Goal: Task Accomplishment & Management: Complete application form

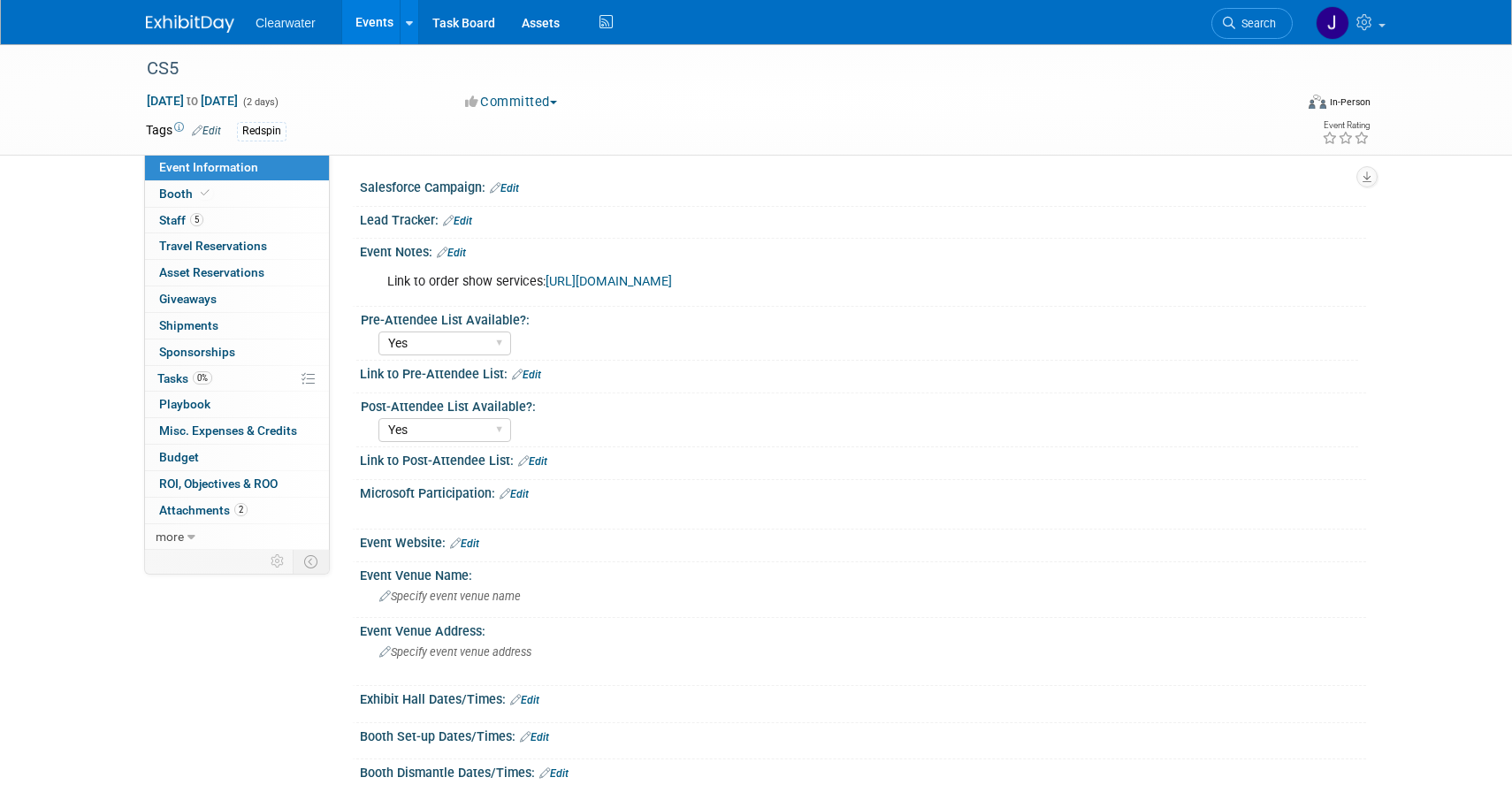
select select "Yes"
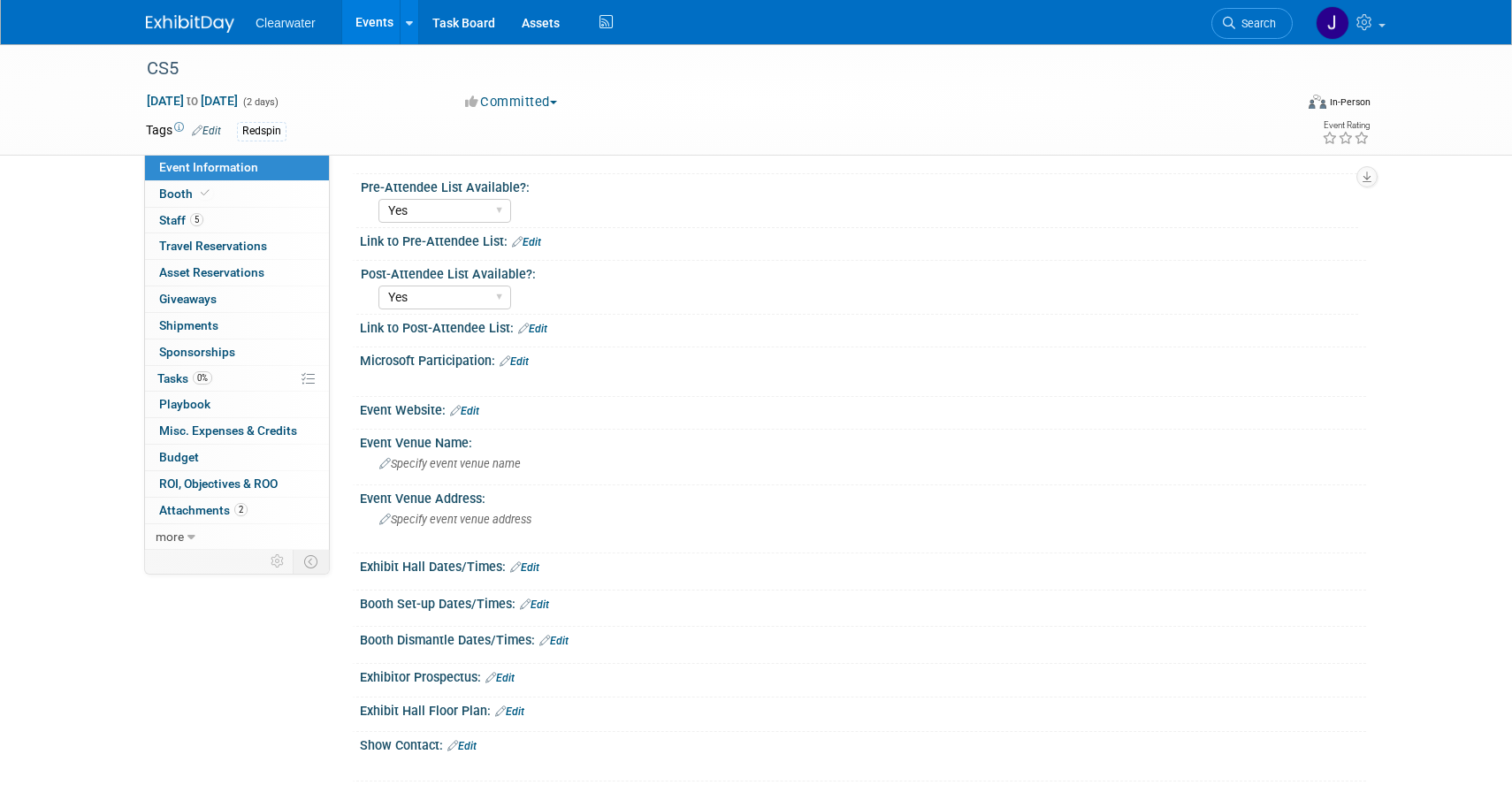
scroll to position [168, 0]
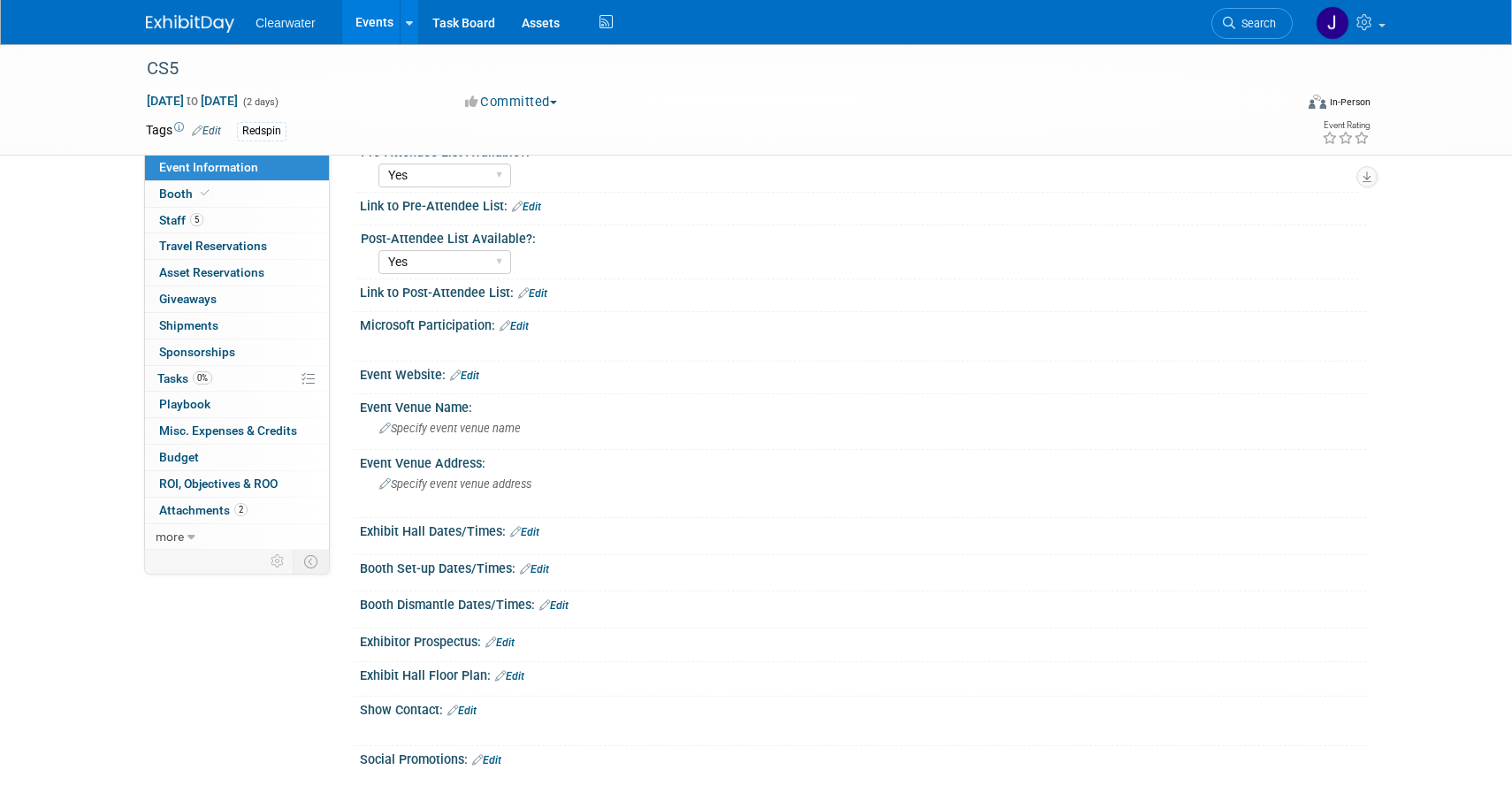
click at [475, 372] on link "Edit" at bounding box center [464, 375] width 29 height 12
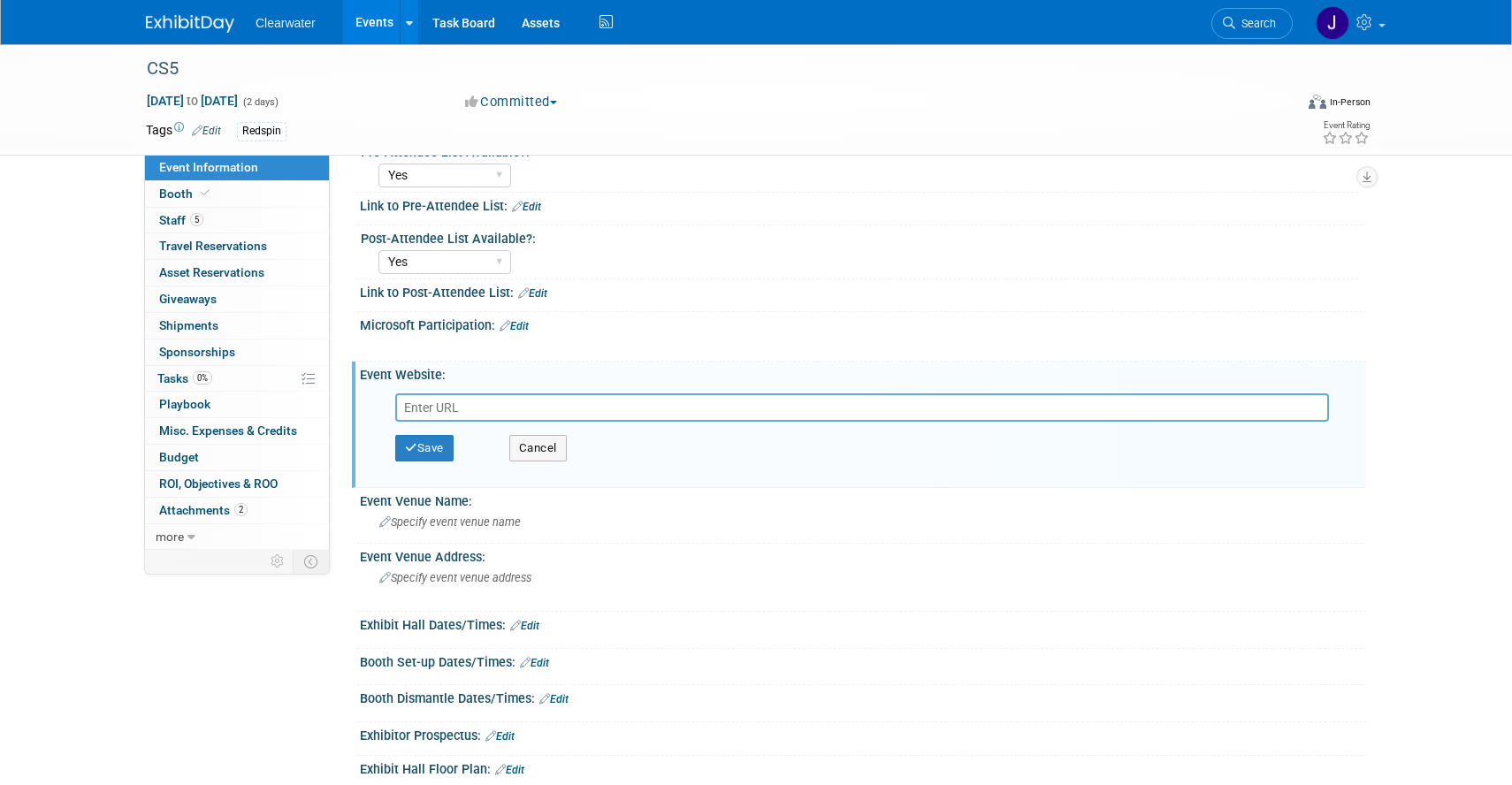
paste input "[URL][DOMAIN_NAME]"
type input "[URL][DOMAIN_NAME]"
click at [435, 444] on button "Save" at bounding box center [424, 448] width 59 height 27
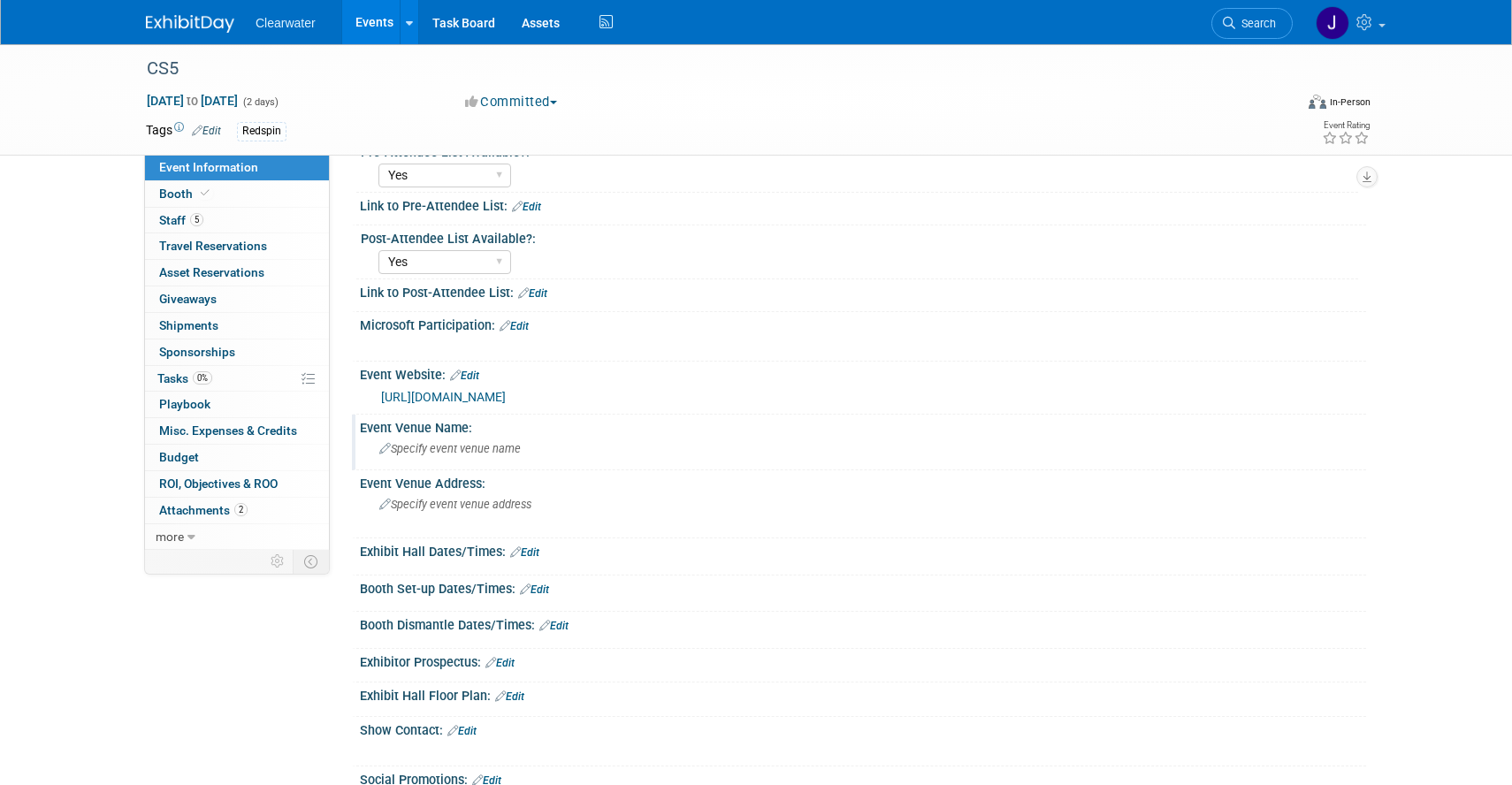
click at [481, 460] on div "Specify event venue name" at bounding box center [863, 449] width 980 height 28
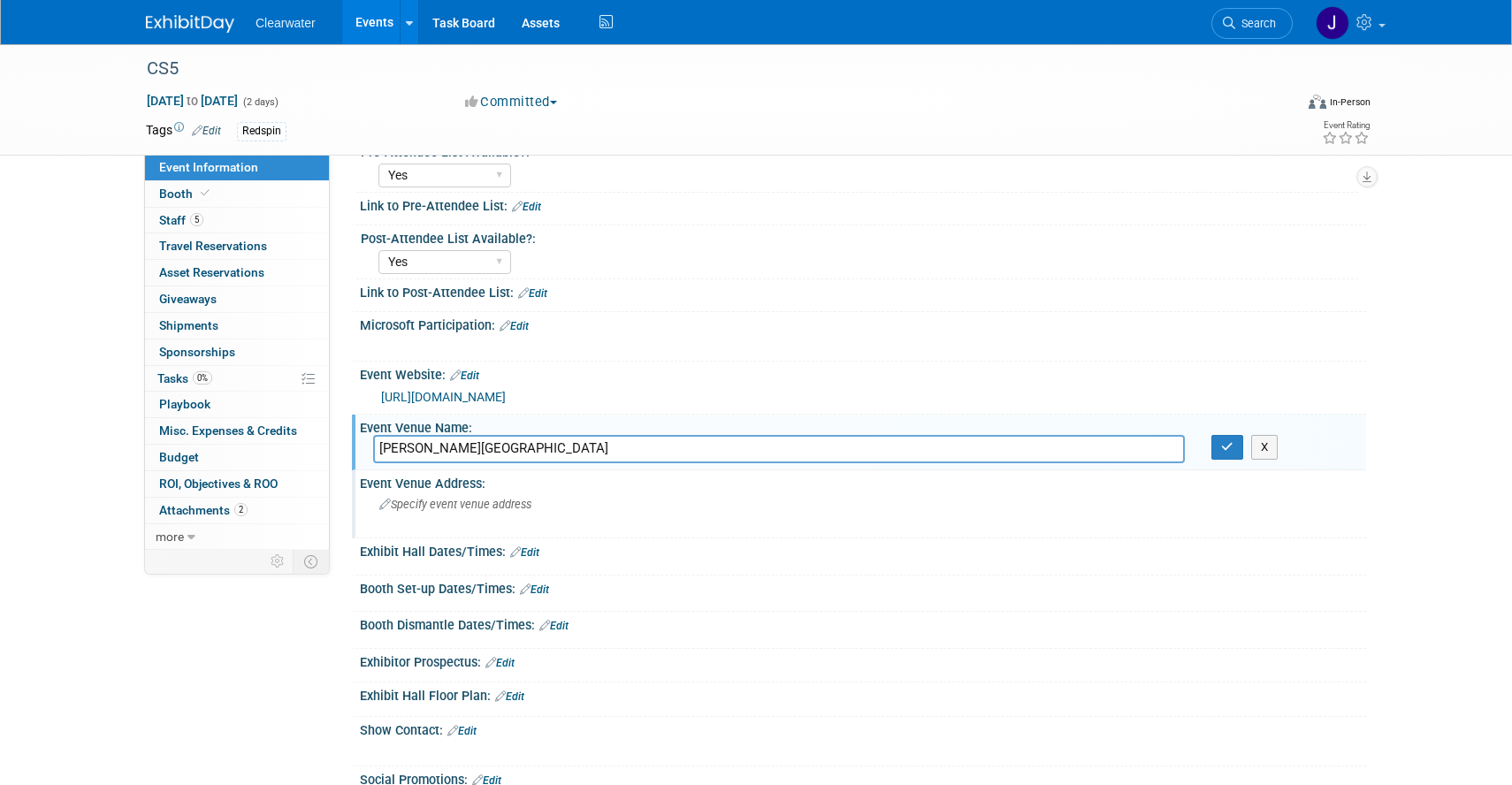
type input "Gaylord National Resort & Convention Center"
click at [497, 502] on span "Specify event venue address" at bounding box center [455, 503] width 152 height 13
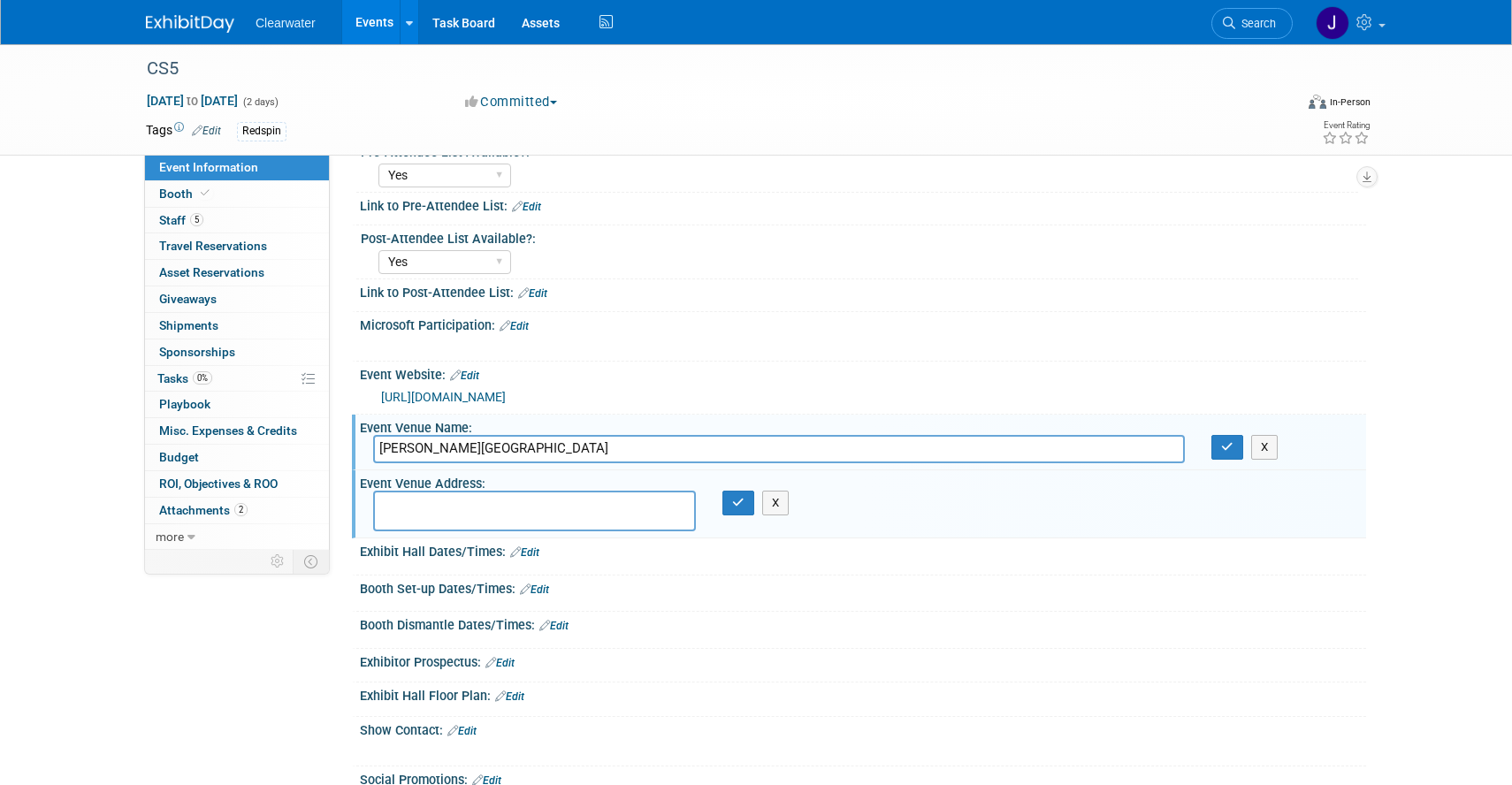
drag, startPoint x: 651, startPoint y: 452, endPoint x: 344, endPoint y: 451, distance: 307.0
click at [438, 522] on textarea at bounding box center [534, 510] width 323 height 41
paste textarea "201 Waterfront St, Oxon Hill, MD 20745"
type textarea "201 Waterfront St, Oxon Hill, MD 20745"
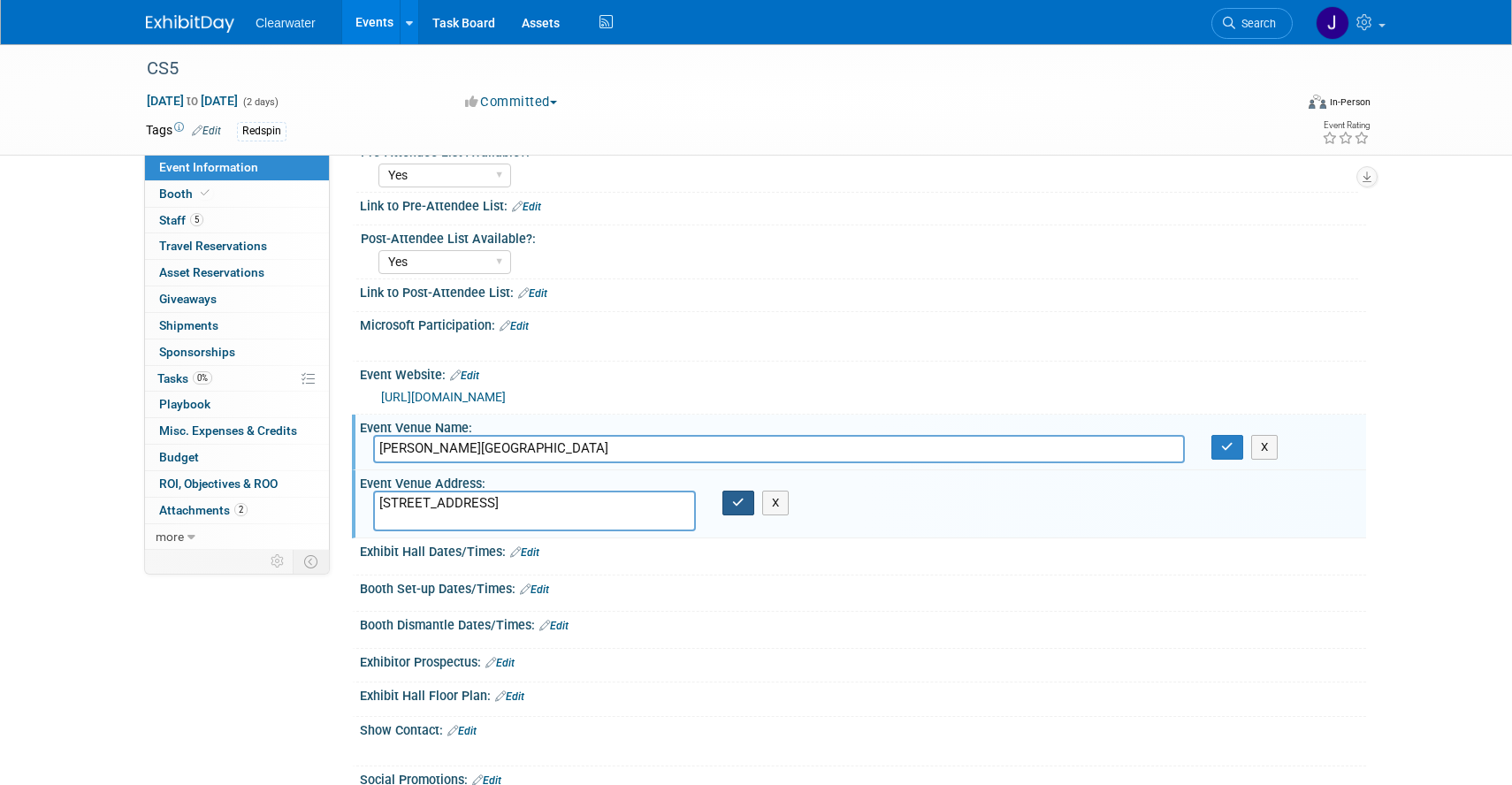
click at [740, 507] on icon "button" at bounding box center [739, 503] width 12 height 12
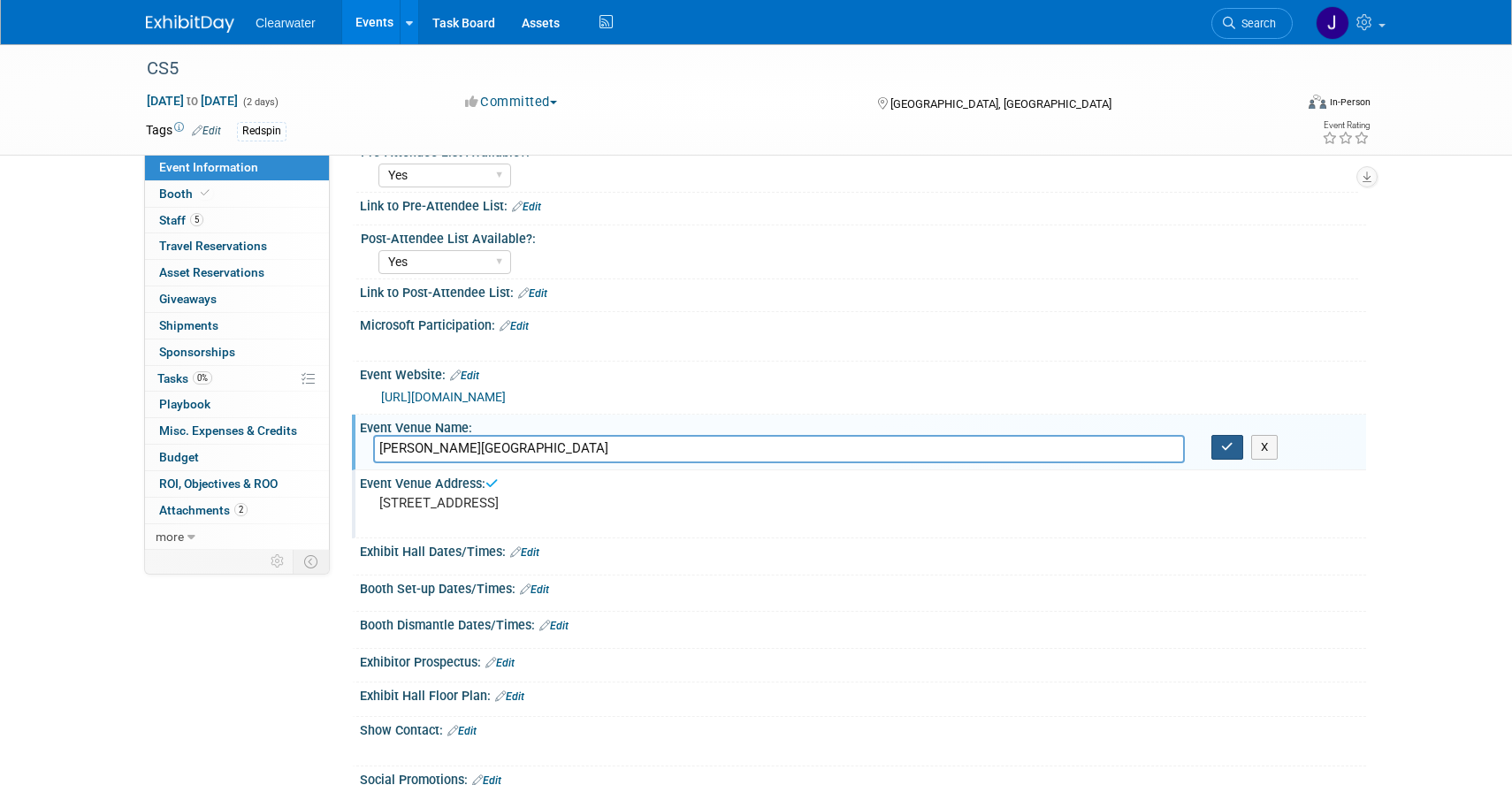
click at [1238, 447] on button "button" at bounding box center [1227, 447] width 32 height 25
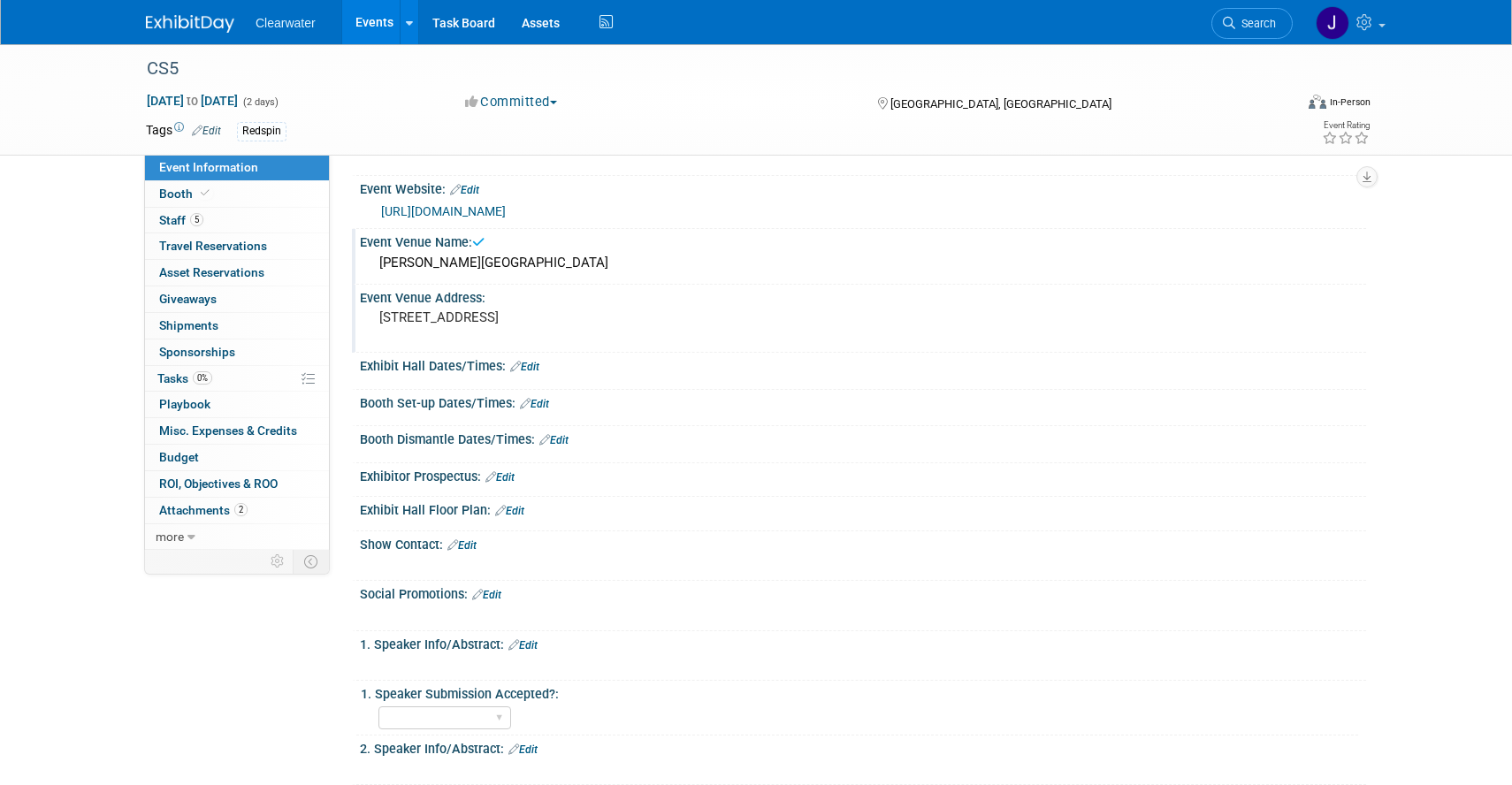
scroll to position [355, 0]
click at [474, 538] on link "Edit" at bounding box center [462, 544] width 29 height 12
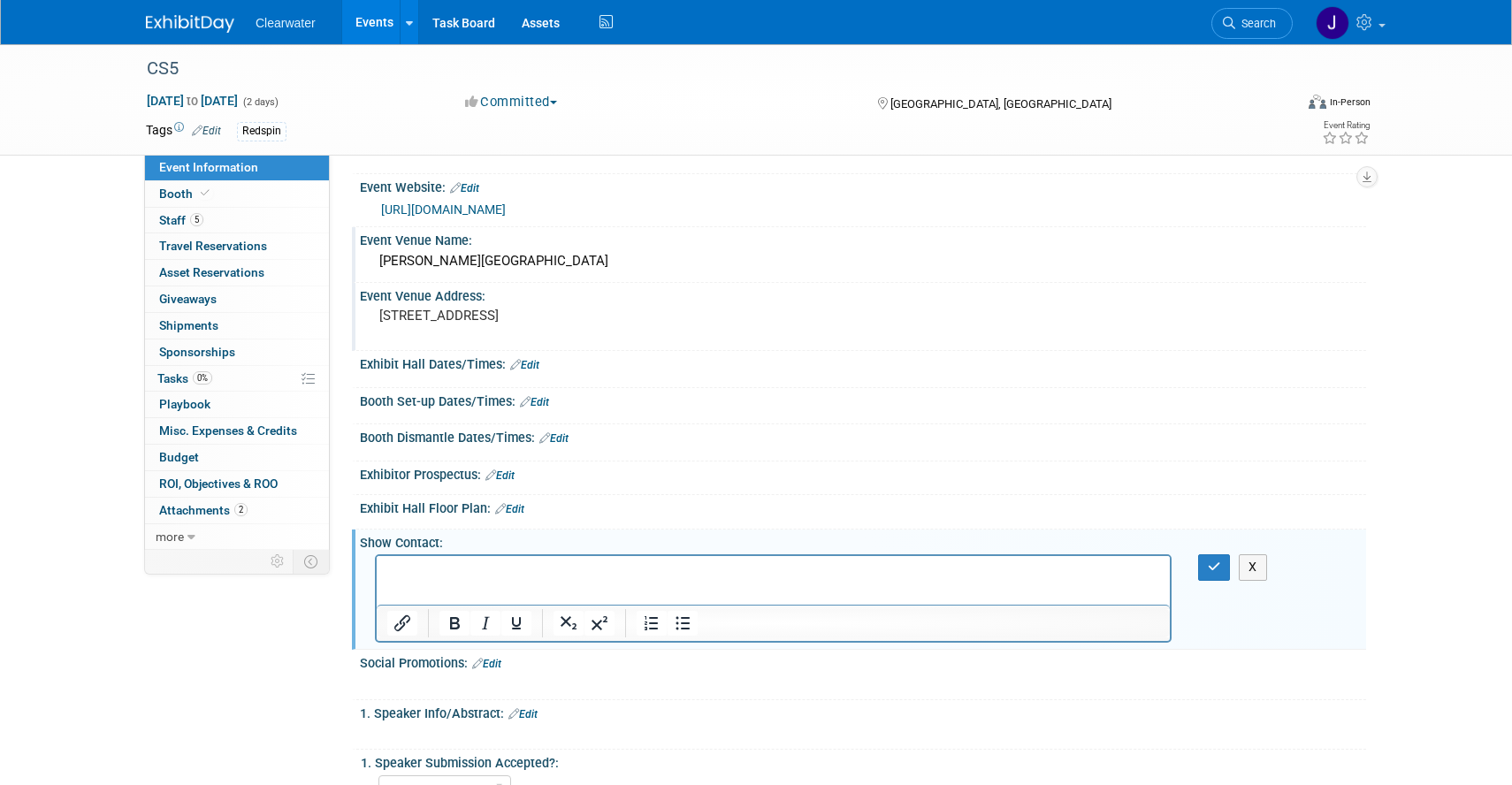
scroll to position [0, 0]
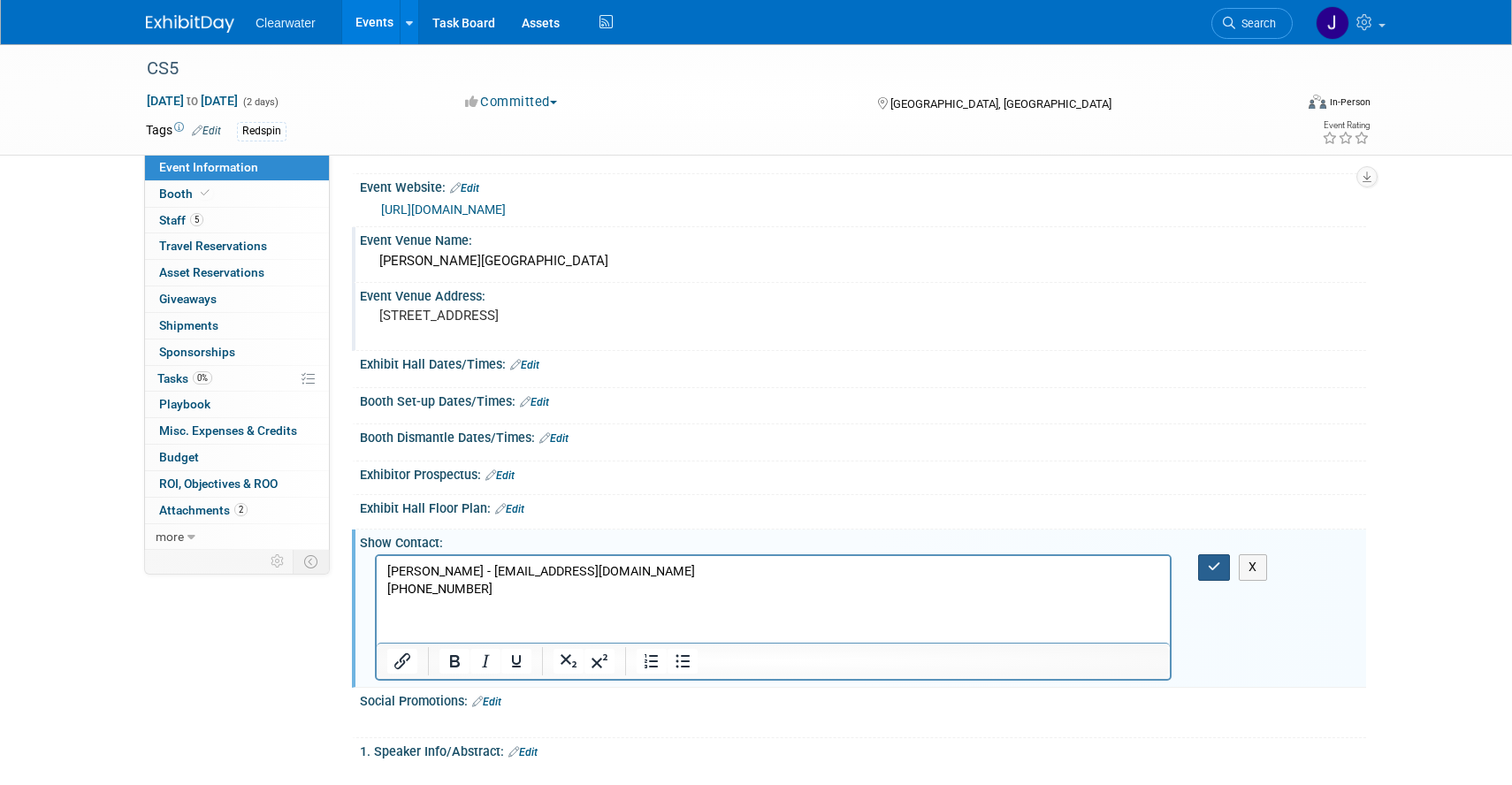
click at [1215, 557] on button "button" at bounding box center [1214, 567] width 33 height 26
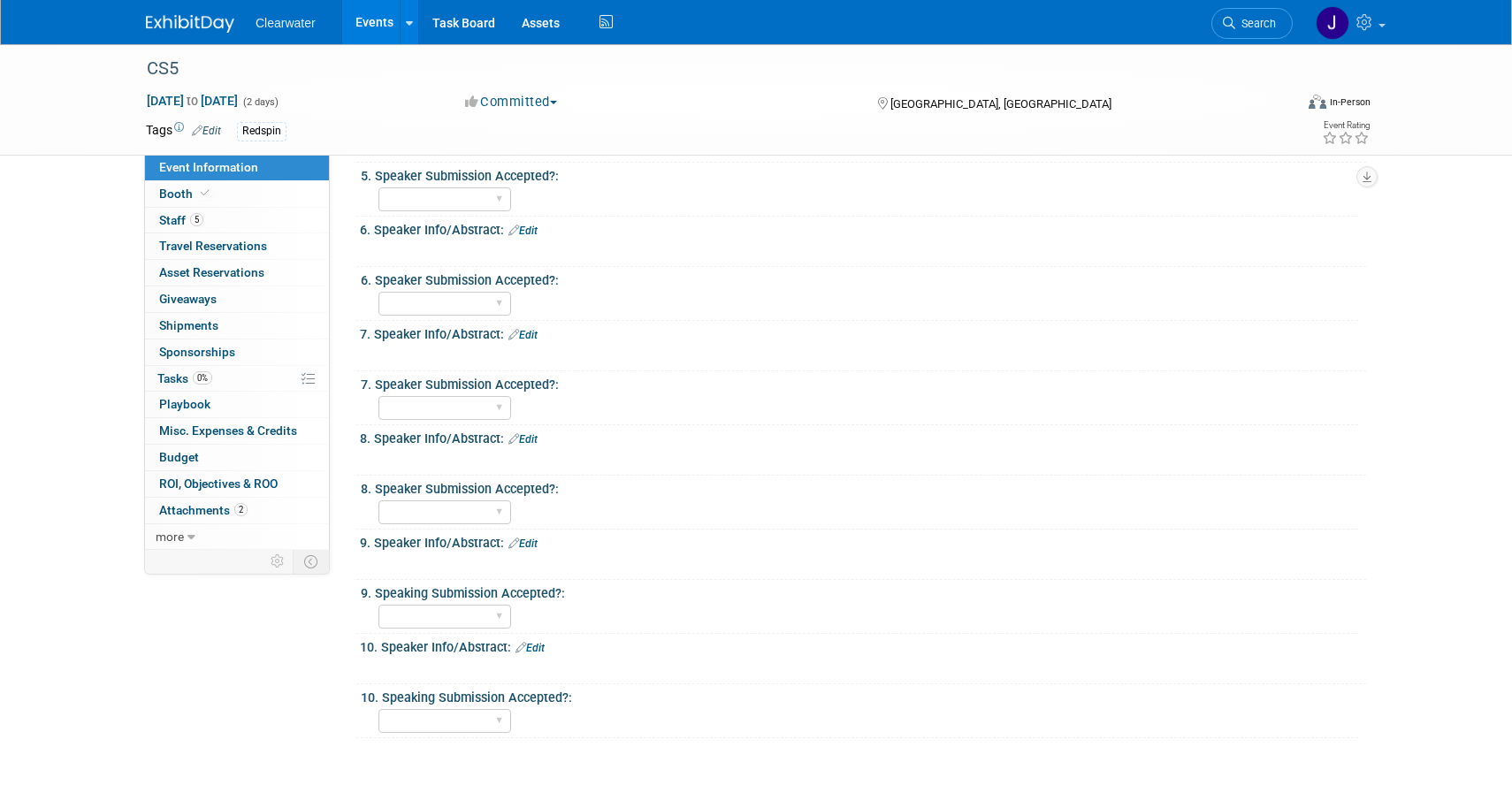
scroll to position [1469, 0]
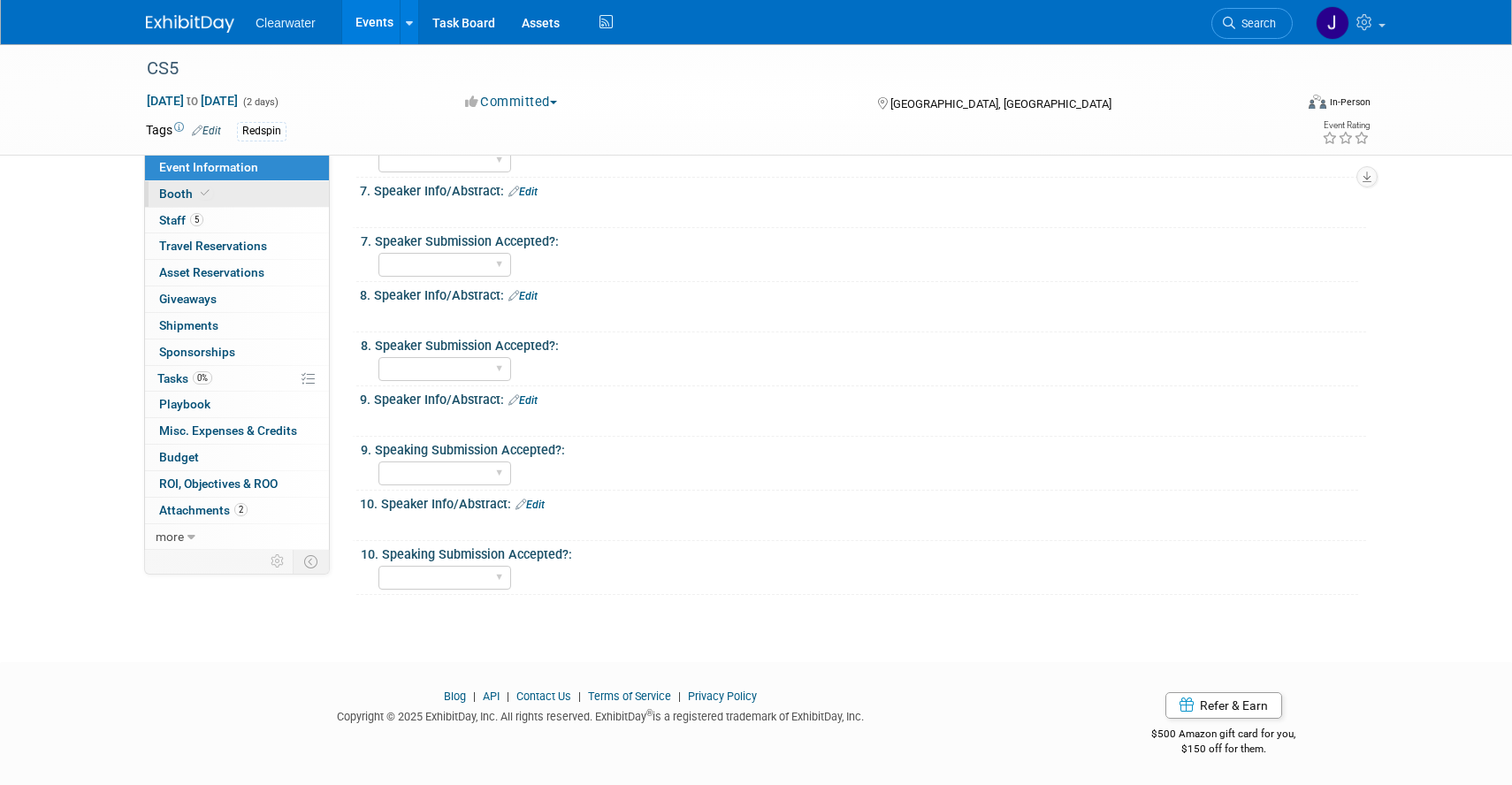
click at [253, 194] on link "Booth" at bounding box center [236, 195] width 184 height 26
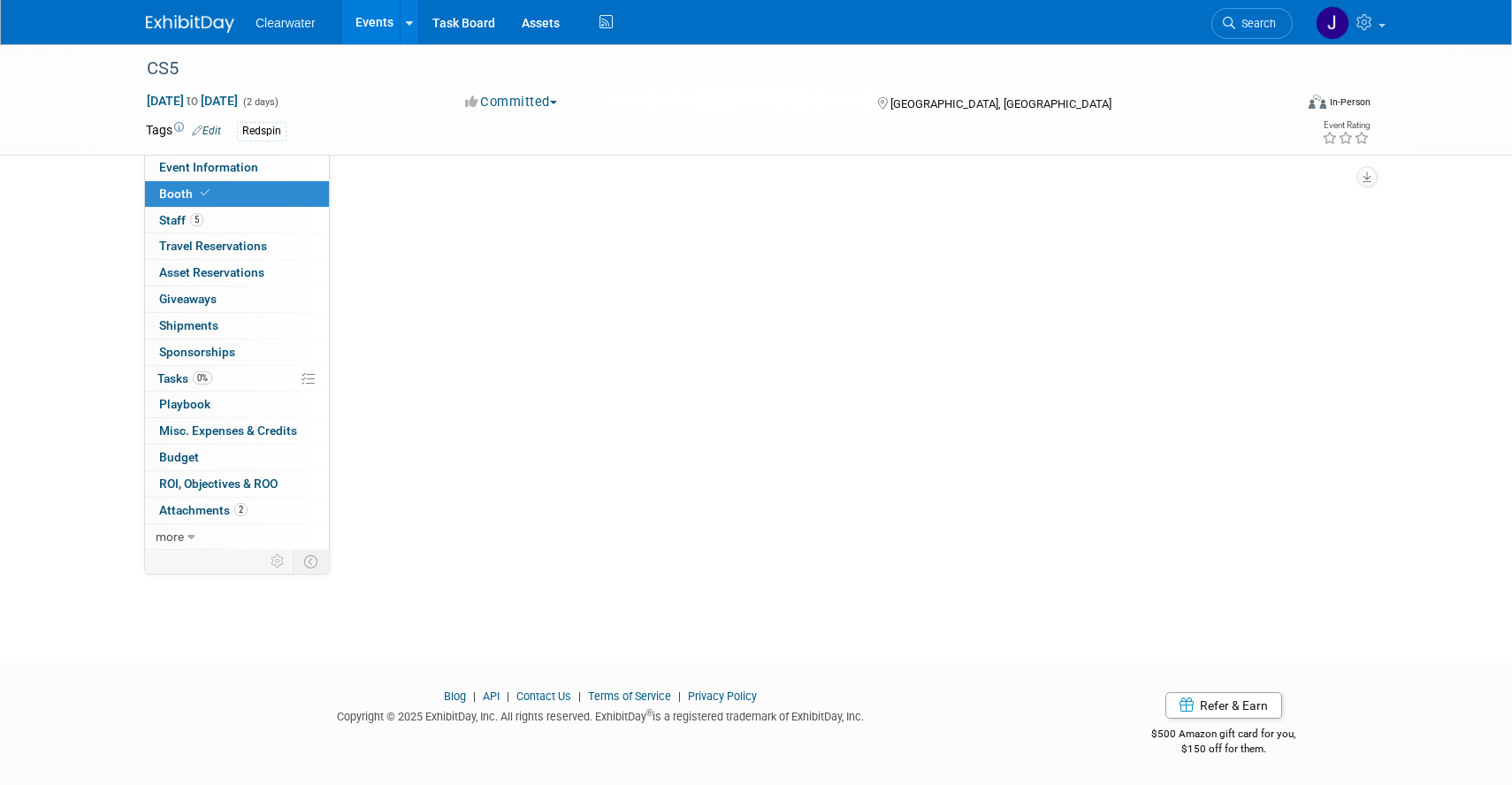
scroll to position [0, 0]
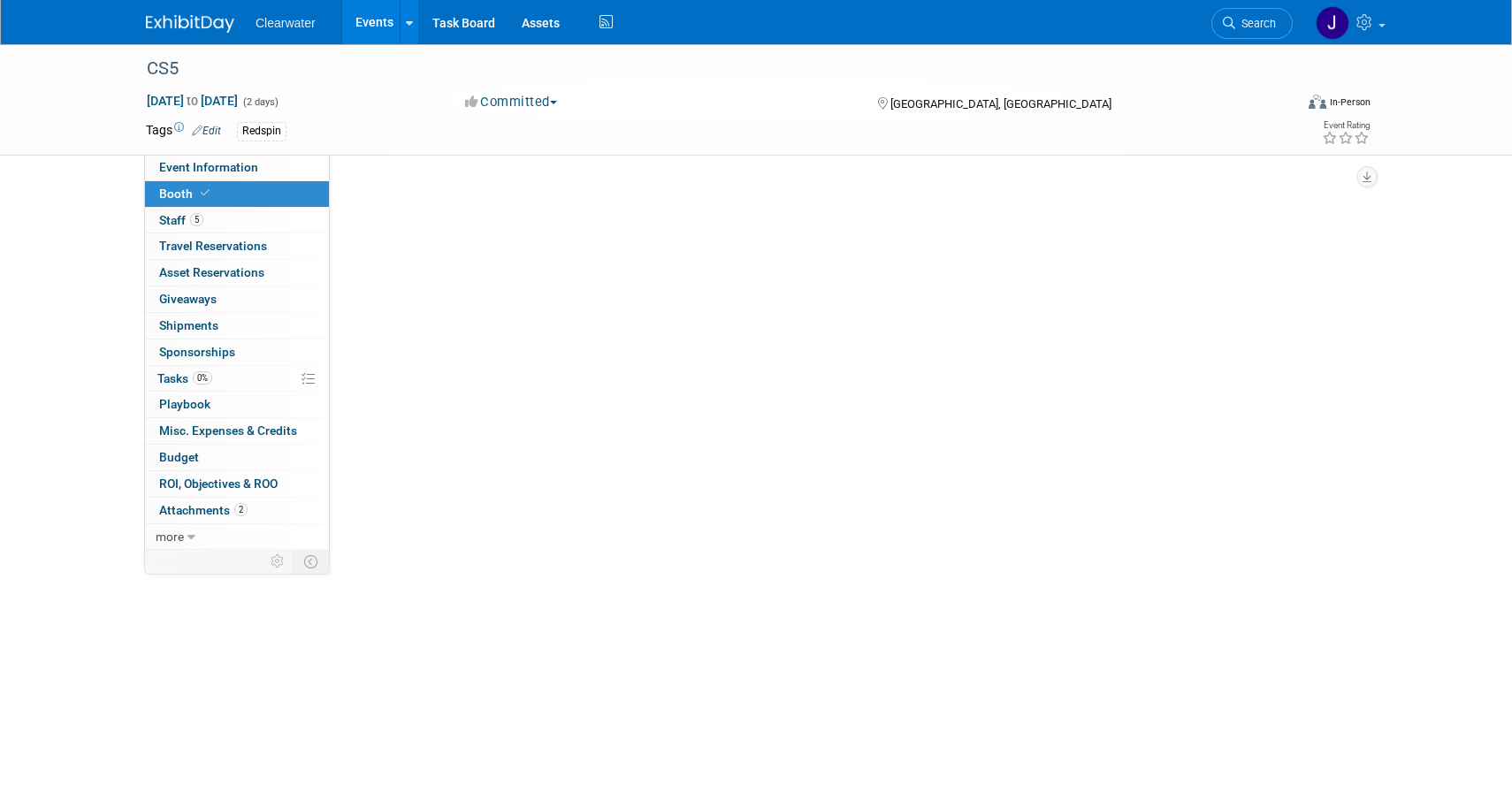
select select "Paid"
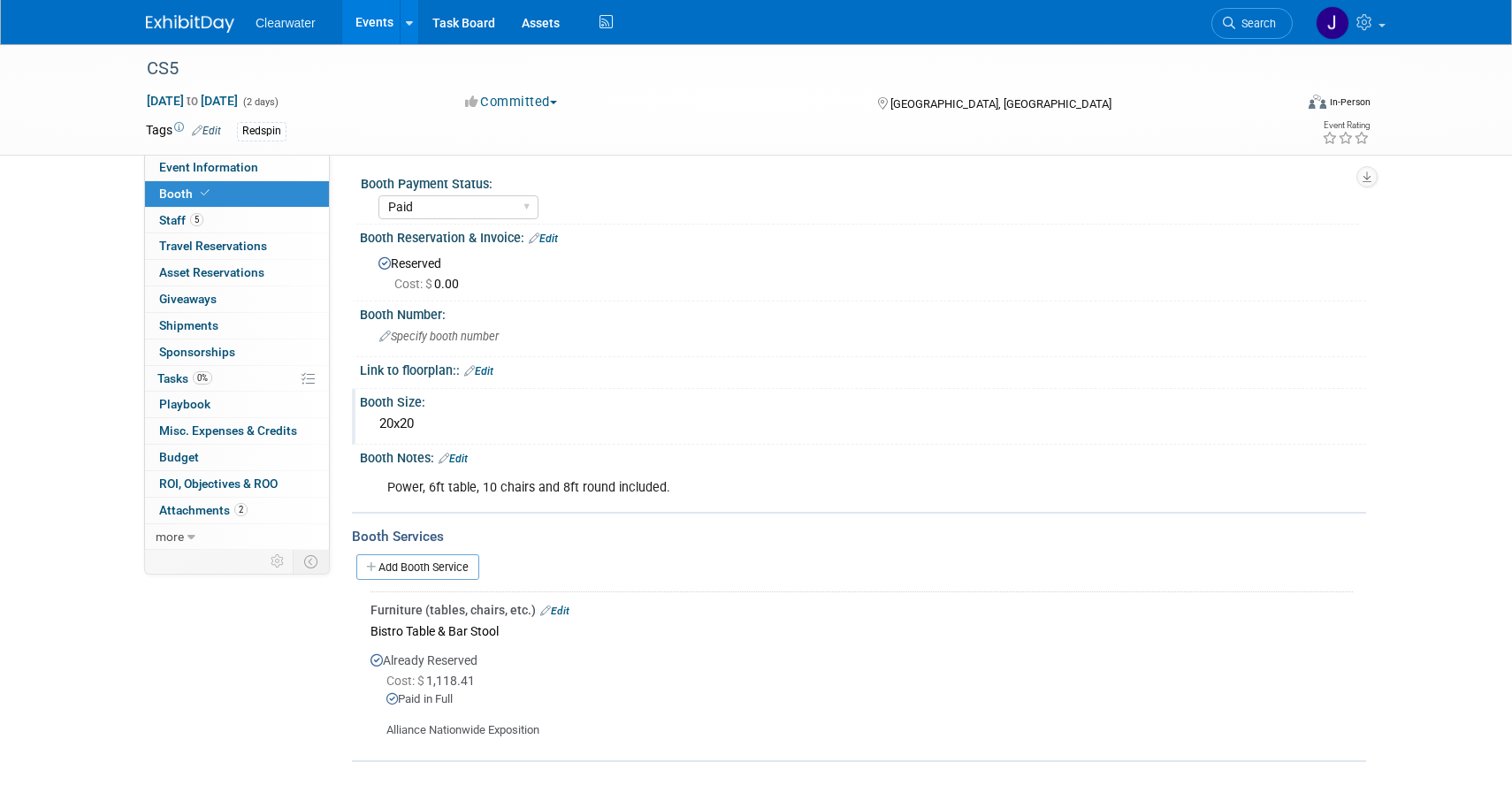
scroll to position [5, 0]
click at [462, 556] on link "Add Booth Service" at bounding box center [418, 566] width 123 height 26
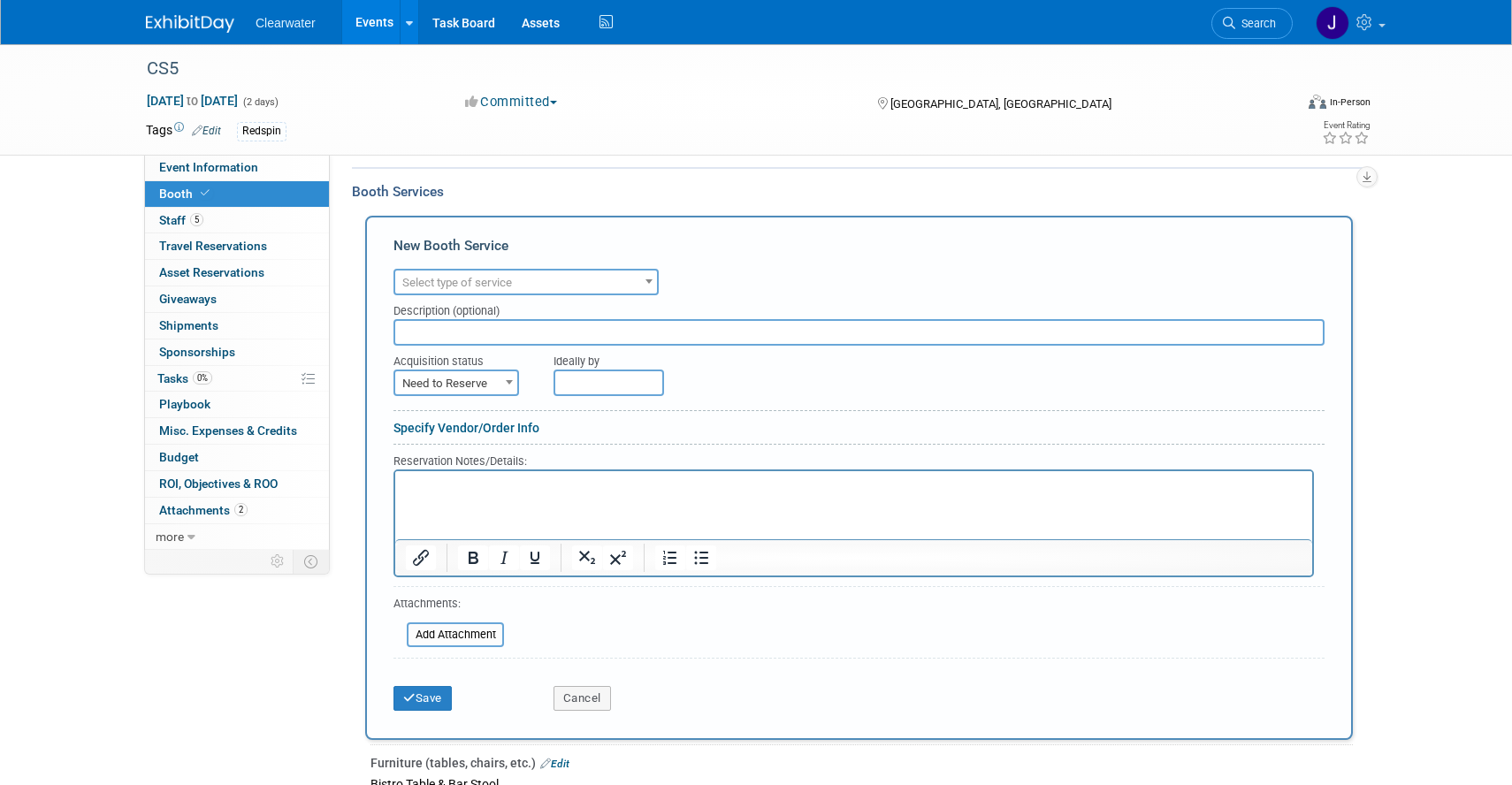
scroll to position [346, 0]
click at [584, 700] on button "Cancel" at bounding box center [583, 700] width 58 height 25
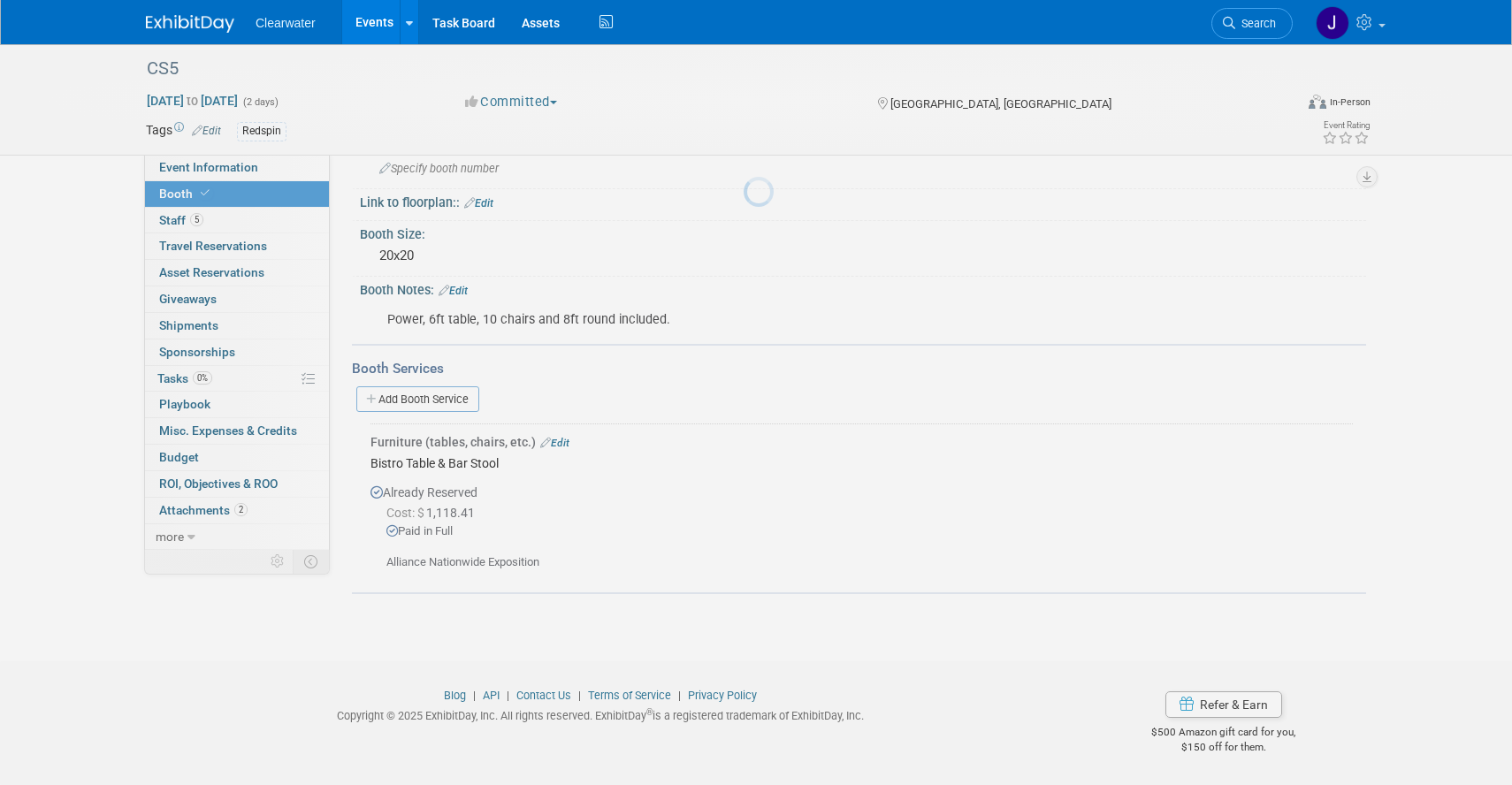
scroll to position [171, 0]
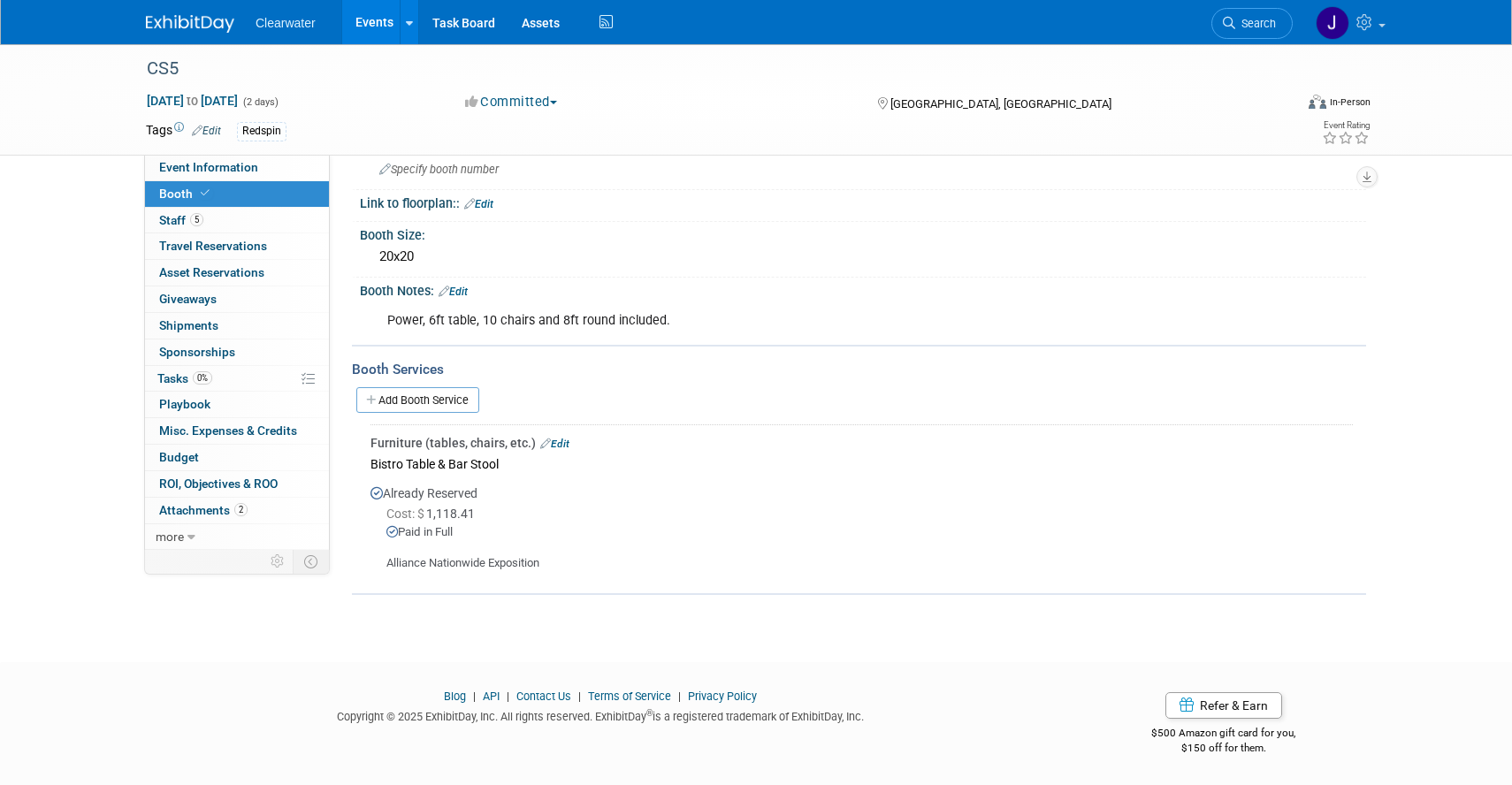
click at [489, 206] on link "Edit" at bounding box center [479, 204] width 29 height 12
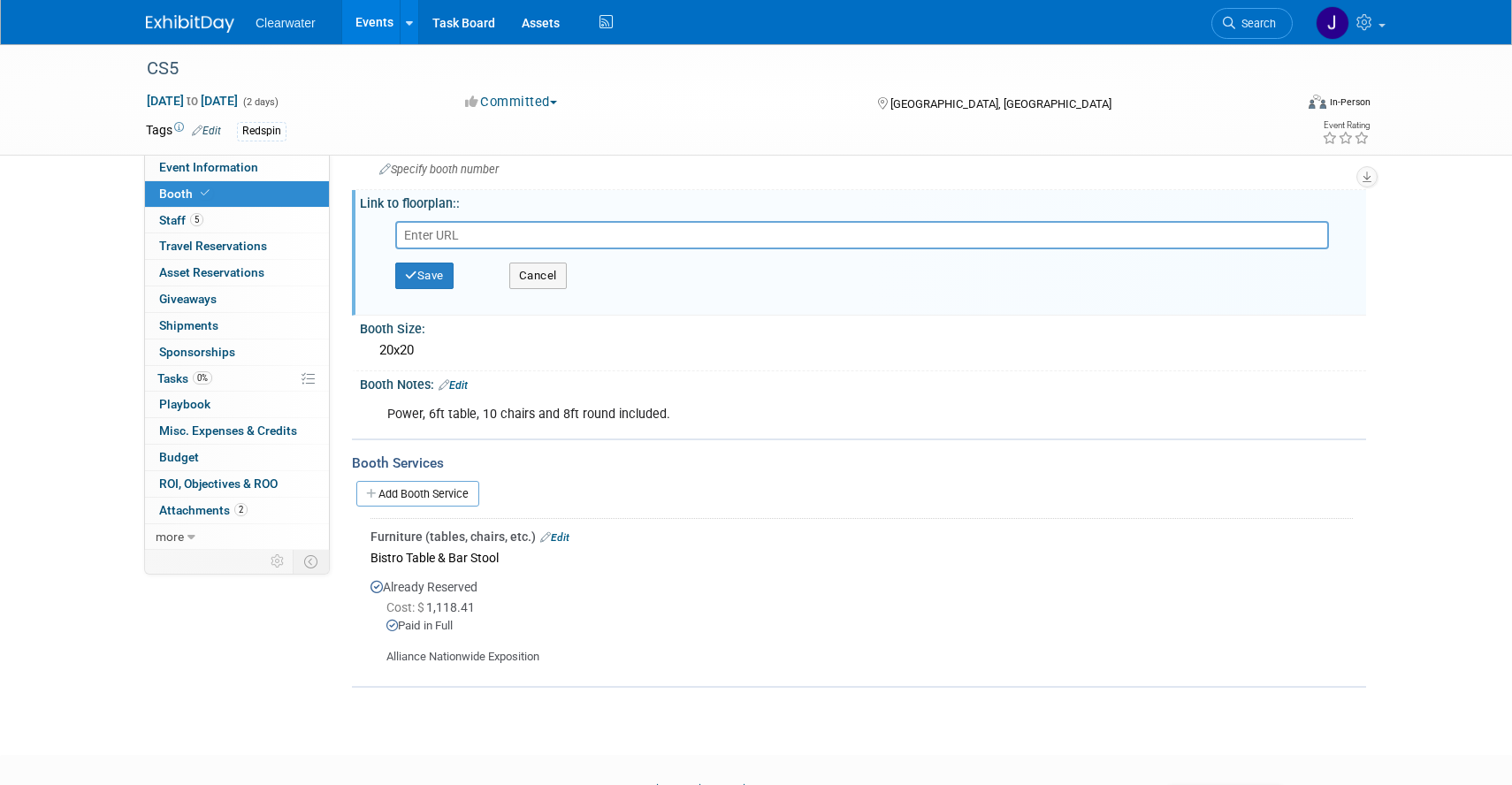
click at [690, 239] on input "text" at bounding box center [862, 235] width 934 height 29
paste input "https://clearwatersecurity-my.sharepoint.com/:b:/p/monica_pastor/ETbul_dbFqBLlA…"
type input "https://clearwatersecurity-my.sharepoint.com/:b:/p/monica_pastor/ETbul_dbFqBLlA…"
click at [420, 287] on button "Save" at bounding box center [424, 276] width 59 height 27
click at [0, 0] on div at bounding box center [0, 0] width 0 height 0
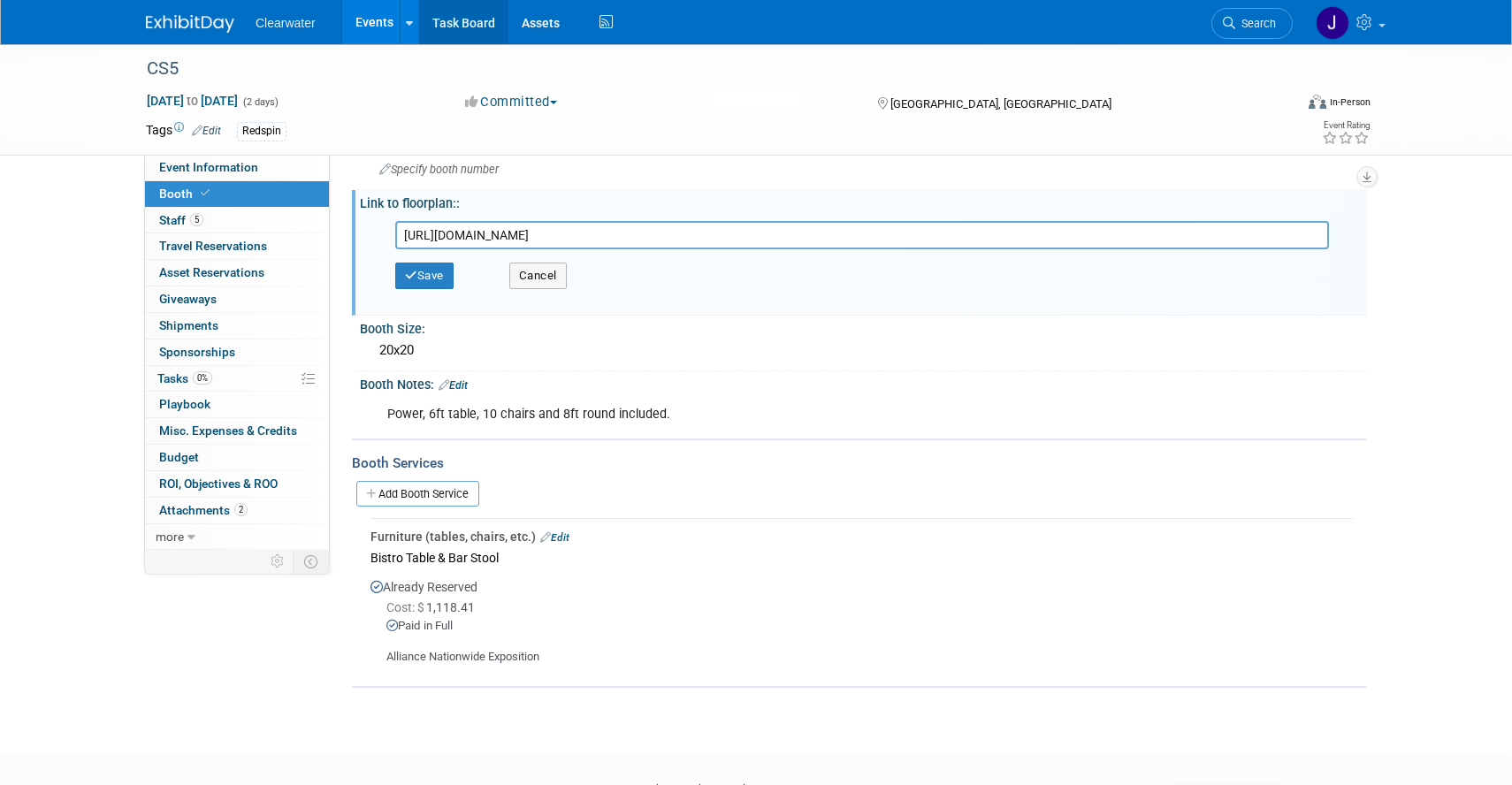
click at [0, 0] on div at bounding box center [0, 0] width 0 height 0
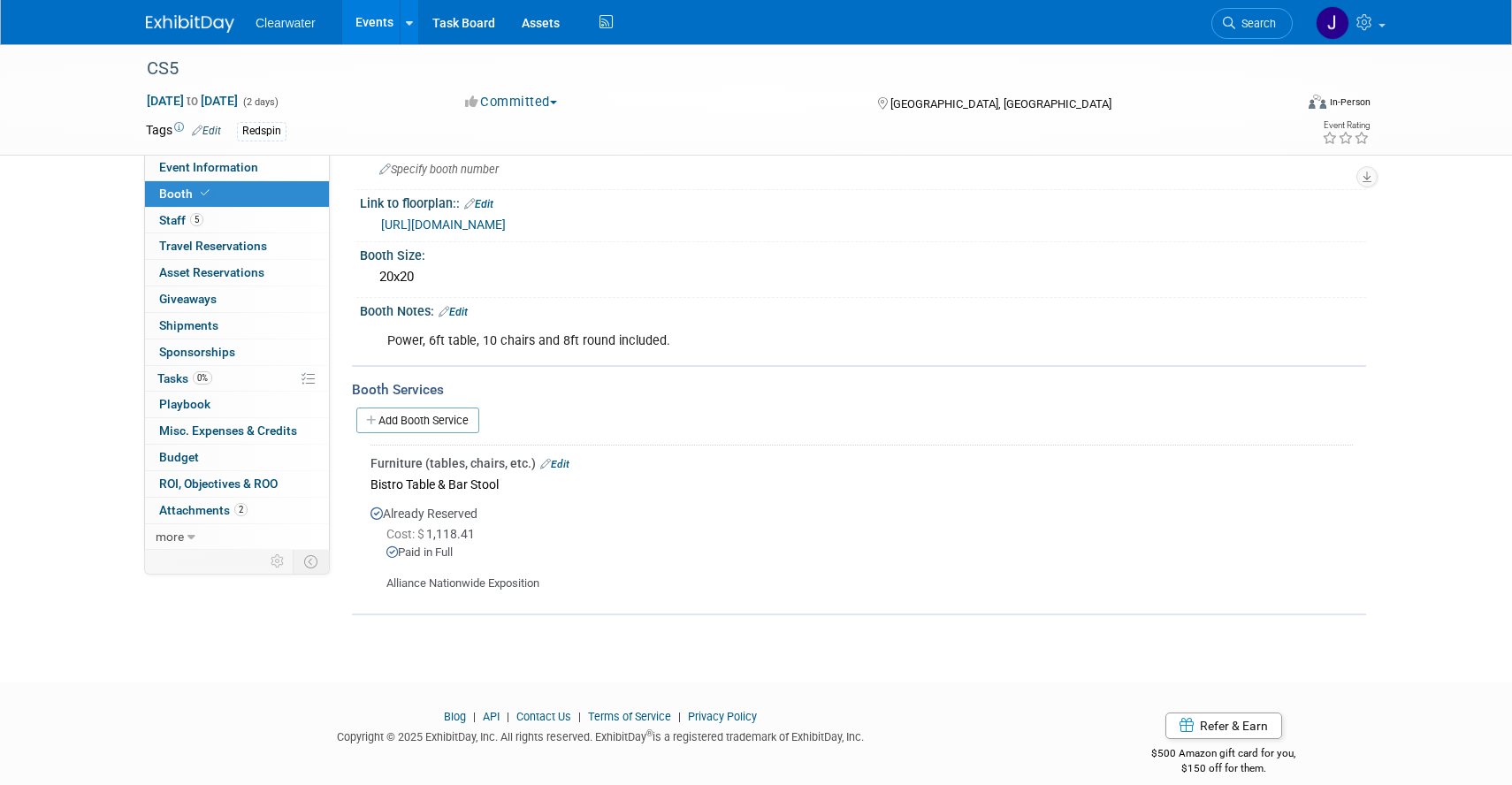
scroll to position [0, 0]
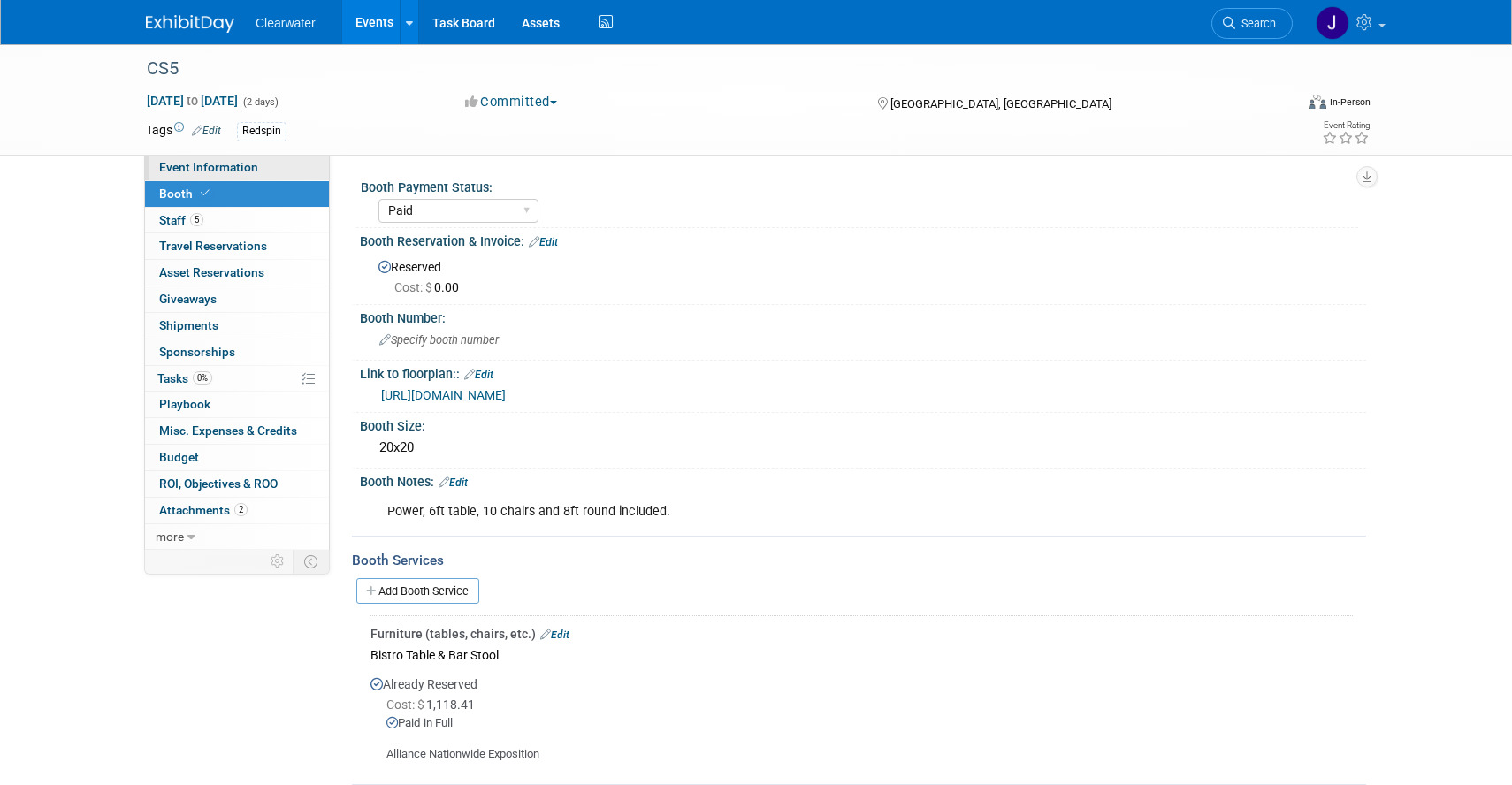
click at [222, 166] on span "Event Information" at bounding box center [208, 167] width 99 height 14
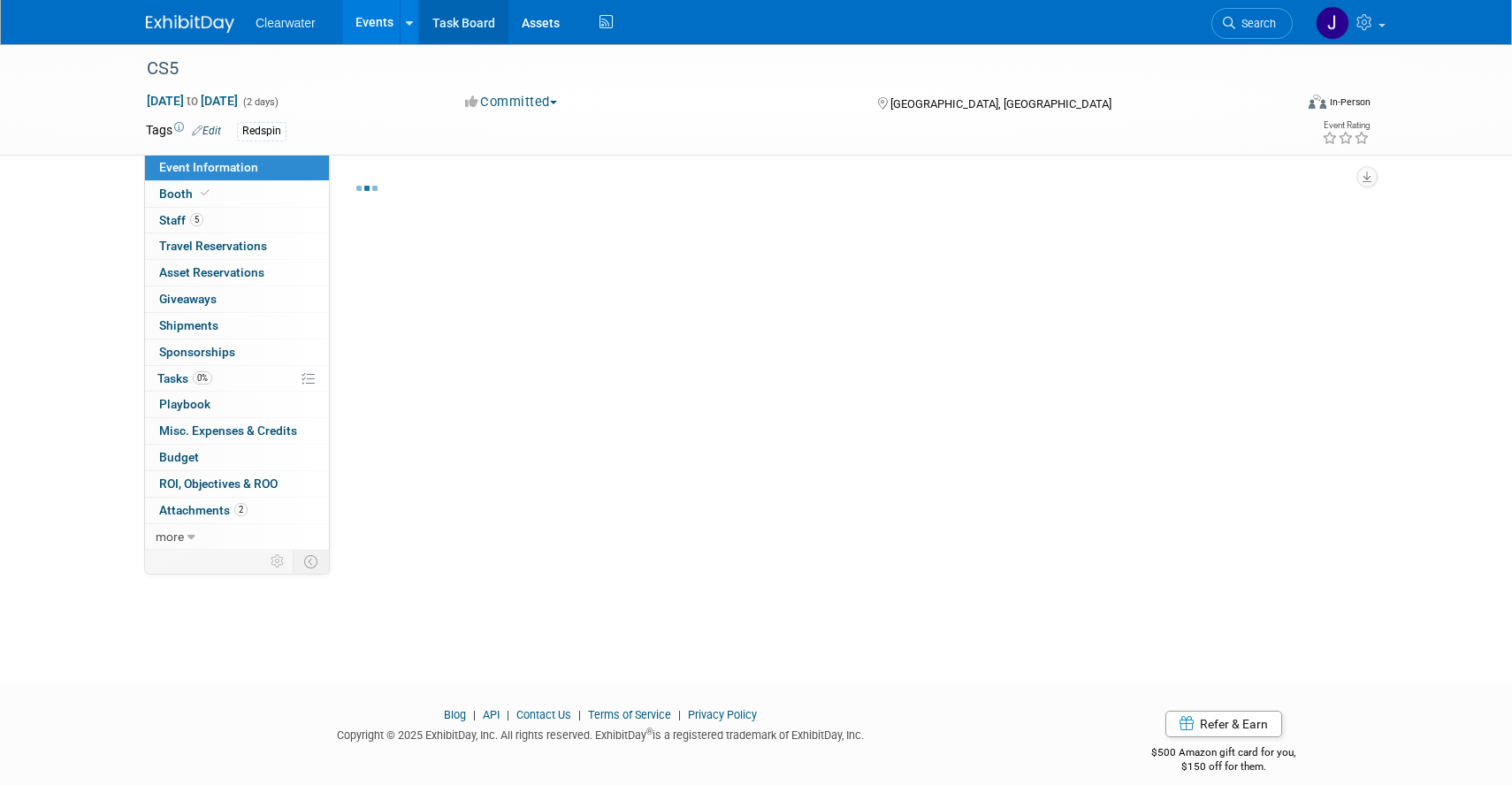
select select "Yes"
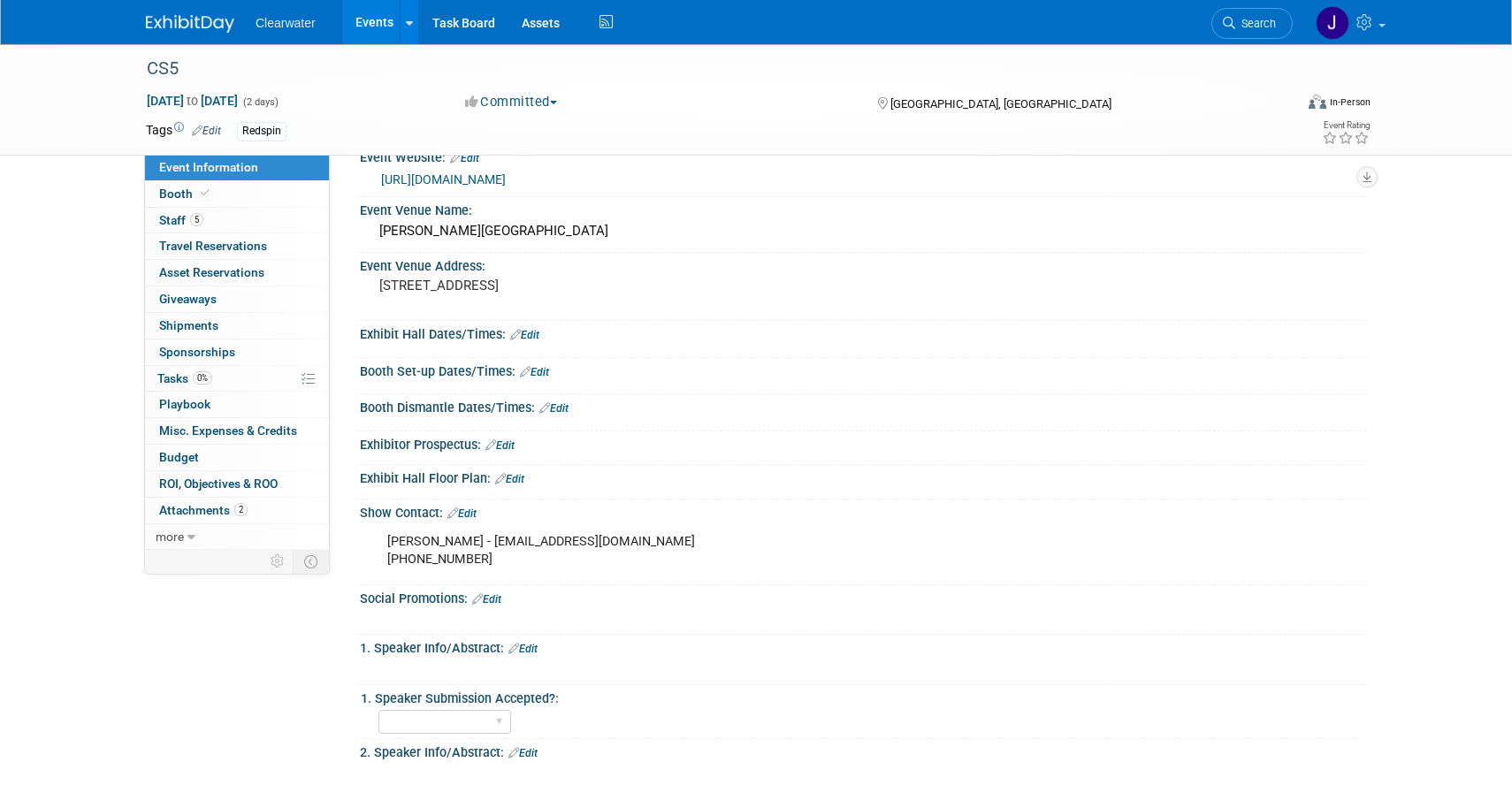
scroll to position [389, 0]
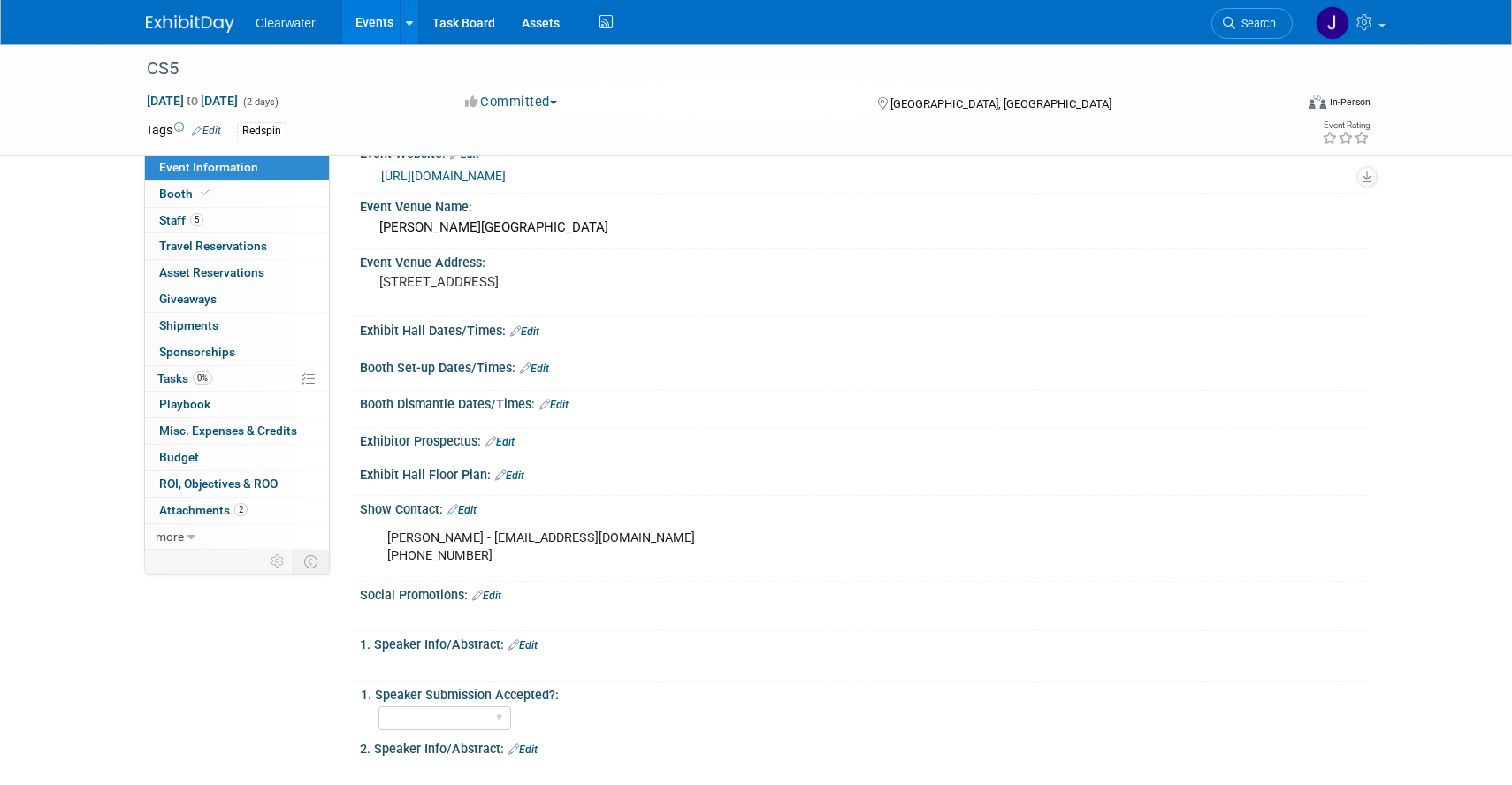
click at [538, 329] on link "Edit" at bounding box center [524, 331] width 29 height 12
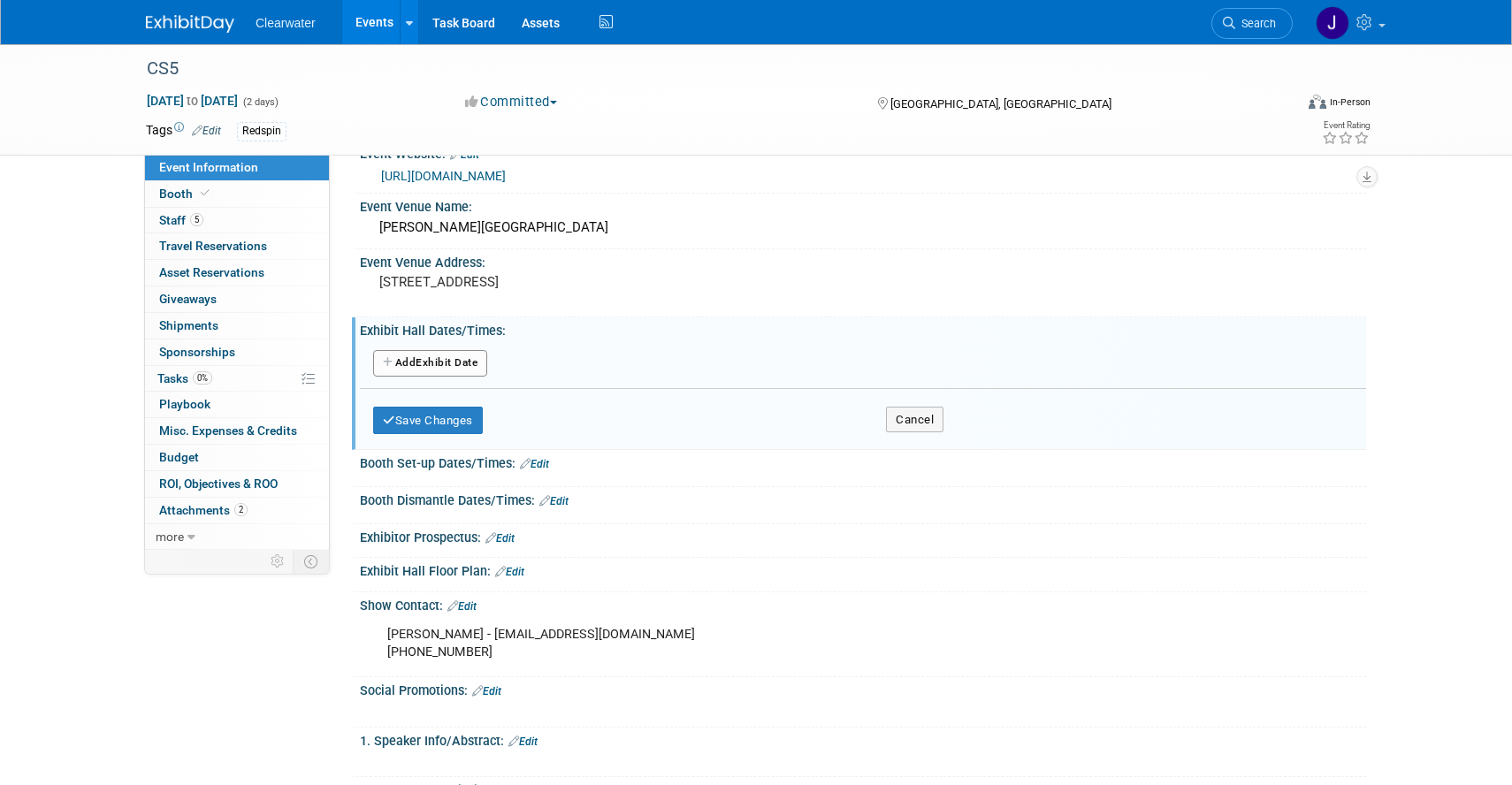
click at [458, 361] on button "Add Another Exhibit Date" at bounding box center [430, 363] width 114 height 27
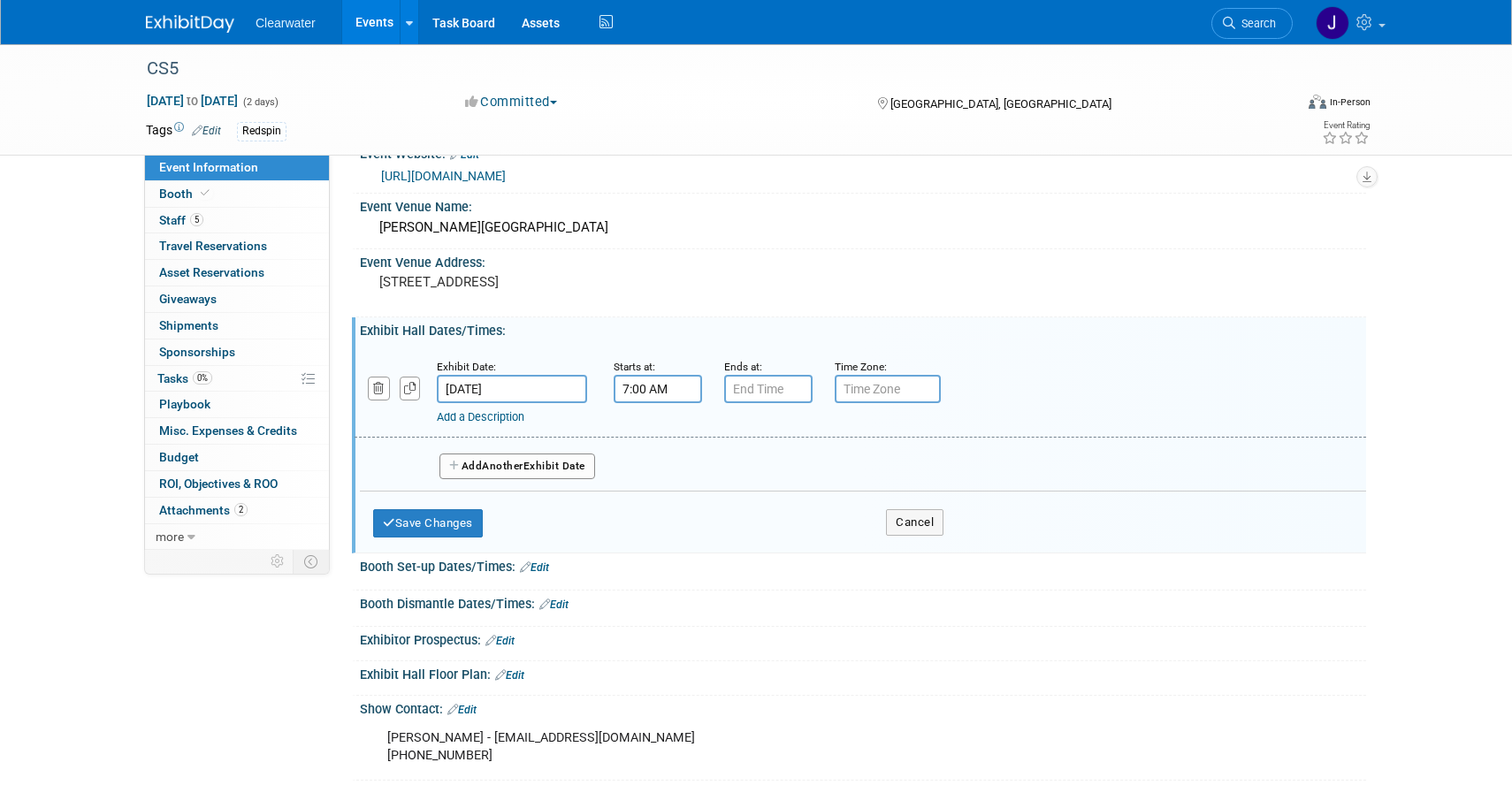
click at [664, 387] on input "7:00 AM" at bounding box center [657, 389] width 88 height 29
click at [642, 381] on input "7:00 AM" at bounding box center [657, 389] width 88 height 29
click at [654, 429] on span at bounding box center [654, 432] width 31 height 31
click at [810, 473] on button "AM" at bounding box center [810, 470] width 32 height 30
click at [808, 460] on button "PM" at bounding box center [810, 470] width 32 height 30
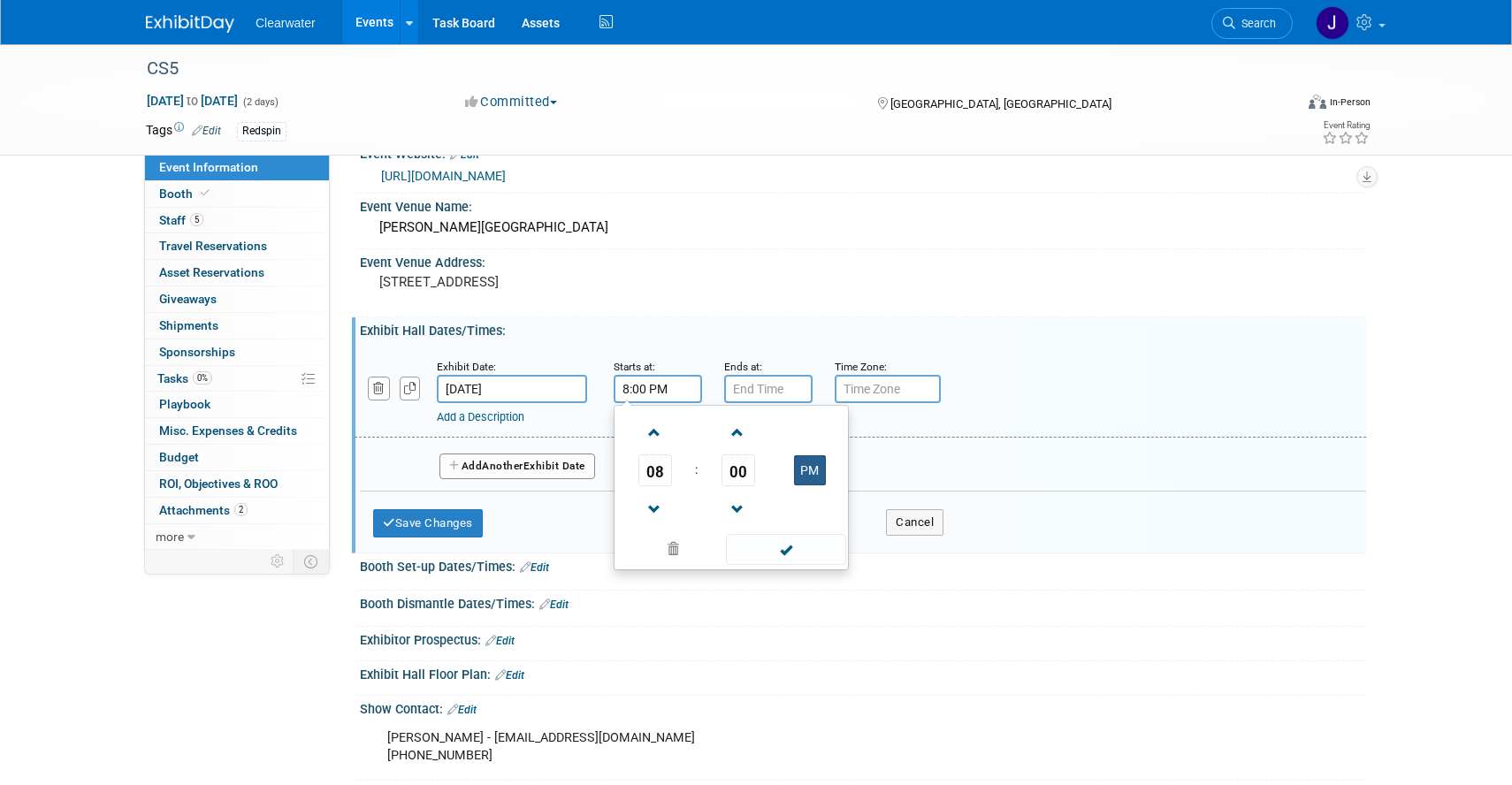
type input "8:00 AM"
click at [799, 551] on span at bounding box center [785, 549] width 119 height 31
click at [782, 384] on input "7:00 PM" at bounding box center [768, 389] width 88 height 29
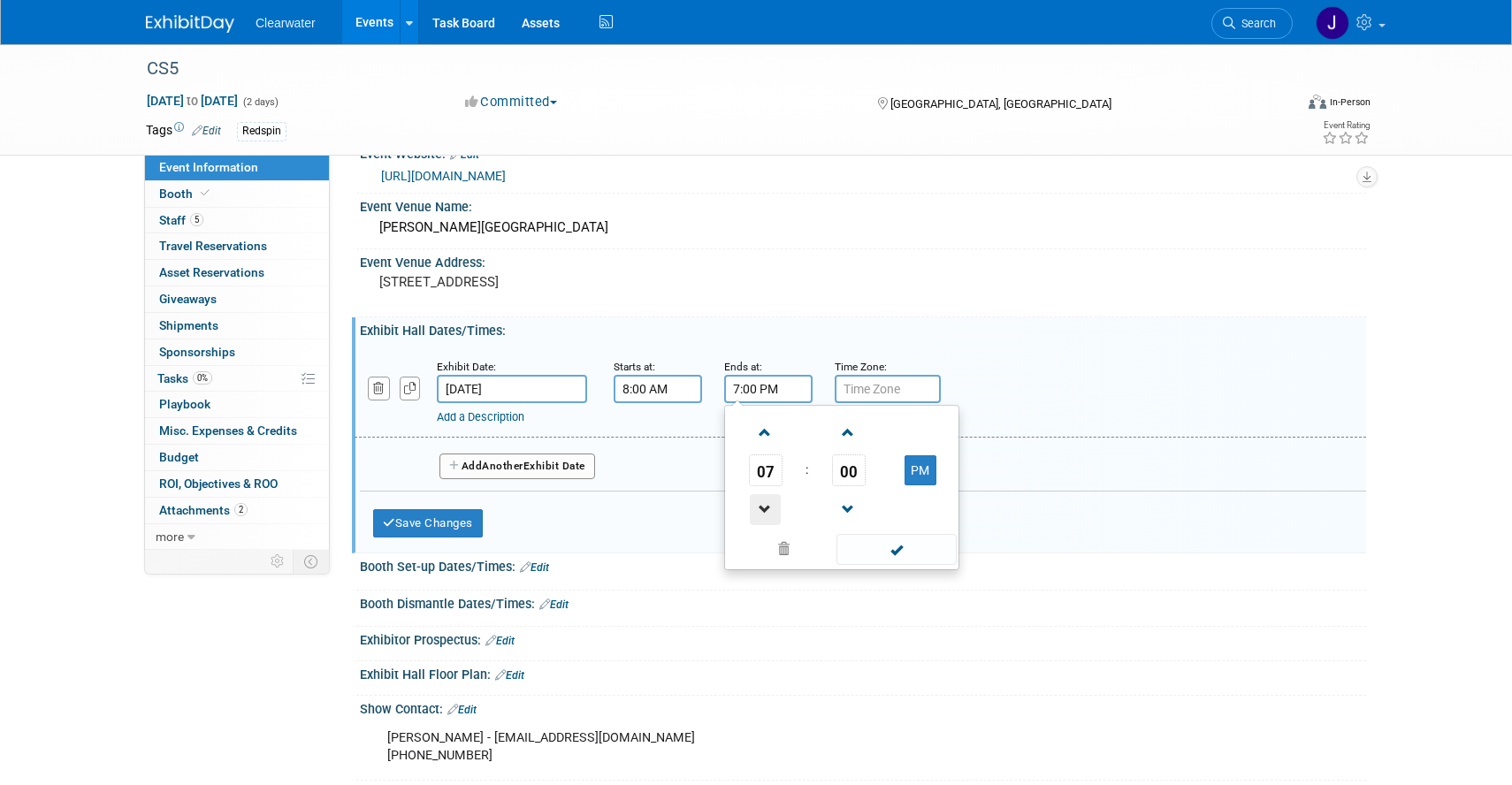
click at [765, 501] on span at bounding box center [764, 509] width 31 height 31
click at [766, 502] on span at bounding box center [764, 509] width 31 height 31
click at [846, 438] on span at bounding box center [848, 432] width 31 height 31
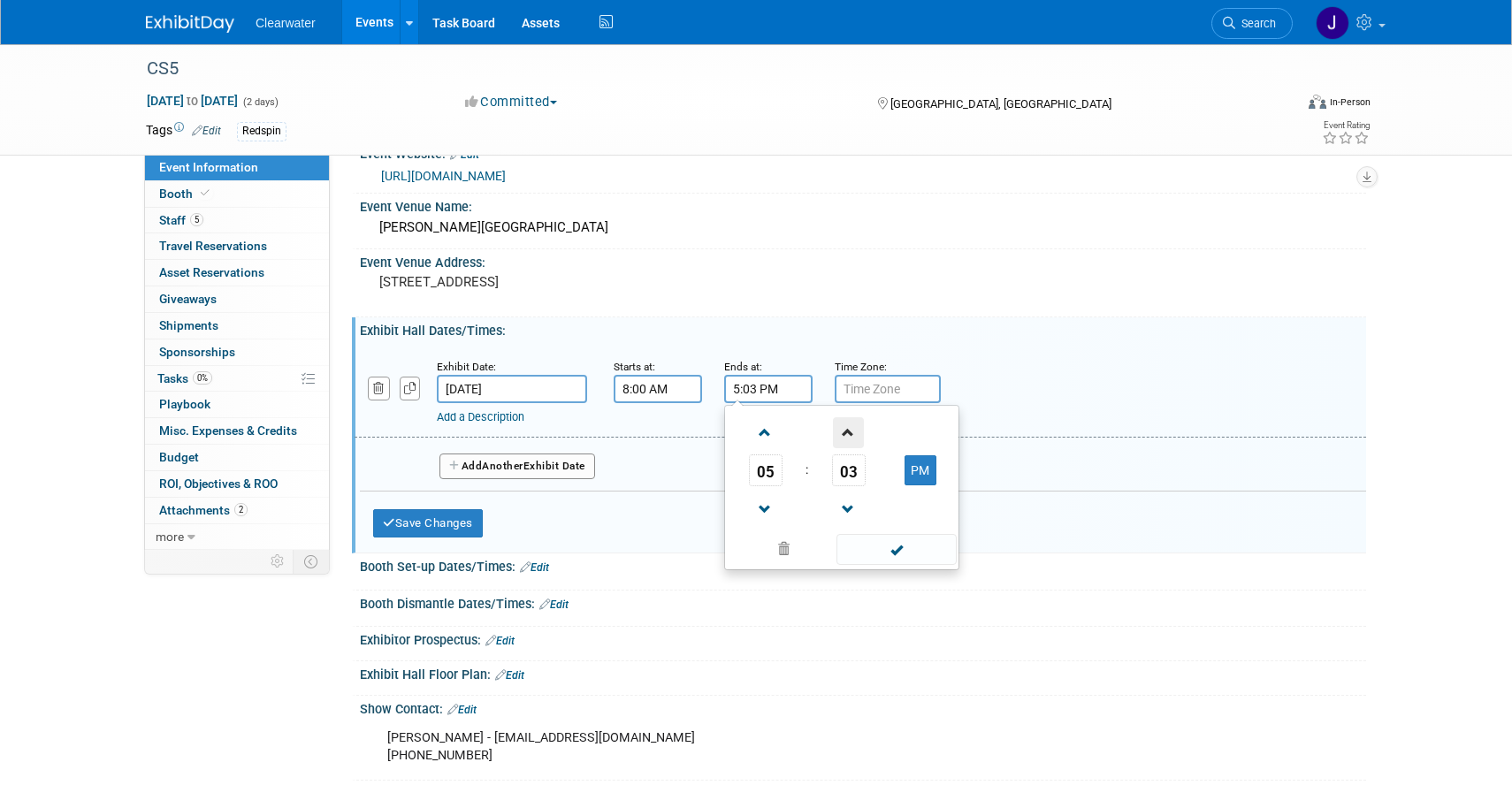
click at [846, 438] on span at bounding box center [848, 432] width 31 height 31
click at [846, 465] on span "04" at bounding box center [849, 470] width 34 height 32
click at [875, 474] on td "30" at bounding box center [870, 481] width 57 height 48
type input "5:30 PM"
click at [887, 547] on span at bounding box center [896, 549] width 119 height 31
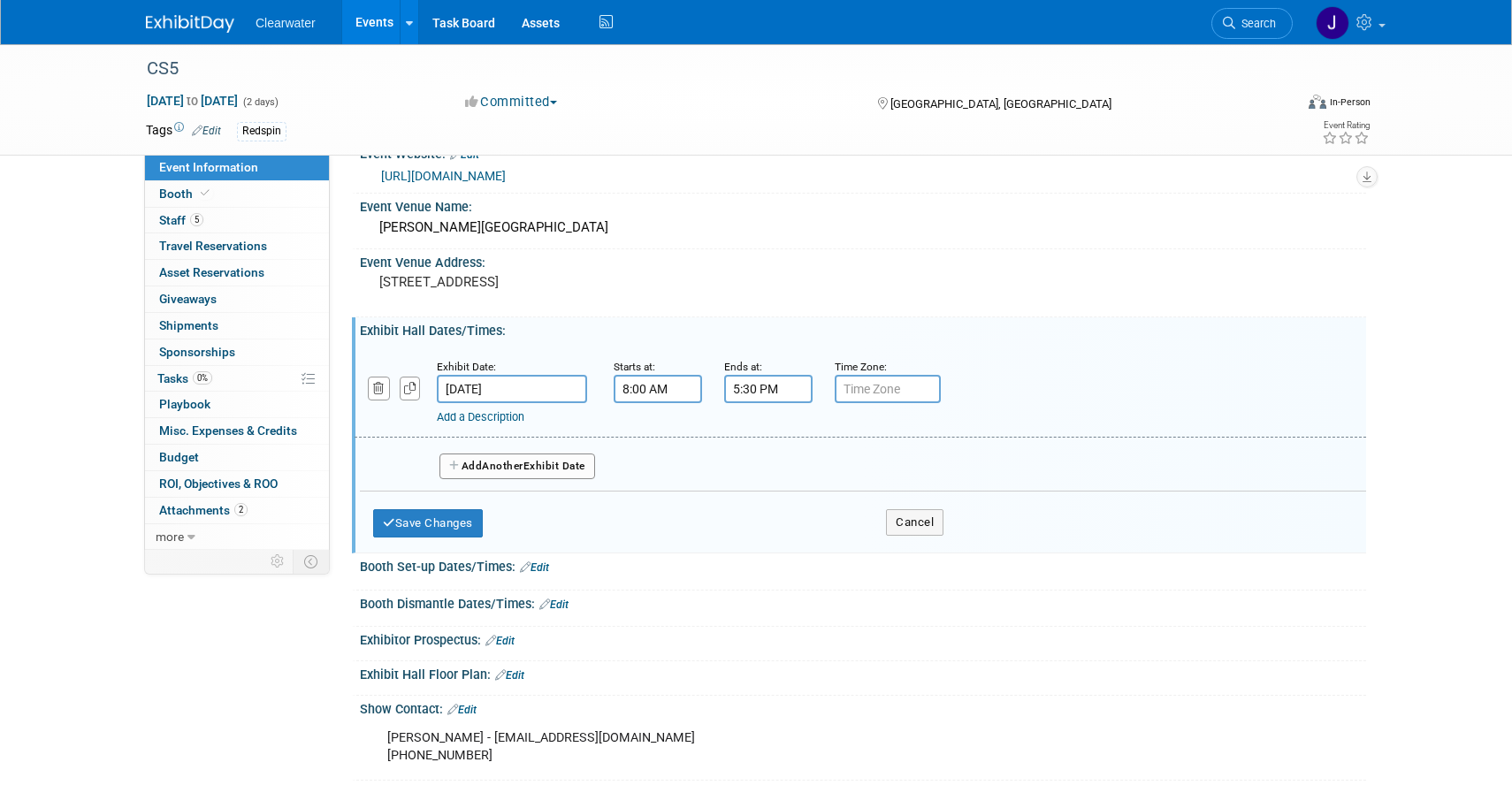
click at [874, 395] on input "text" at bounding box center [888, 389] width 106 height 29
click at [577, 444] on div "Add Another Exhibit Date" at bounding box center [864, 460] width 1007 height 47
click at [577, 467] on button "Add Another Exhibit Date" at bounding box center [517, 466] width 156 height 27
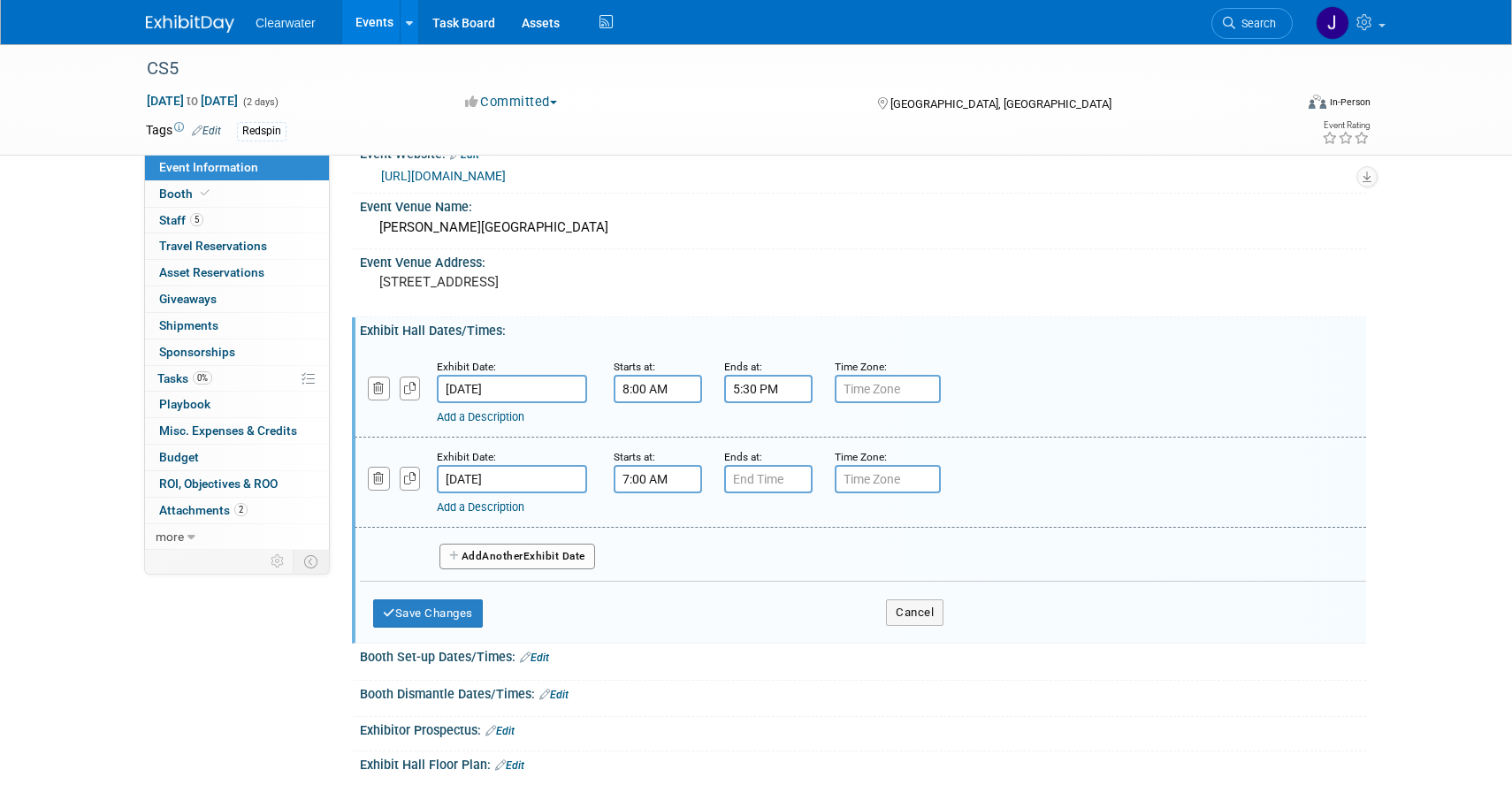
click at [656, 471] on input "7:00 AM" at bounding box center [657, 479] width 88 height 29
click at [651, 516] on span at bounding box center [654, 522] width 31 height 31
type input "8:00 AM"
click at [802, 634] on span at bounding box center [785, 639] width 119 height 31
click at [773, 482] on input "7:00 PM" at bounding box center [768, 479] width 88 height 29
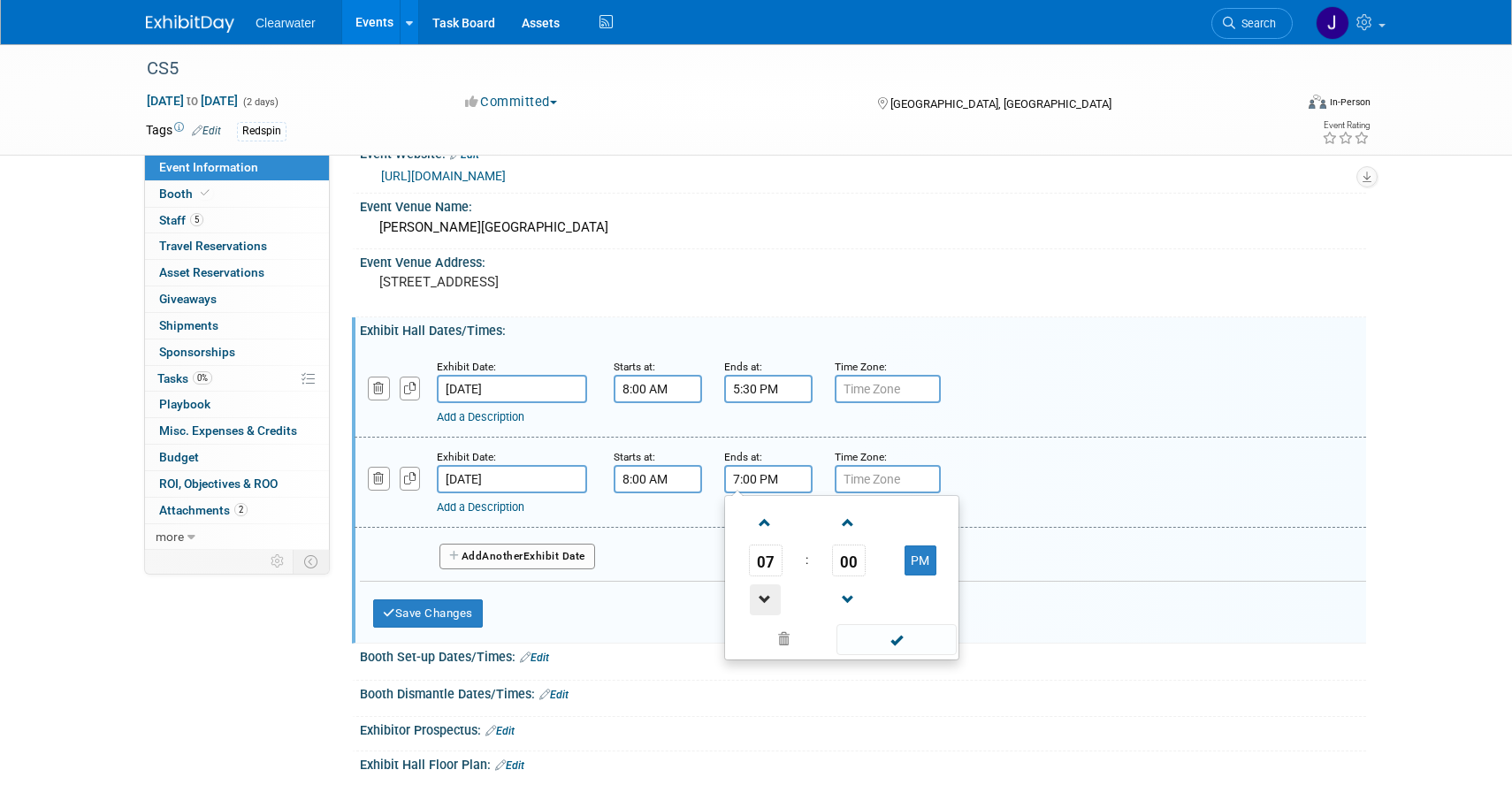
click at [760, 599] on span at bounding box center [764, 599] width 31 height 31
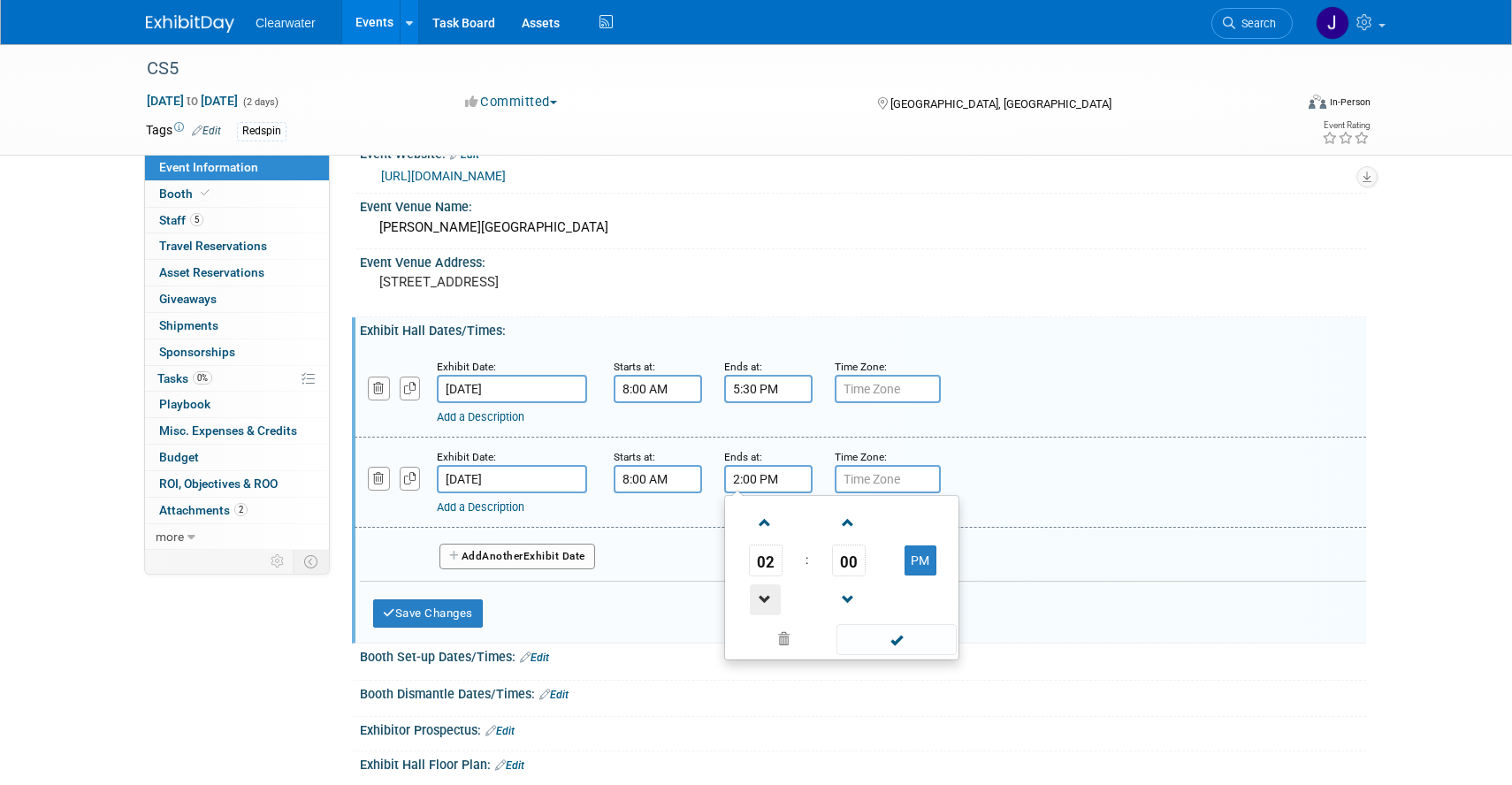
click at [760, 599] on span at bounding box center [764, 599] width 31 height 31
type input "1:00 PM"
click at [893, 646] on span at bounding box center [896, 639] width 119 height 31
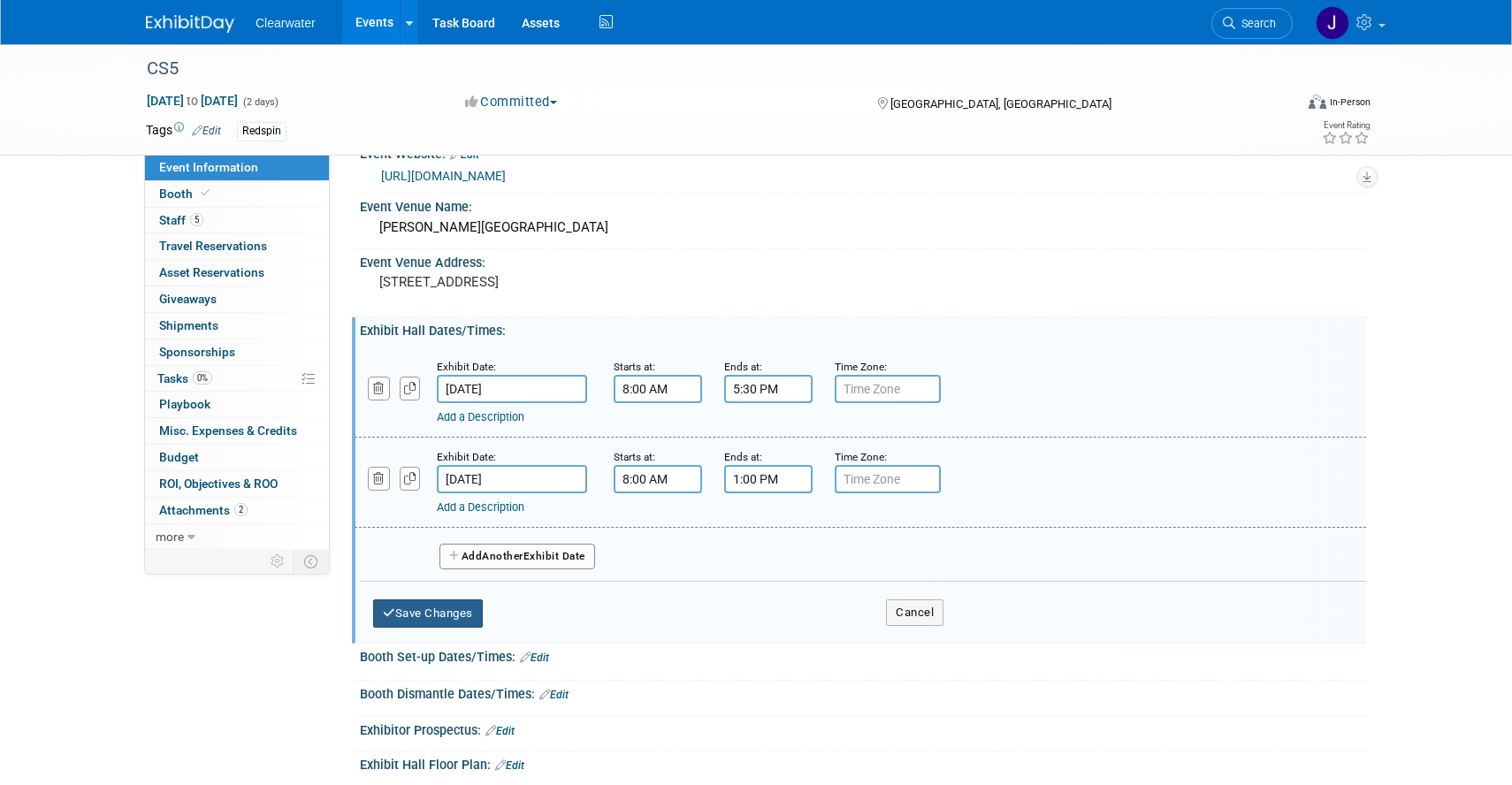
click at [467, 606] on button "Save Changes" at bounding box center [428, 613] width 109 height 29
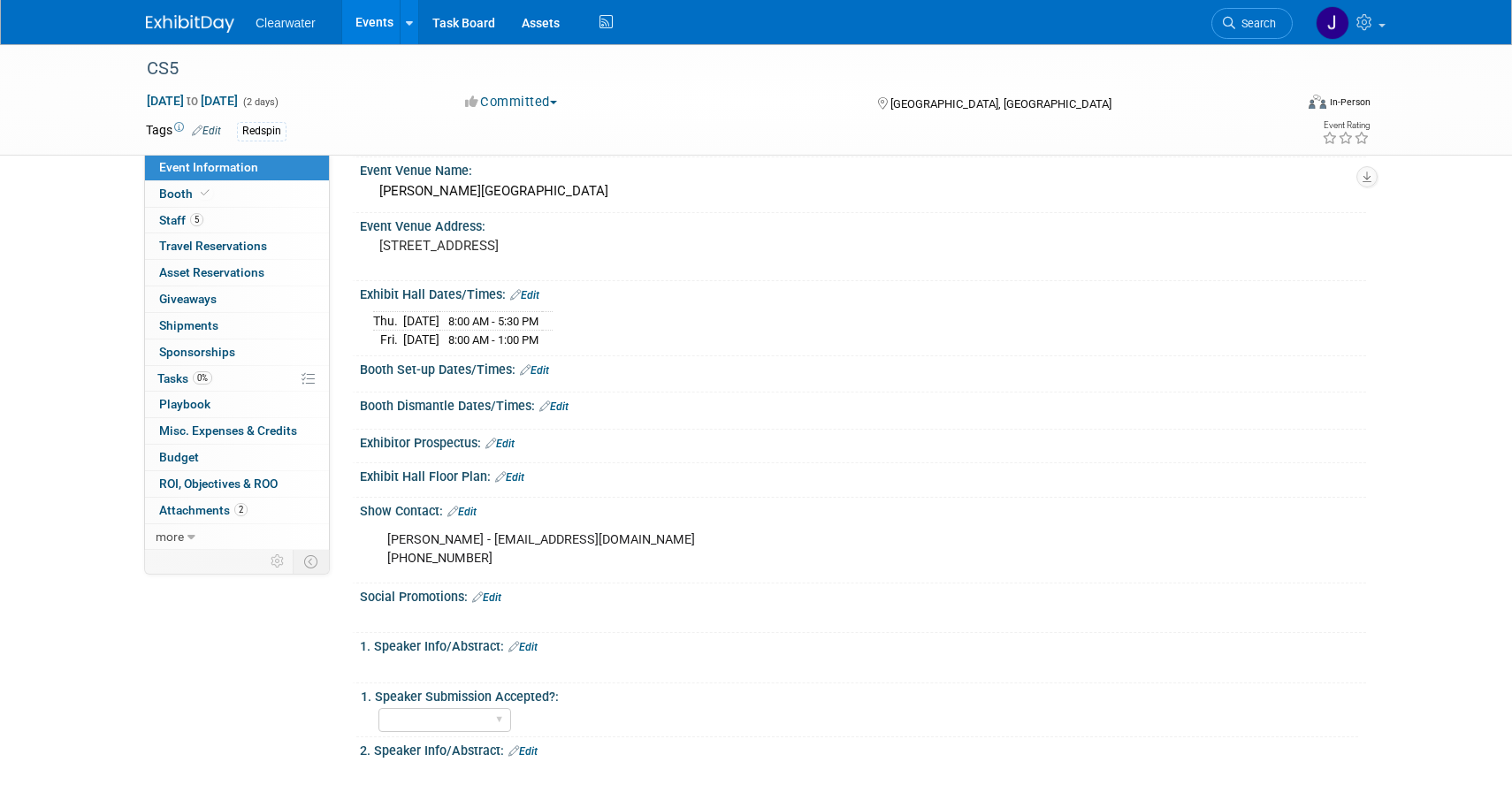
scroll to position [426, 0]
click at [555, 401] on link "Edit" at bounding box center [553, 406] width 29 height 12
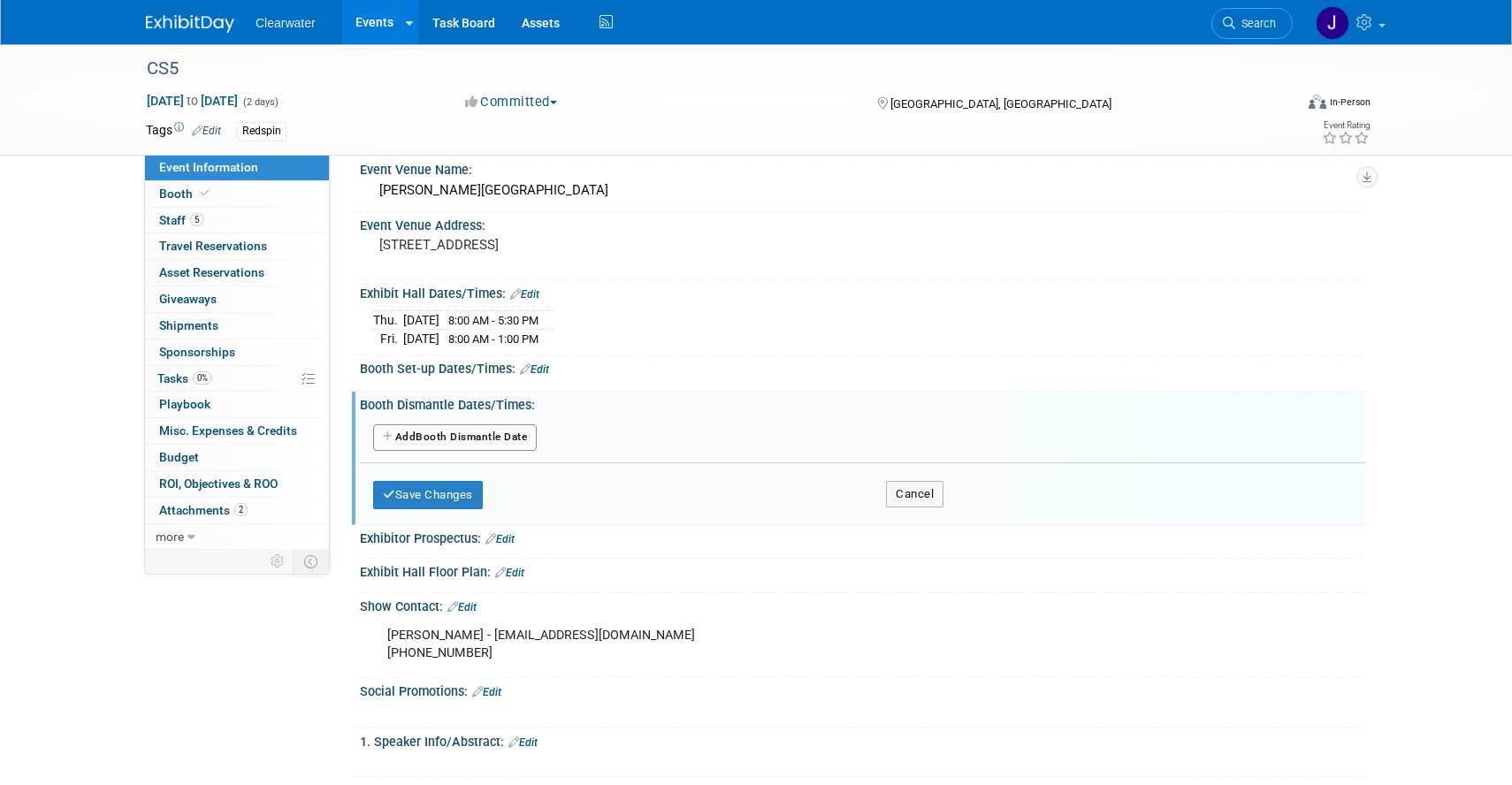
click at [468, 430] on button "Add Another Booth Dismantle Date" at bounding box center [455, 438] width 164 height 27
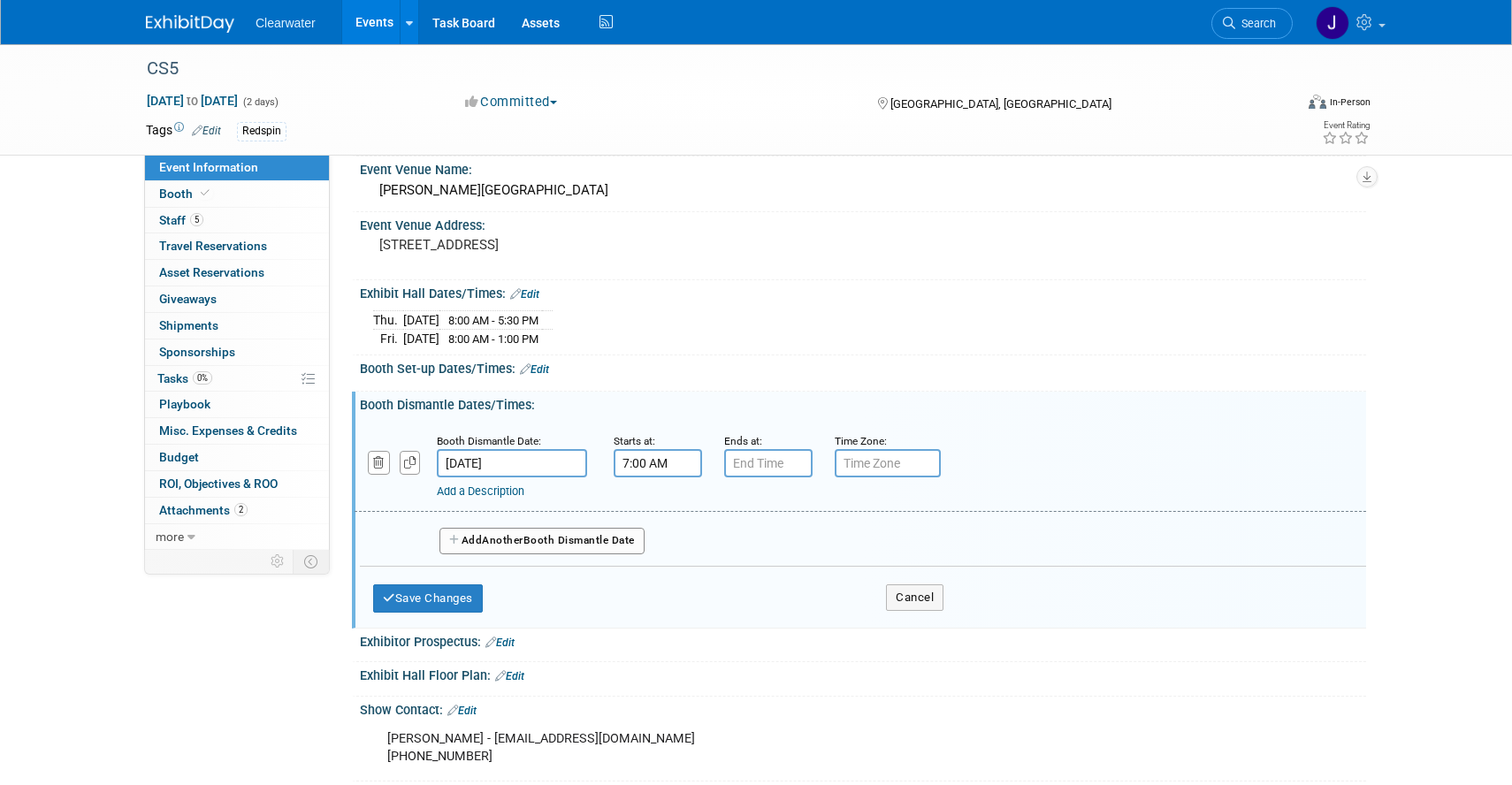
click at [643, 463] on input "7:00 AM" at bounding box center [657, 462] width 88 height 29
click at [654, 584] on span at bounding box center [654, 584] width 31 height 31
click at [658, 587] on span at bounding box center [654, 584] width 31 height 31
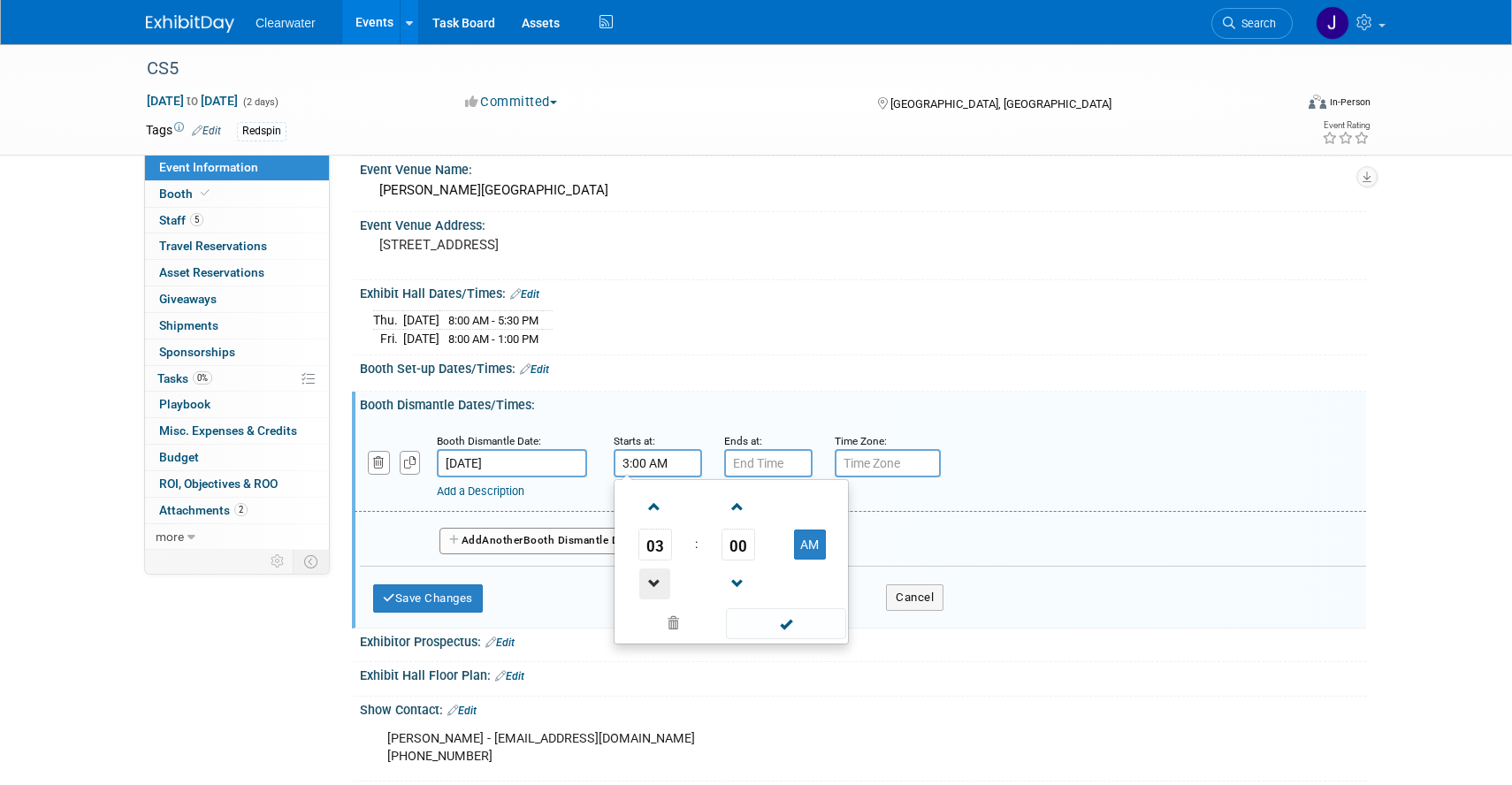
click at [658, 587] on span at bounding box center [654, 584] width 31 height 31
click at [810, 543] on button "AM" at bounding box center [810, 545] width 32 height 30
type input "1:00 PM"
click at [762, 455] on input "7:00 PM" at bounding box center [768, 462] width 88 height 29
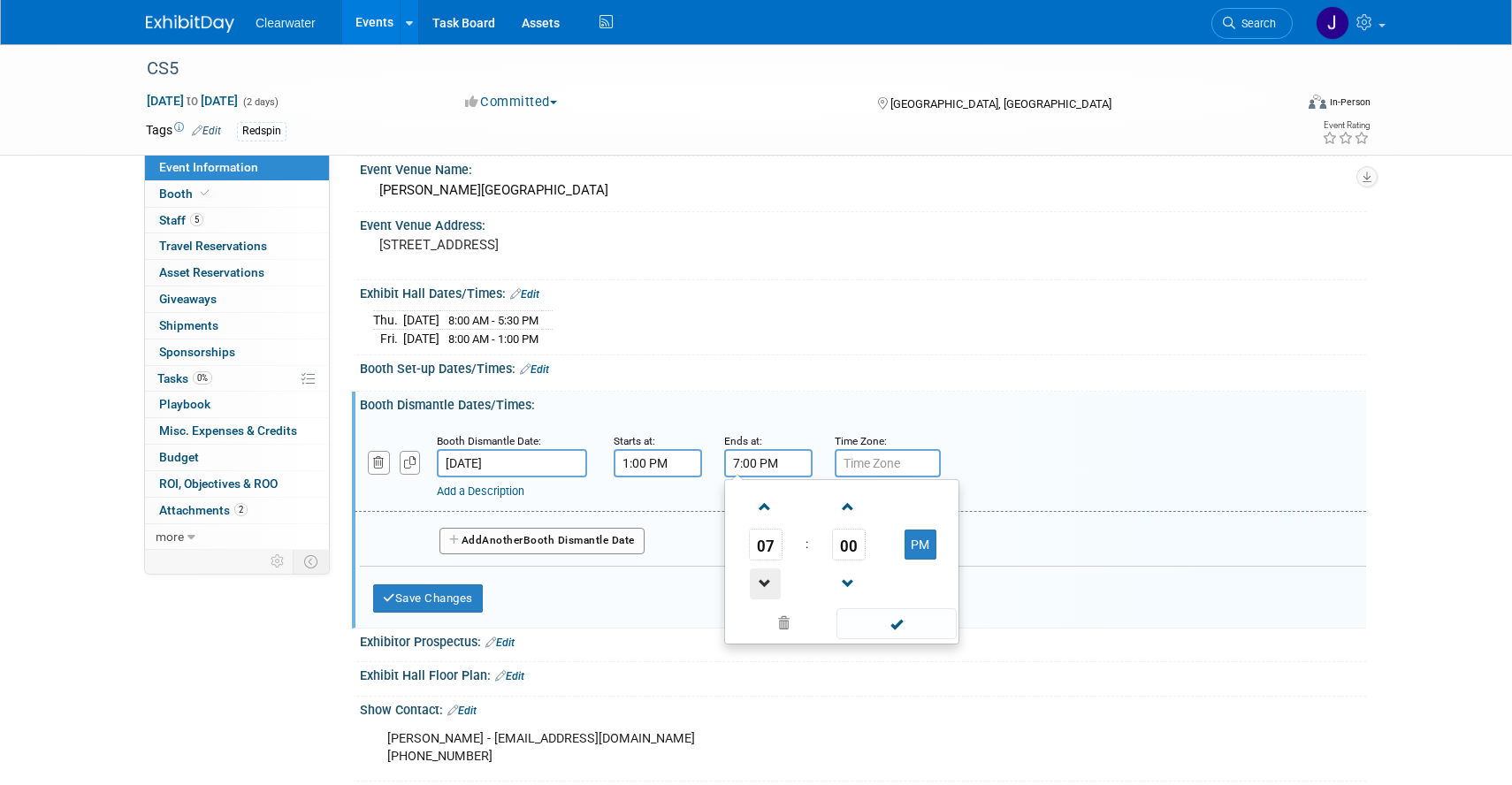
click at [767, 569] on span at bounding box center [764, 584] width 31 height 31
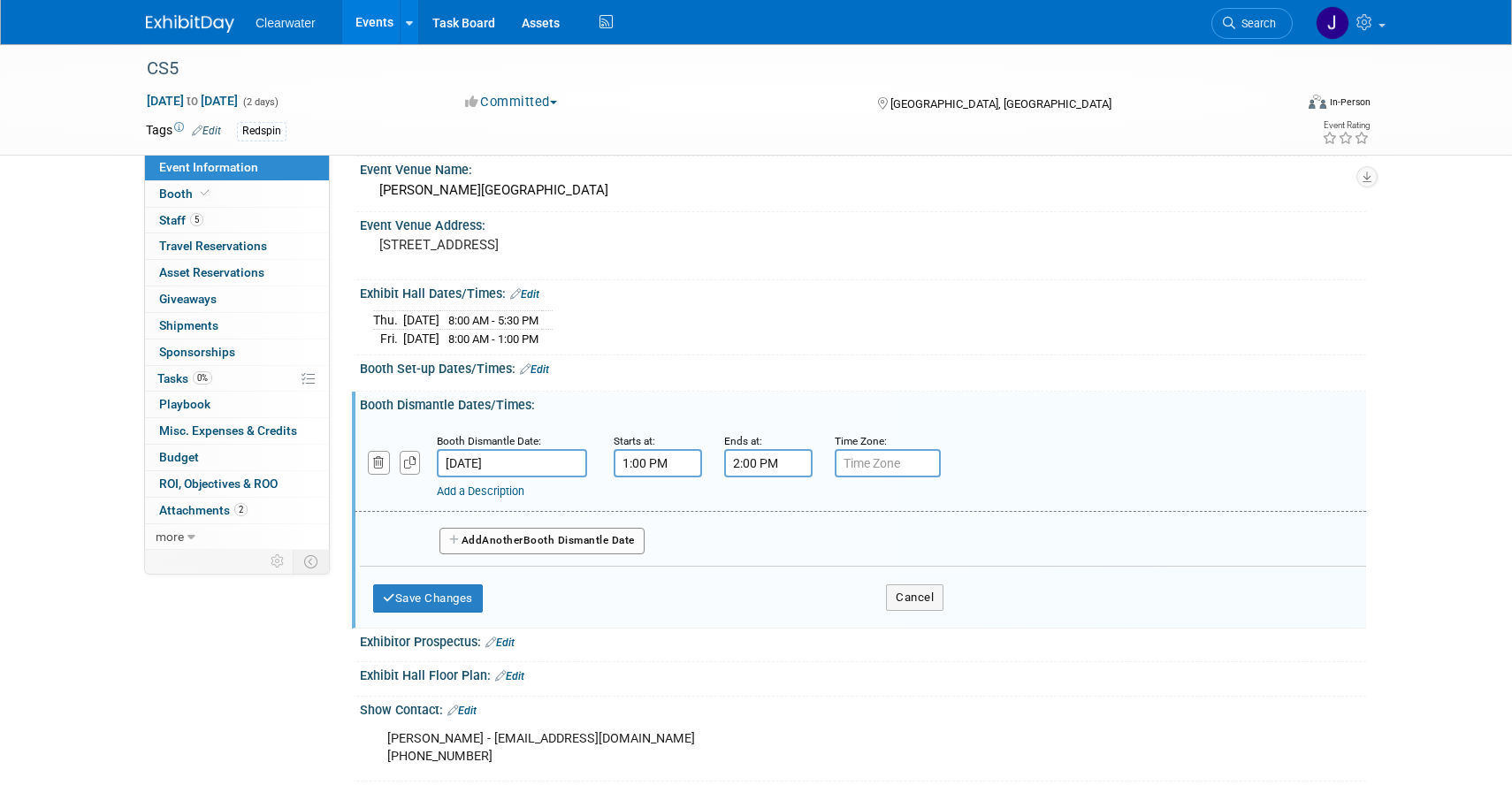
click at [754, 461] on input "2:00 PM" at bounding box center [768, 462] width 88 height 29
click at [859, 546] on span "00" at bounding box center [849, 545] width 34 height 32
click at [774, 599] on td "40" at bounding box center [756, 602] width 57 height 48
click at [924, 548] on button "PM" at bounding box center [920, 545] width 32 height 30
click at [929, 553] on button "AM" at bounding box center [920, 545] width 32 height 30
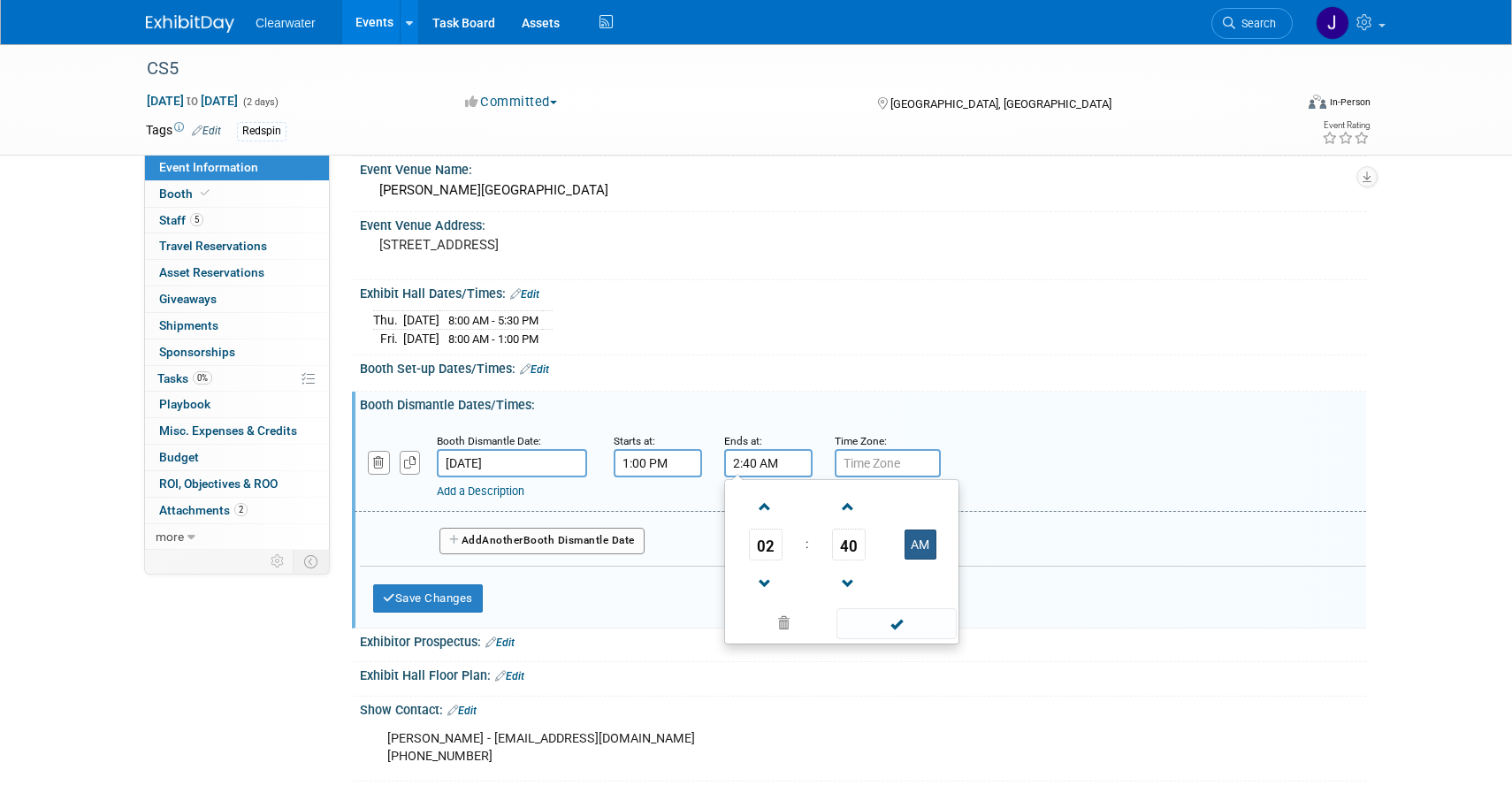
type input "2:40 PM"
click at [941, 627] on span at bounding box center [896, 623] width 119 height 31
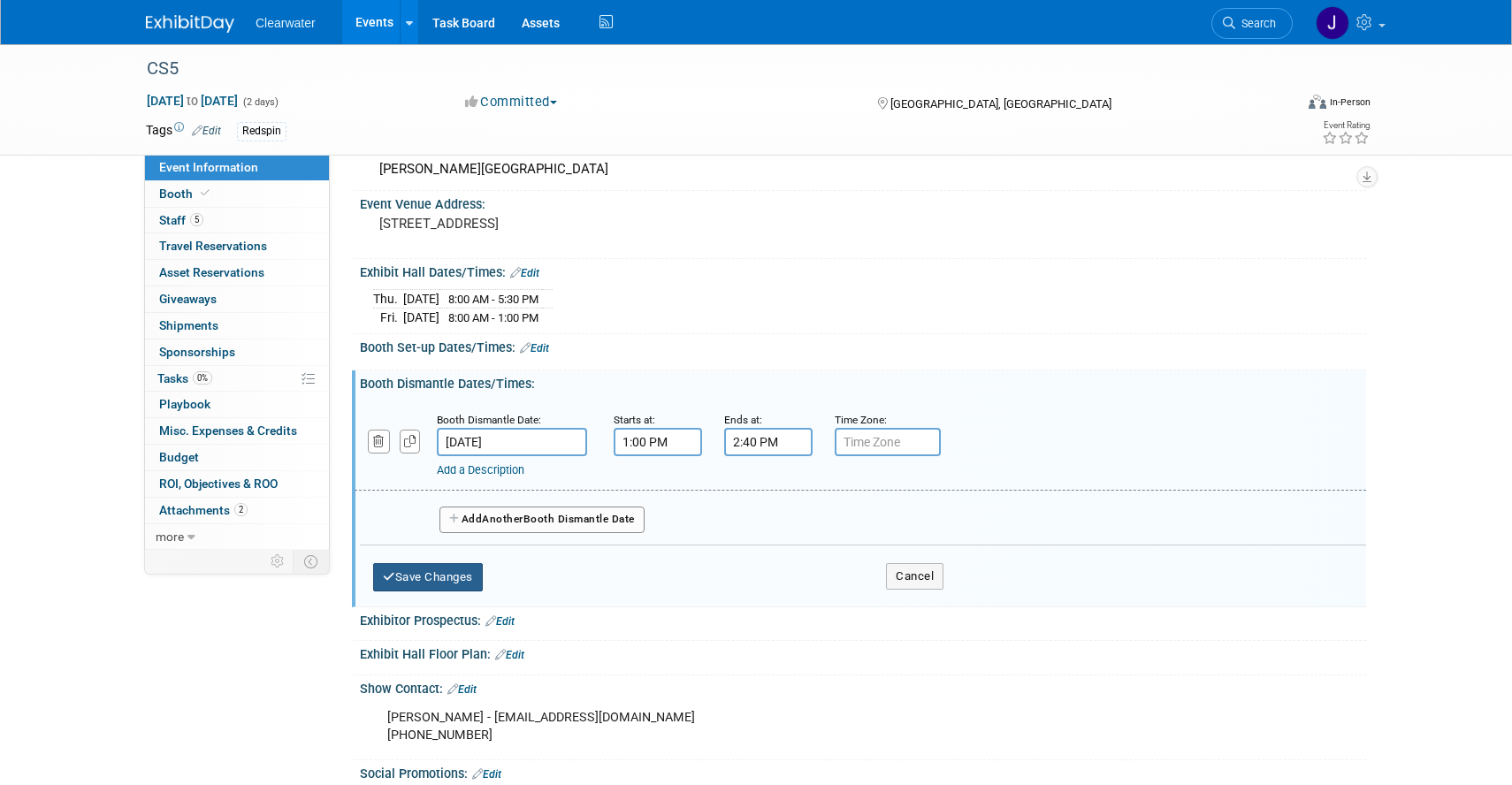
scroll to position [444, 0]
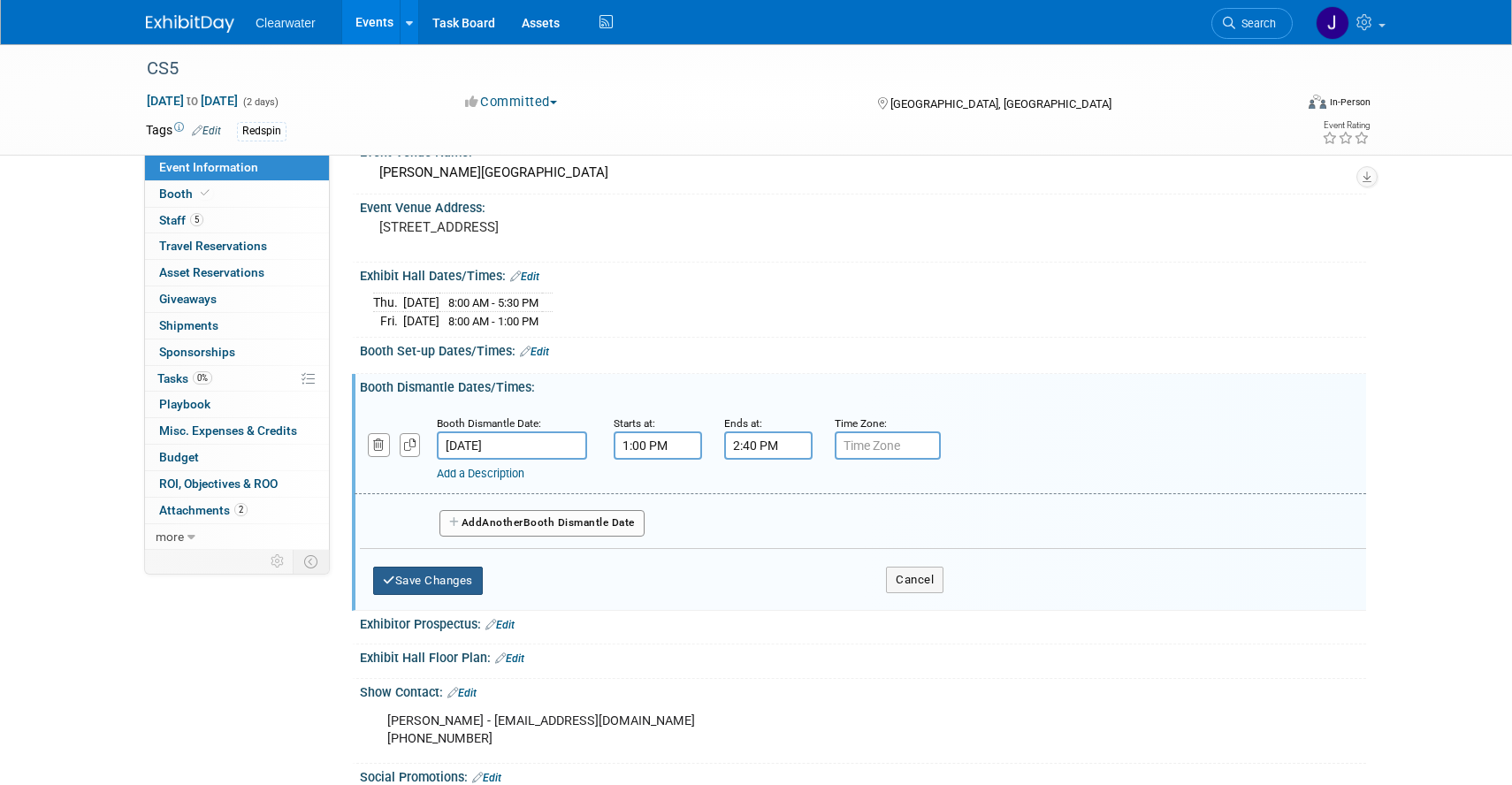
click at [465, 583] on button "Save Changes" at bounding box center [428, 581] width 109 height 29
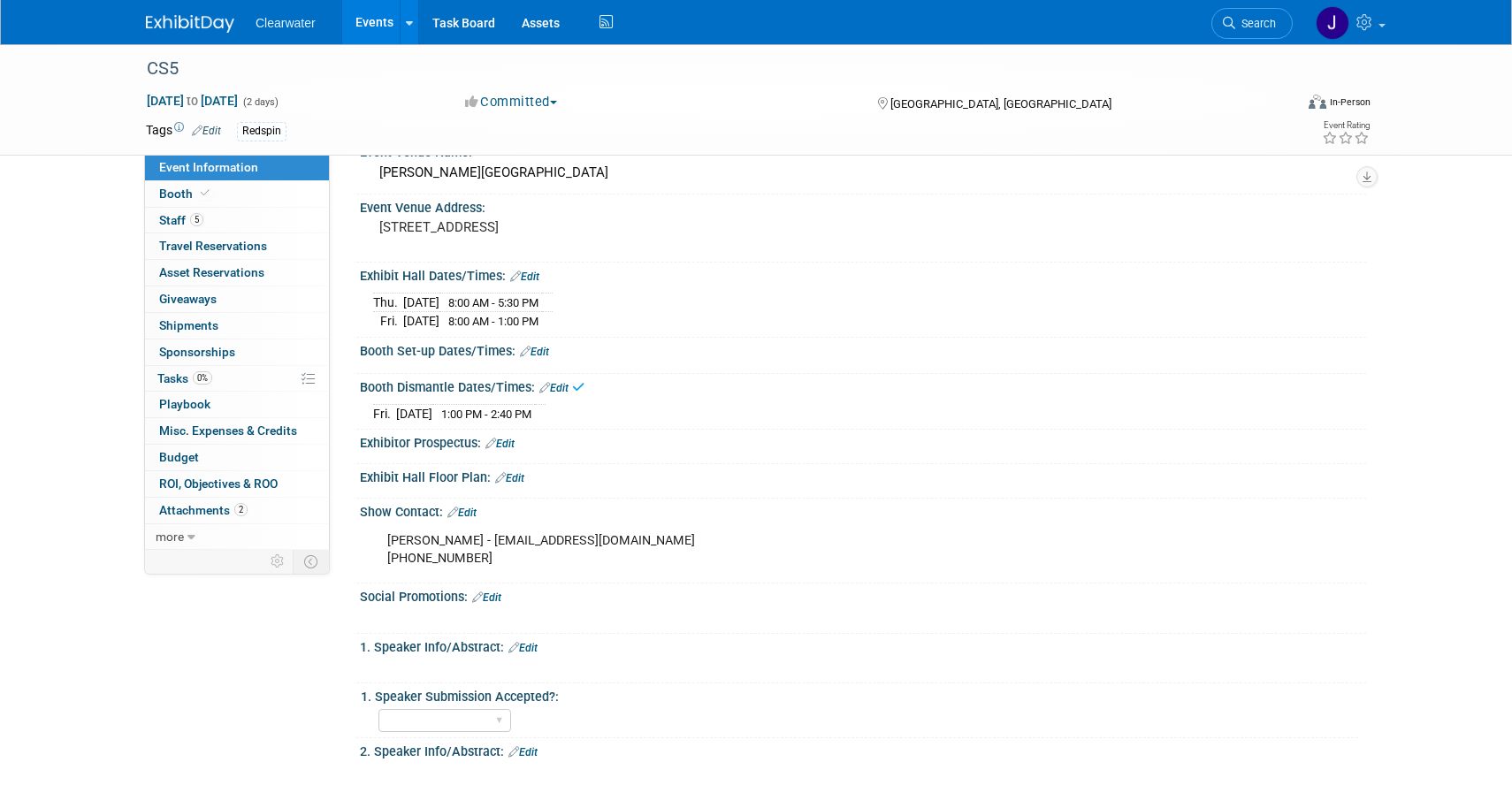
click at [547, 347] on link "Edit" at bounding box center [534, 351] width 29 height 12
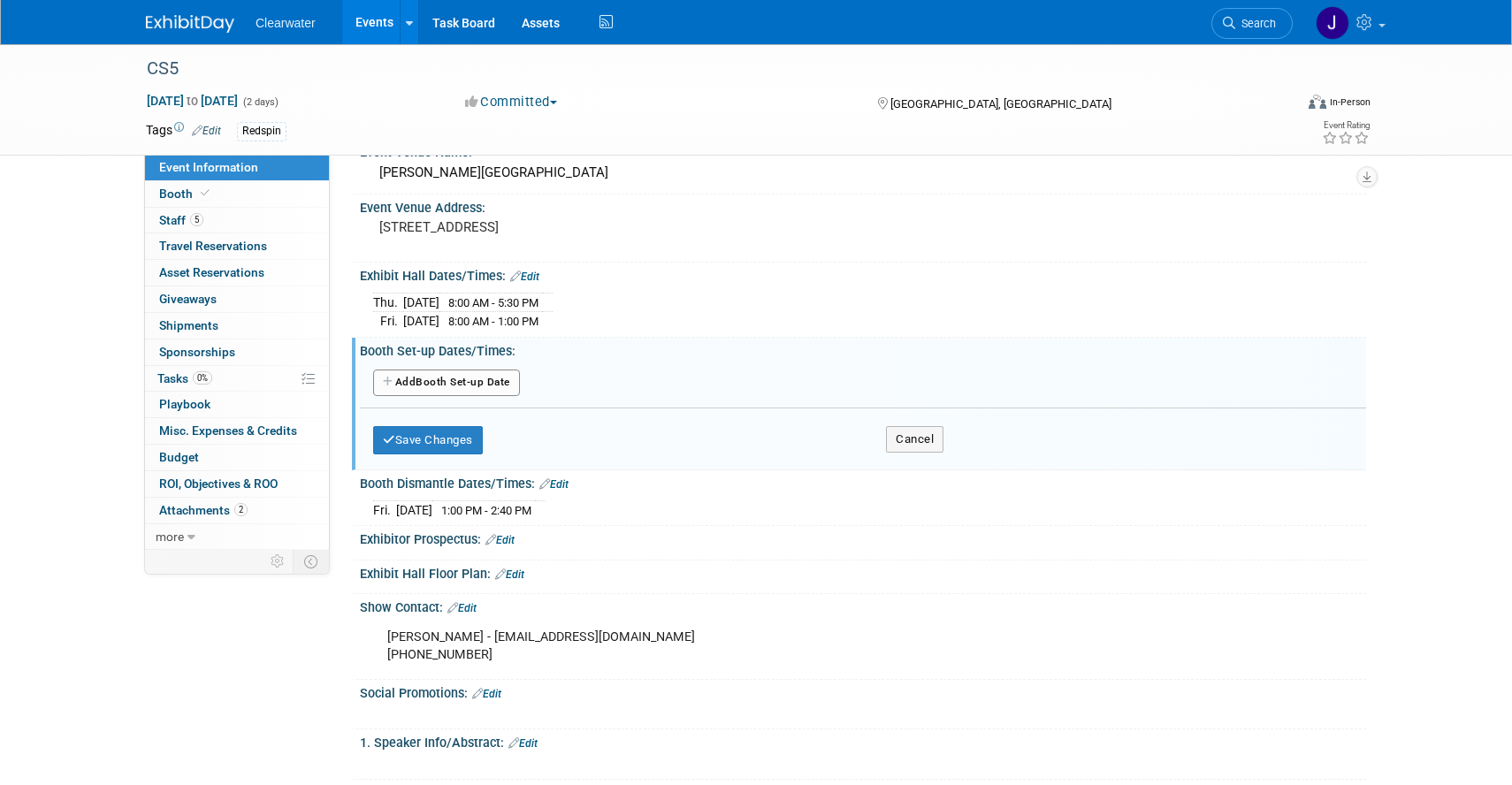
click at [429, 381] on button "Add Another Booth Set-up Date" at bounding box center [447, 382] width 147 height 27
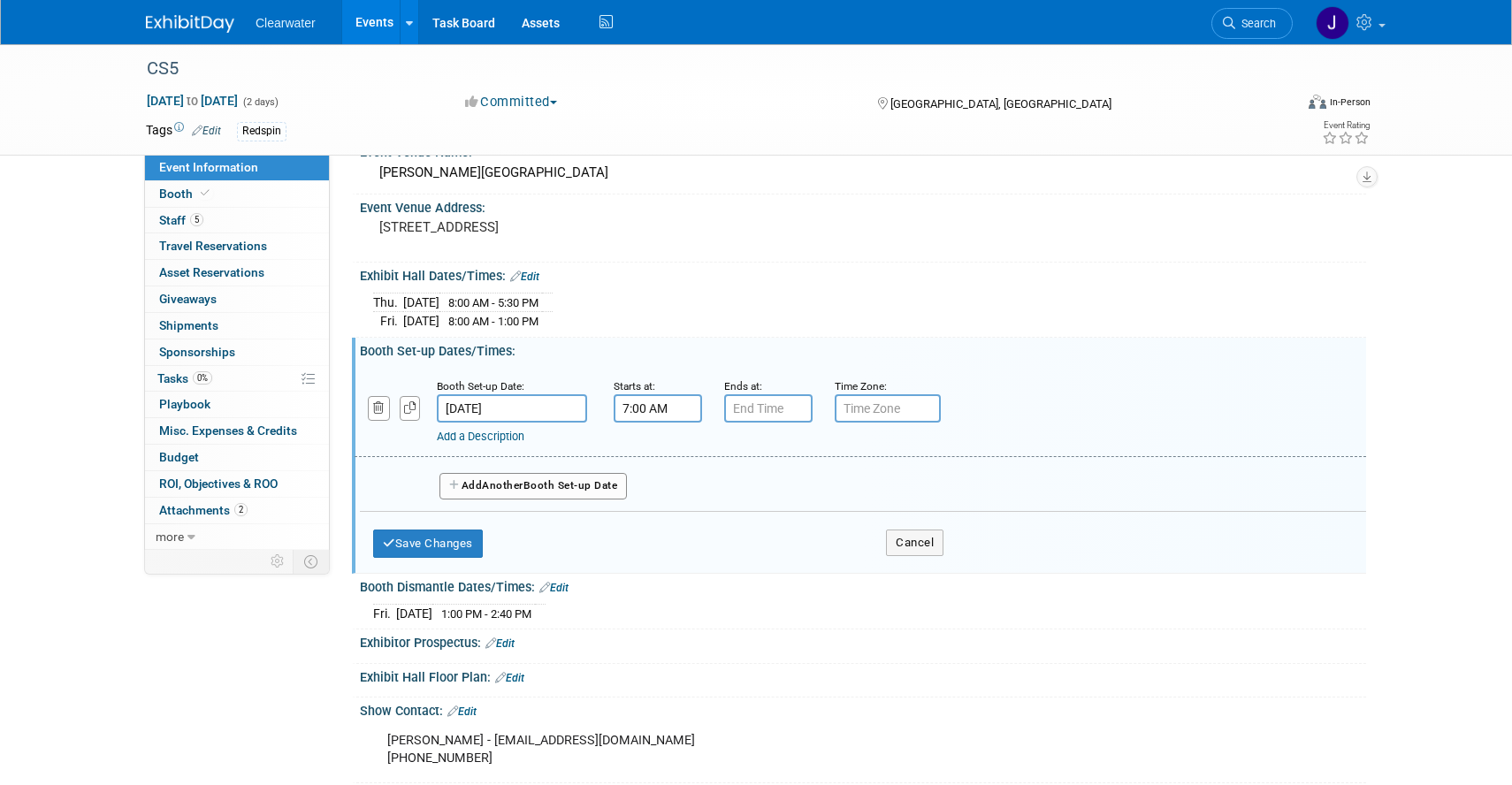
click at [670, 407] on input "7:00 AM" at bounding box center [657, 408] width 88 height 29
click at [654, 531] on span at bounding box center [654, 529] width 31 height 31
click at [659, 442] on span at bounding box center [654, 452] width 31 height 31
click at [803, 493] on button "AM" at bounding box center [810, 489] width 32 height 30
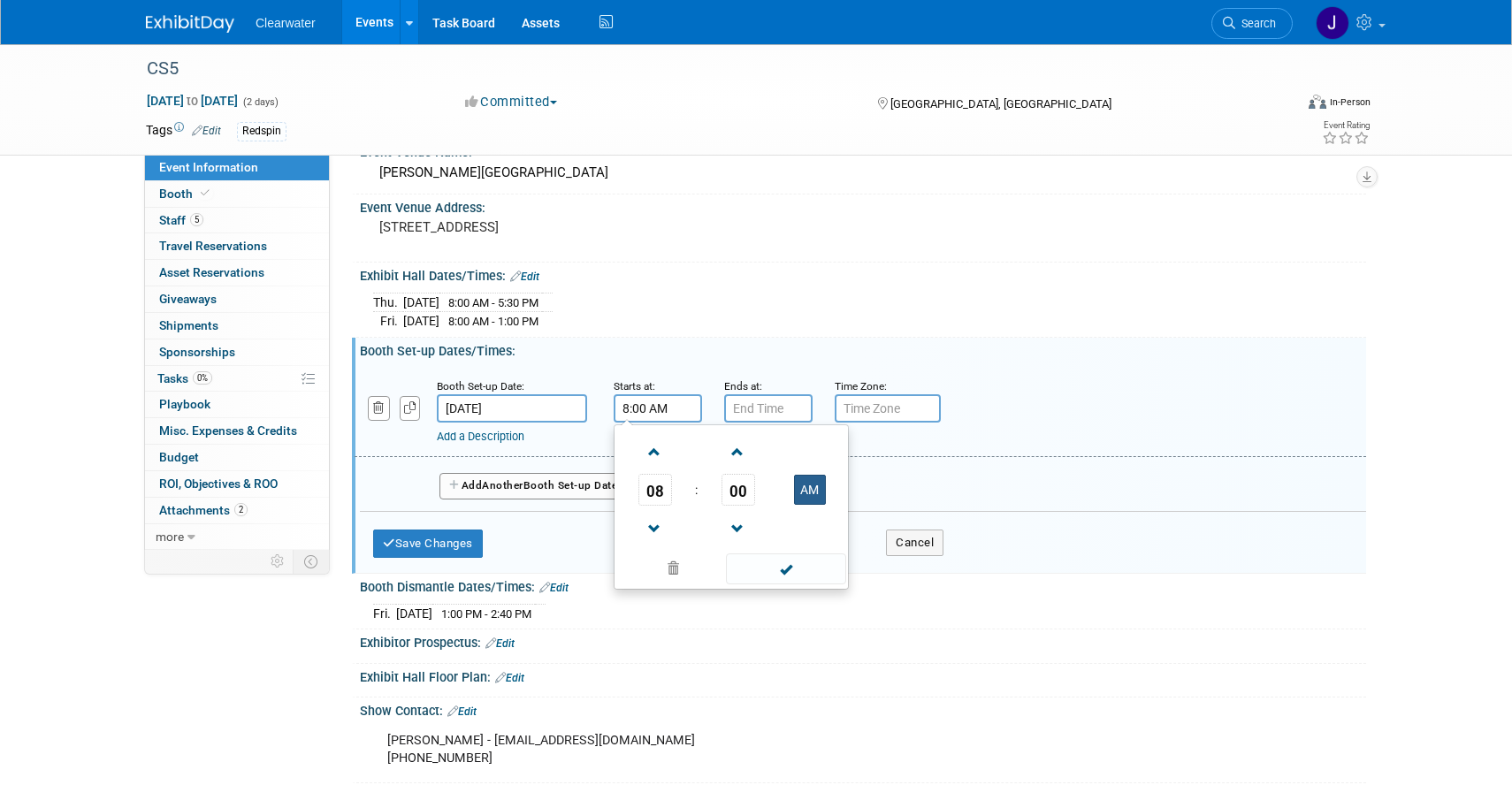
type input "8:00 PM"
click at [773, 399] on input "7:00 PM" at bounding box center [768, 408] width 88 height 29
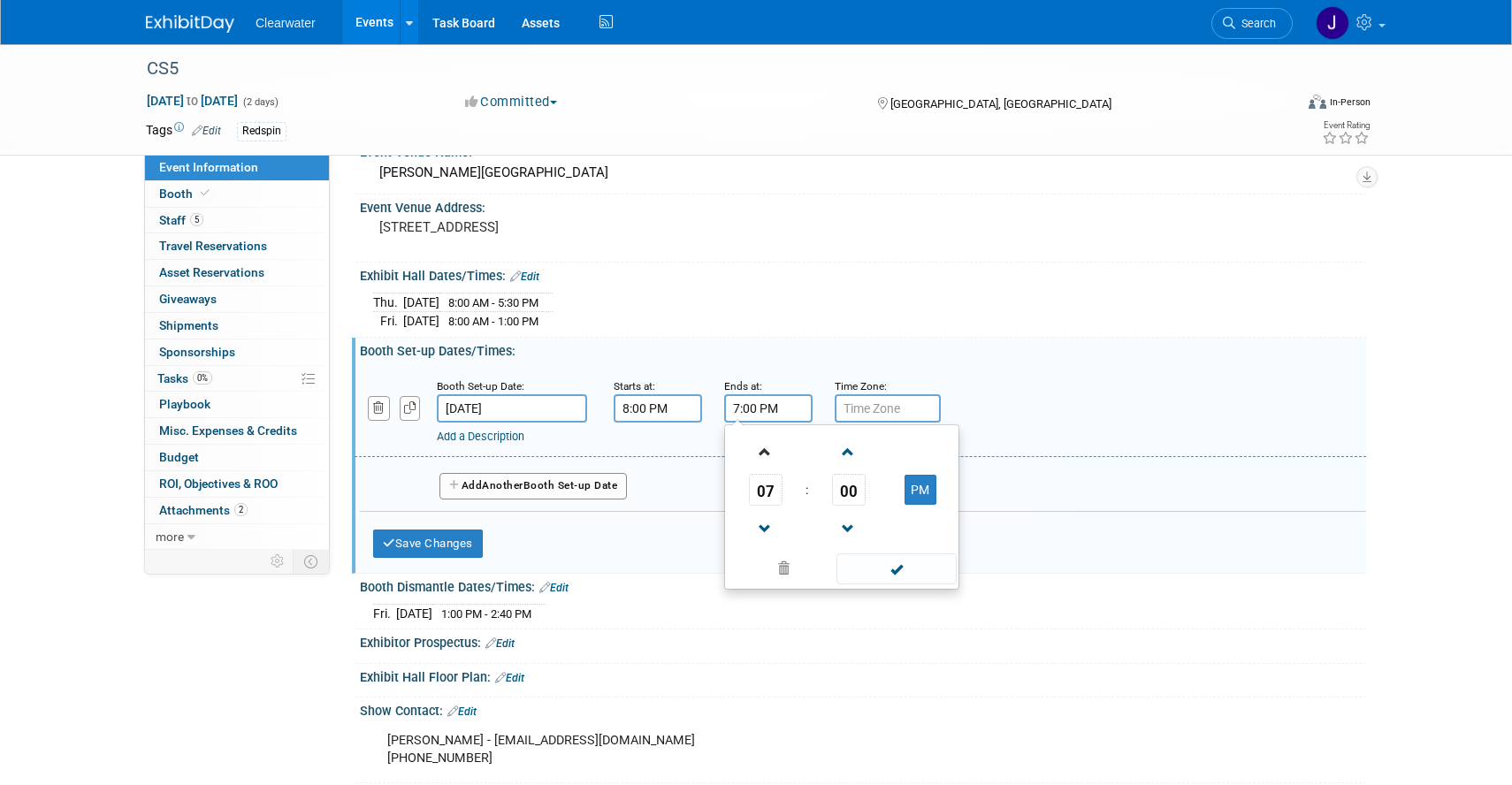
click at [766, 429] on link at bounding box center [765, 451] width 34 height 45
click at [768, 447] on span at bounding box center [764, 452] width 31 height 31
type input "10:00 PM"
click at [919, 571] on span at bounding box center [896, 569] width 119 height 31
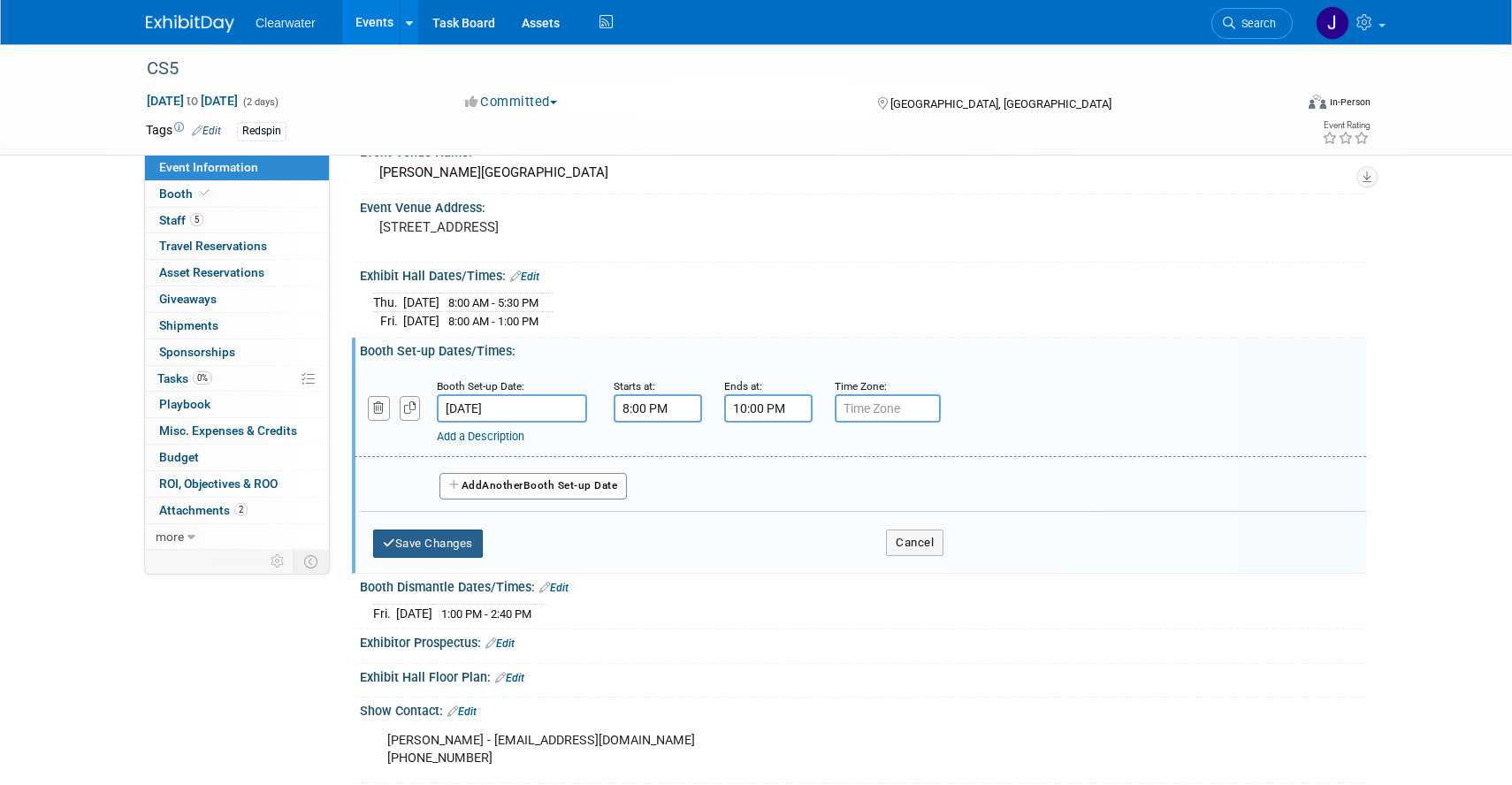
click at [474, 544] on button "Save Changes" at bounding box center [428, 544] width 109 height 29
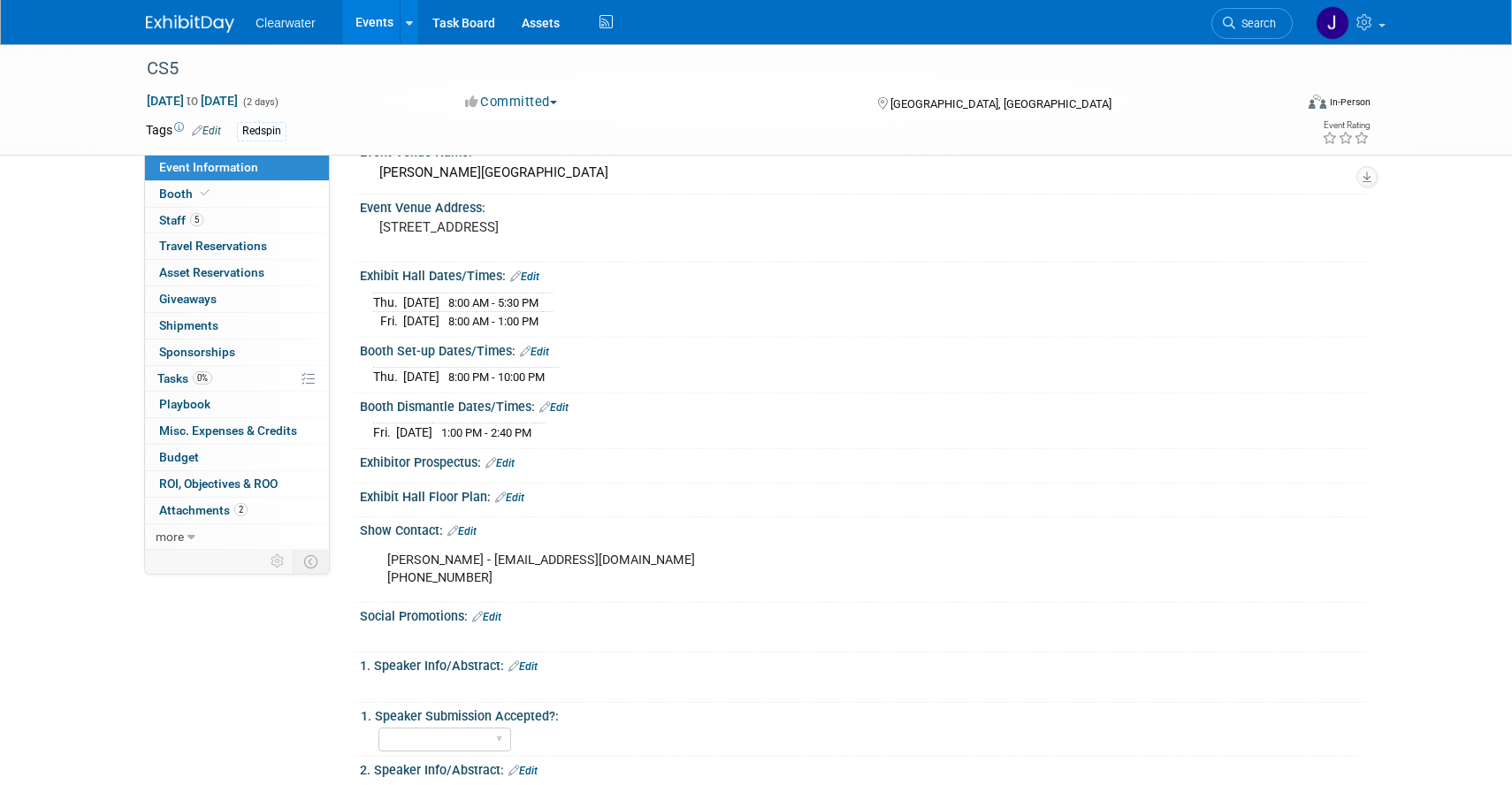
click at [210, 28] on img at bounding box center [190, 24] width 88 height 18
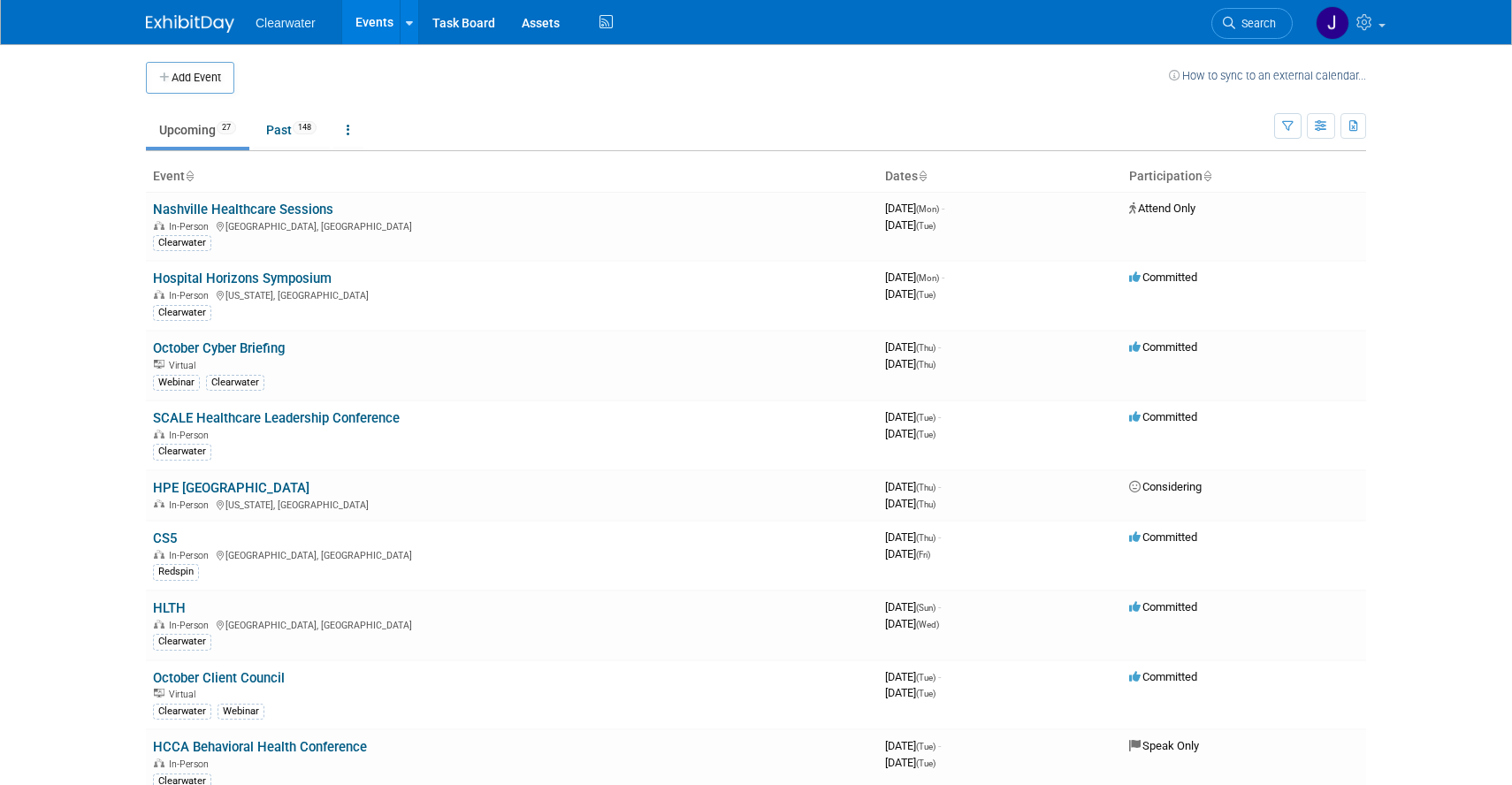
click at [201, 81] on button "Add Event" at bounding box center [190, 77] width 88 height 32
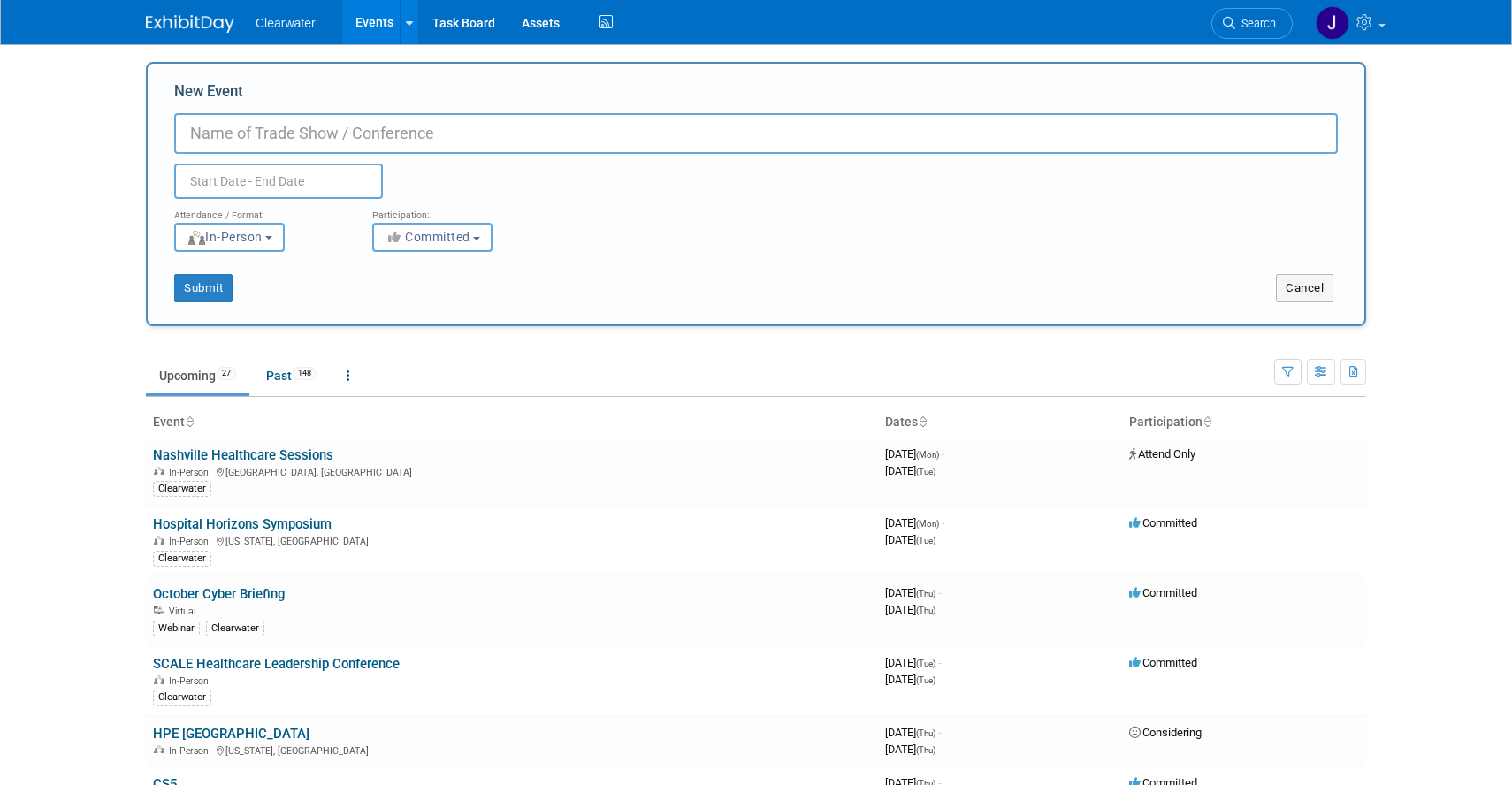
click at [338, 125] on input "New Event" at bounding box center [756, 133] width 1164 height 41
paste input "AI & Compliance Conference"
type input "AI & Compliance Conference (virtual)"
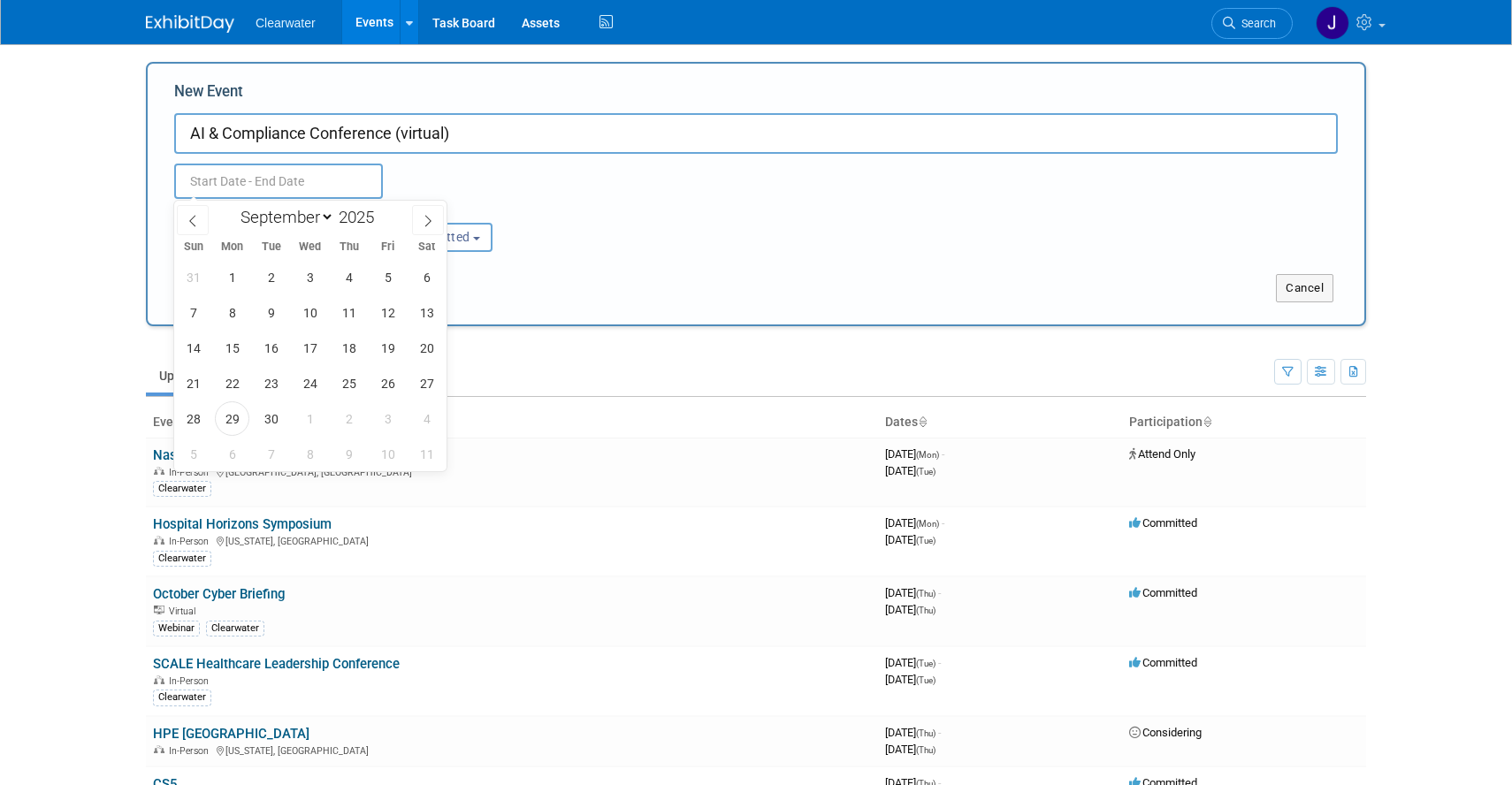
click at [263, 184] on input "text" at bounding box center [278, 182] width 208 height 36
click at [423, 220] on icon at bounding box center [428, 220] width 12 height 12
click at [199, 223] on icon at bounding box center [193, 220] width 12 height 12
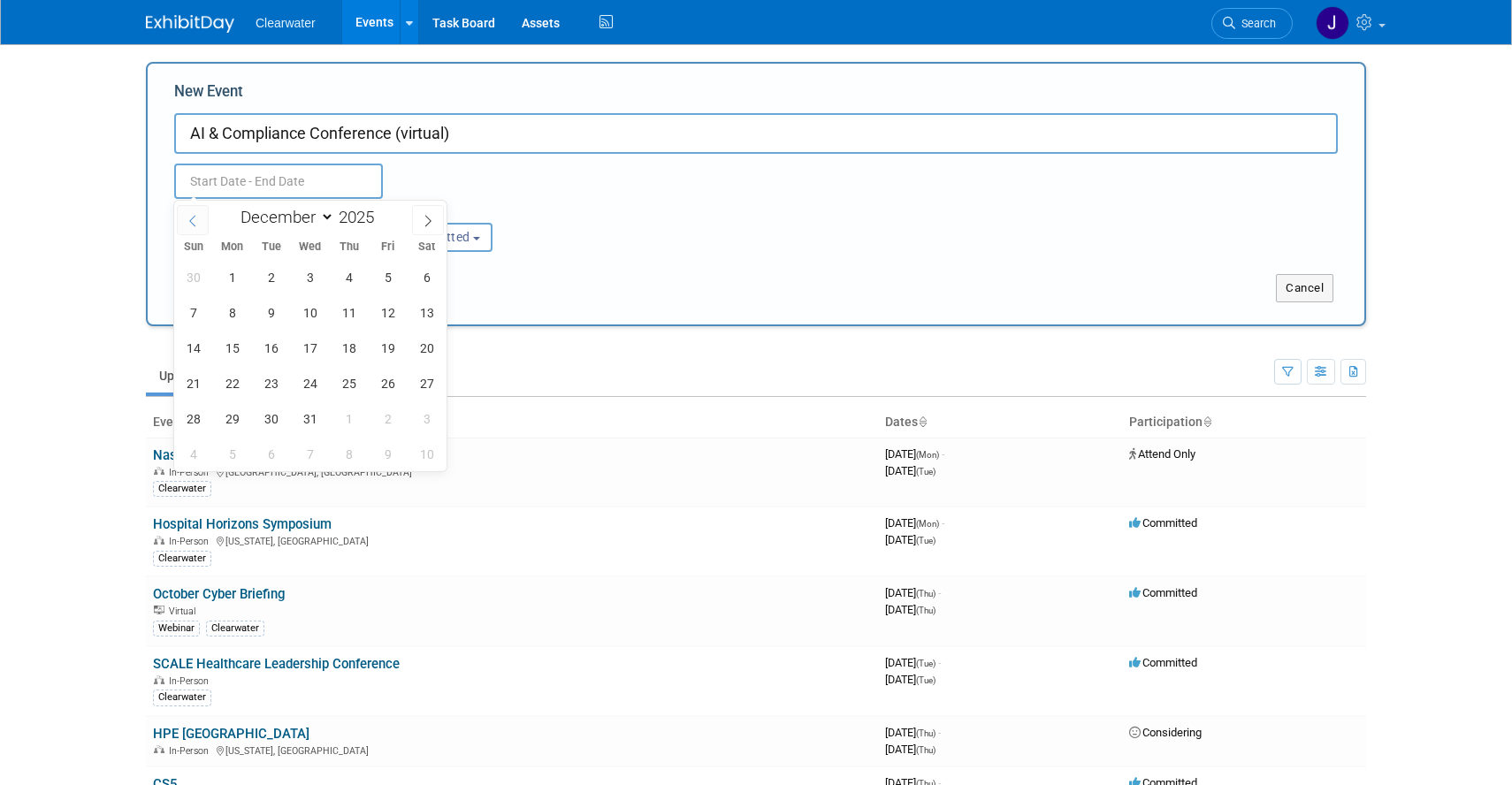
select select "10"
click at [345, 376] on span "20" at bounding box center [348, 383] width 35 height 35
type input "Nov 20, 2025 to Nov 20, 2025"
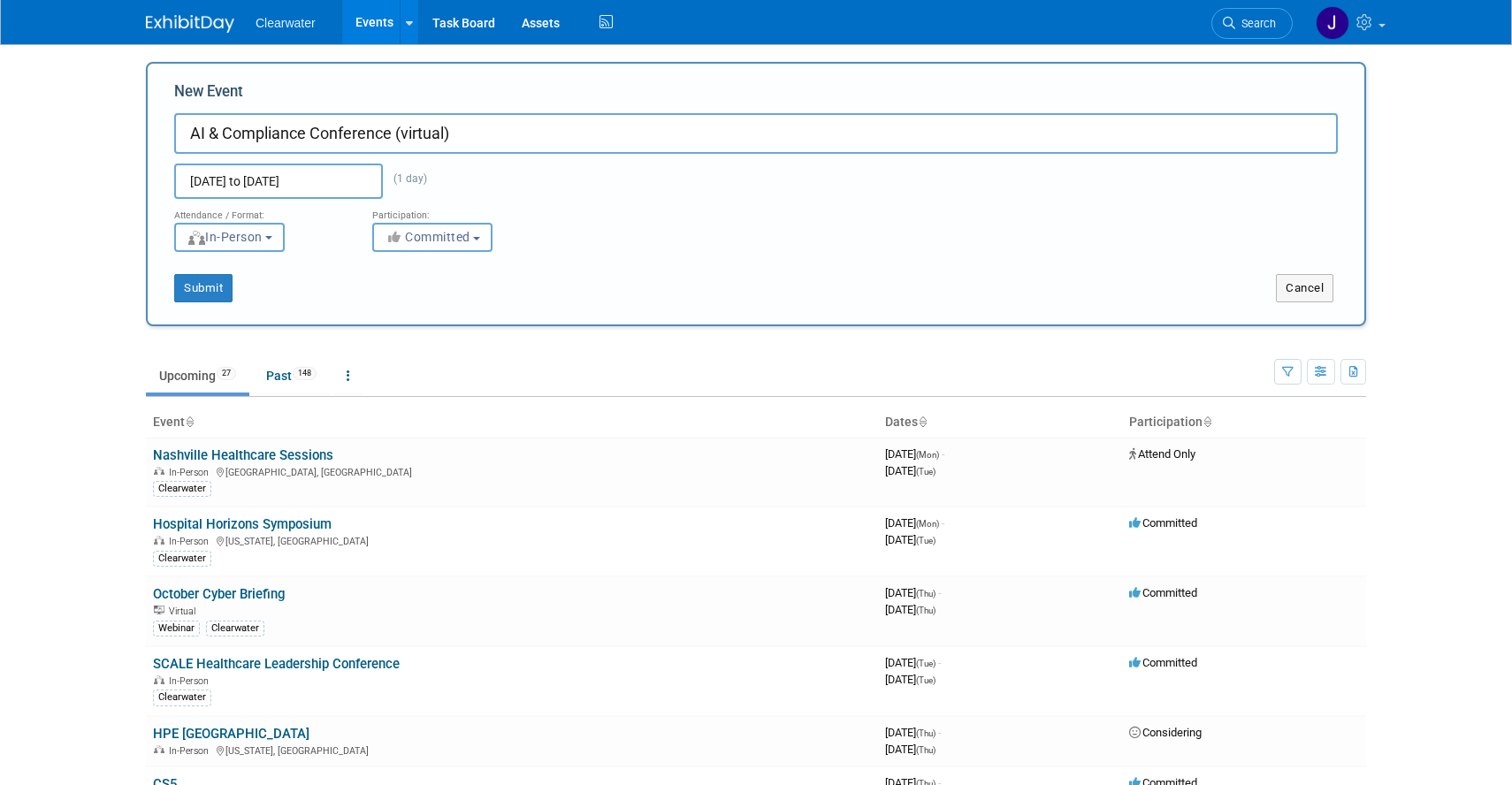
click at [274, 248] on button "In-Person" at bounding box center [228, 236] width 110 height 29
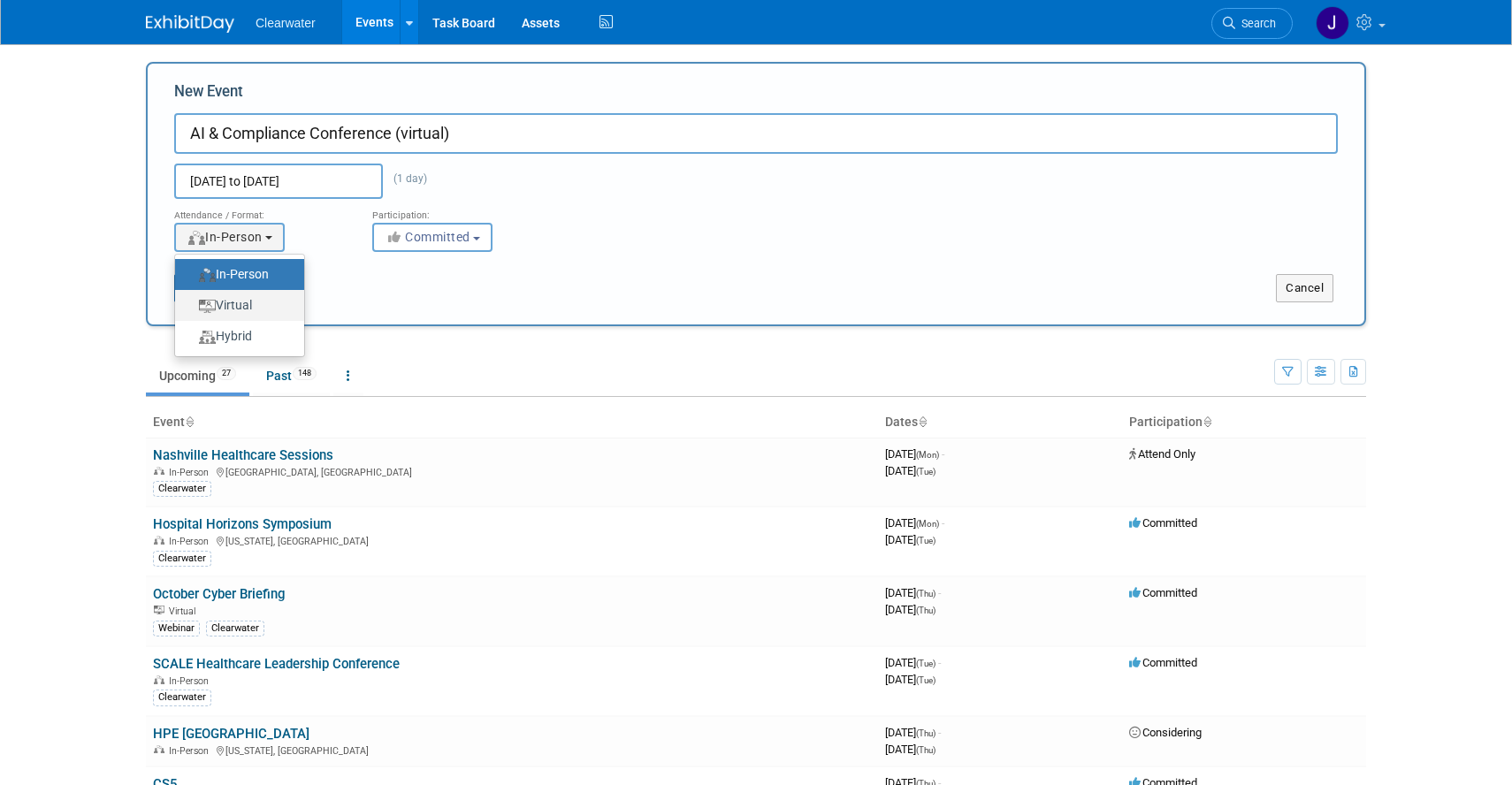
click at [275, 309] on label "Virtual" at bounding box center [234, 306] width 102 height 24
click at [191, 309] on input "Virtual" at bounding box center [186, 306] width 12 height 12
select select "2"
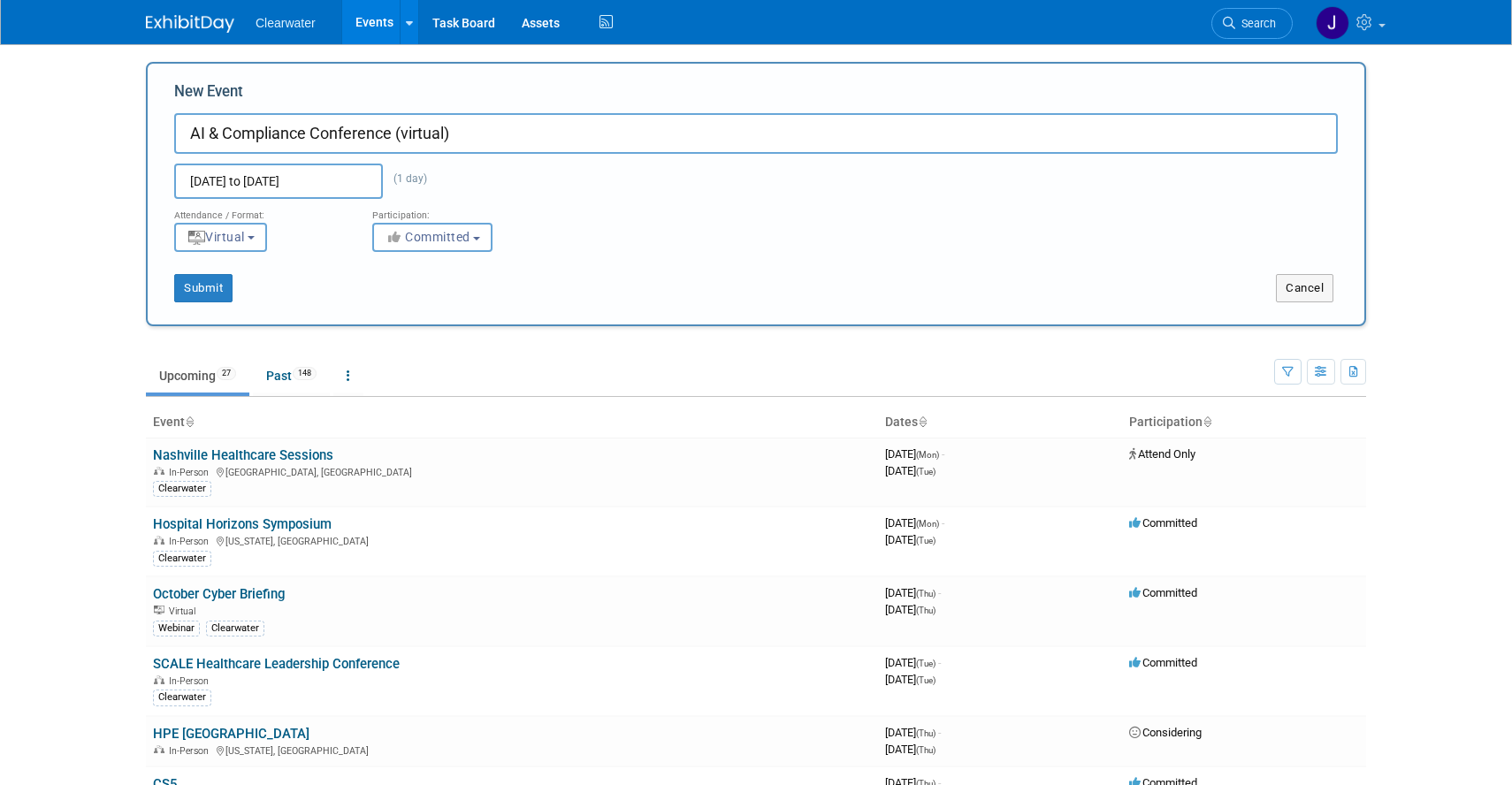
drag, startPoint x: 481, startPoint y: 138, endPoint x: 389, endPoint y: 139, distance: 92.0
click at [390, 139] on input "AI & Compliance Conference (virtual)" at bounding box center [756, 133] width 1164 height 41
type input "AI & Compliance Conference"
click at [224, 287] on button "Submit" at bounding box center [203, 288] width 59 height 29
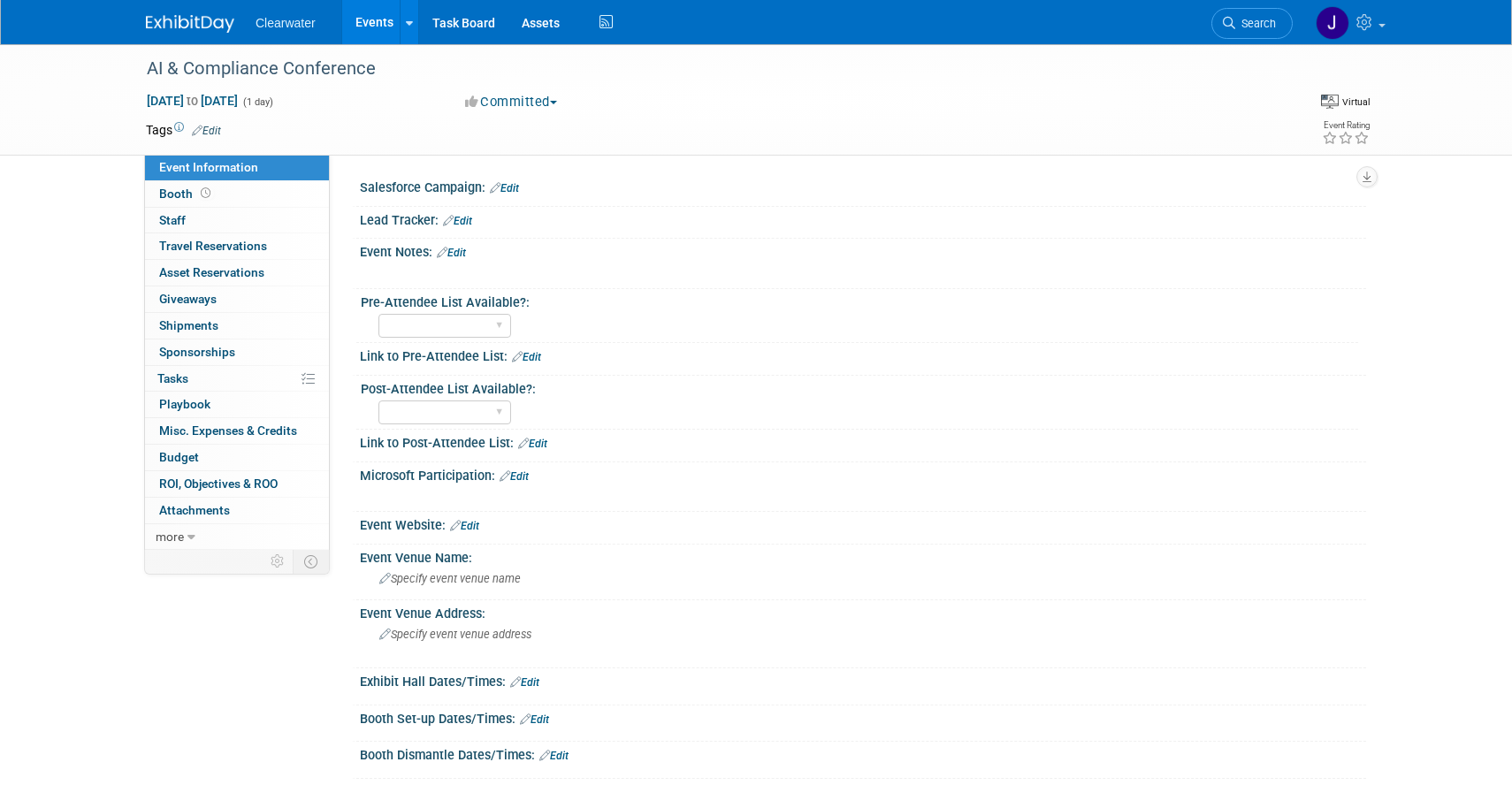
click at [209, 141] on div "Tags Edit" at bounding box center [653, 130] width 1016 height 24
click at [209, 129] on link "Edit" at bounding box center [206, 131] width 29 height 12
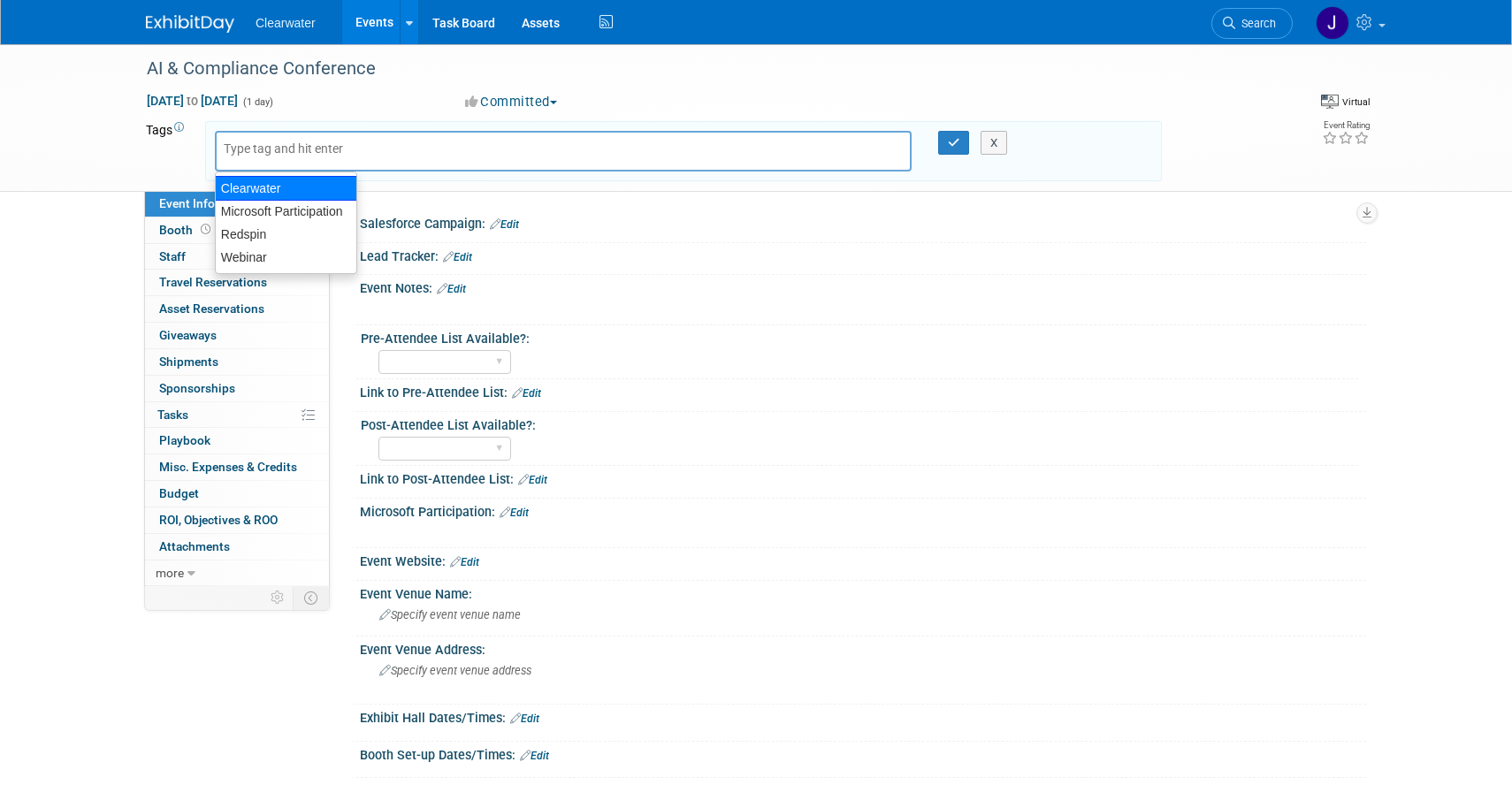
click at [293, 191] on div "Clearwater" at bounding box center [285, 188] width 142 height 25
type input "Clearwater"
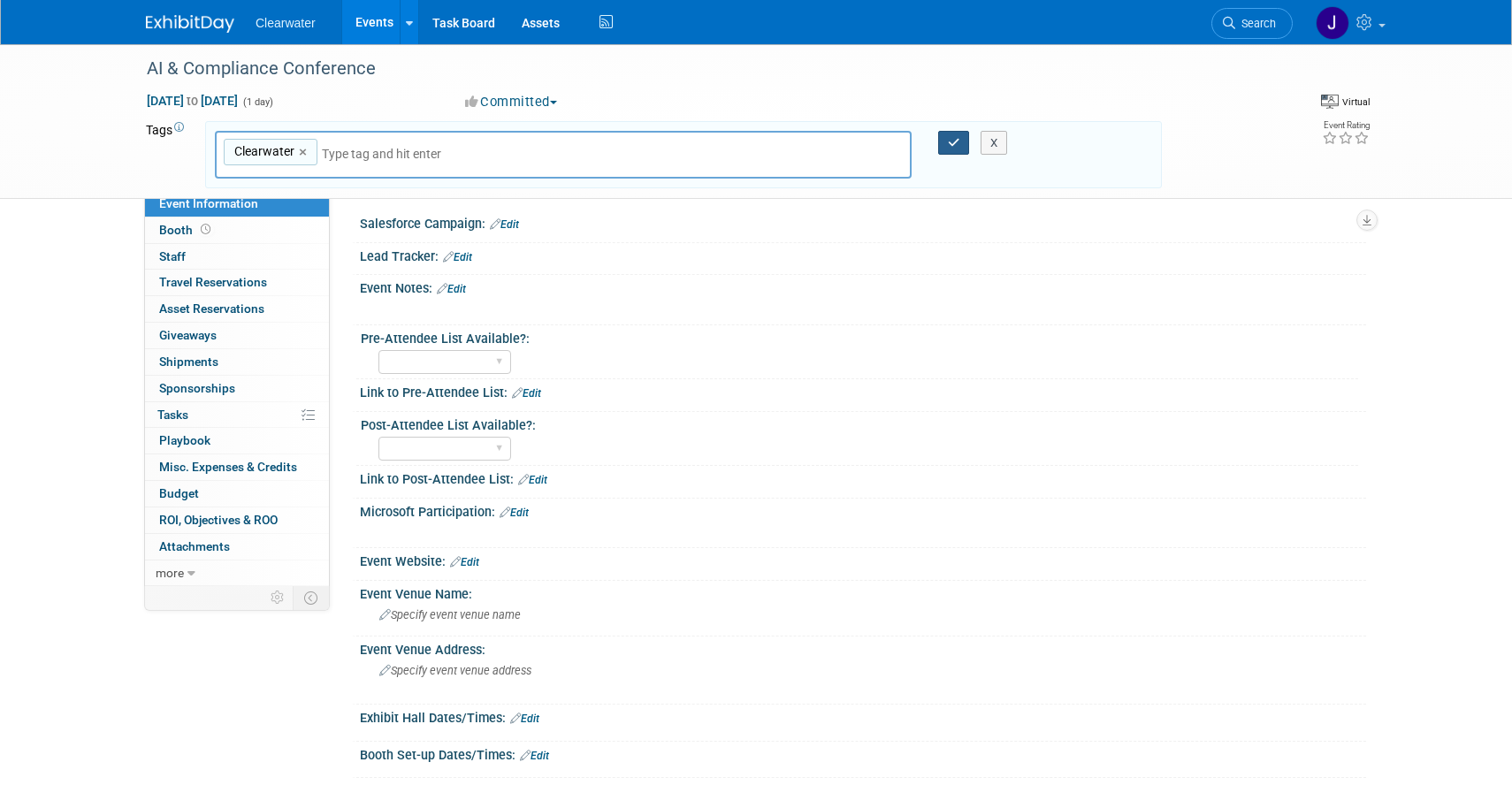
click at [951, 146] on icon "button" at bounding box center [954, 143] width 12 height 12
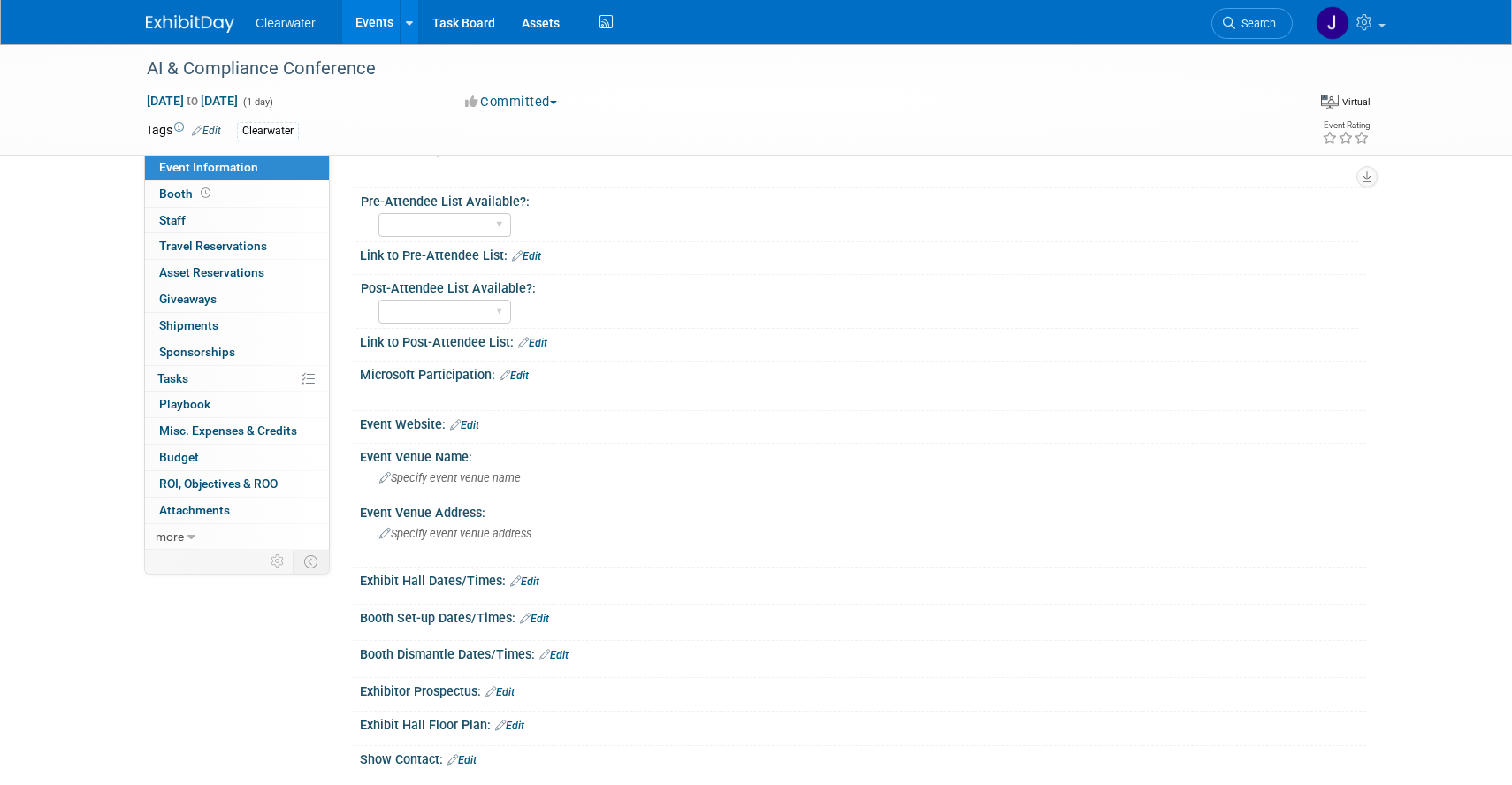
scroll to position [102, 0]
click at [474, 426] on link "Edit" at bounding box center [464, 423] width 29 height 12
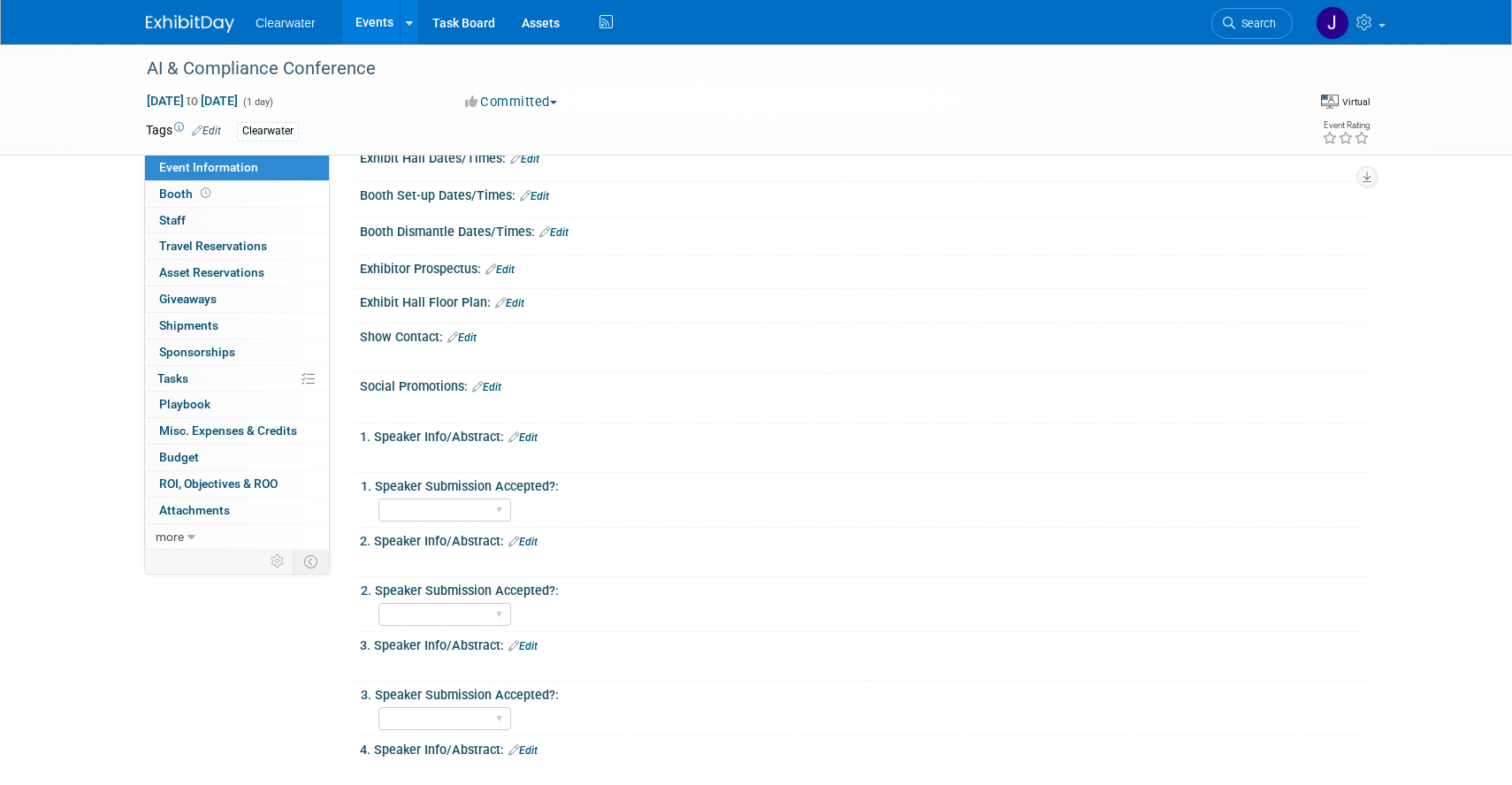
scroll to position [623, 0]
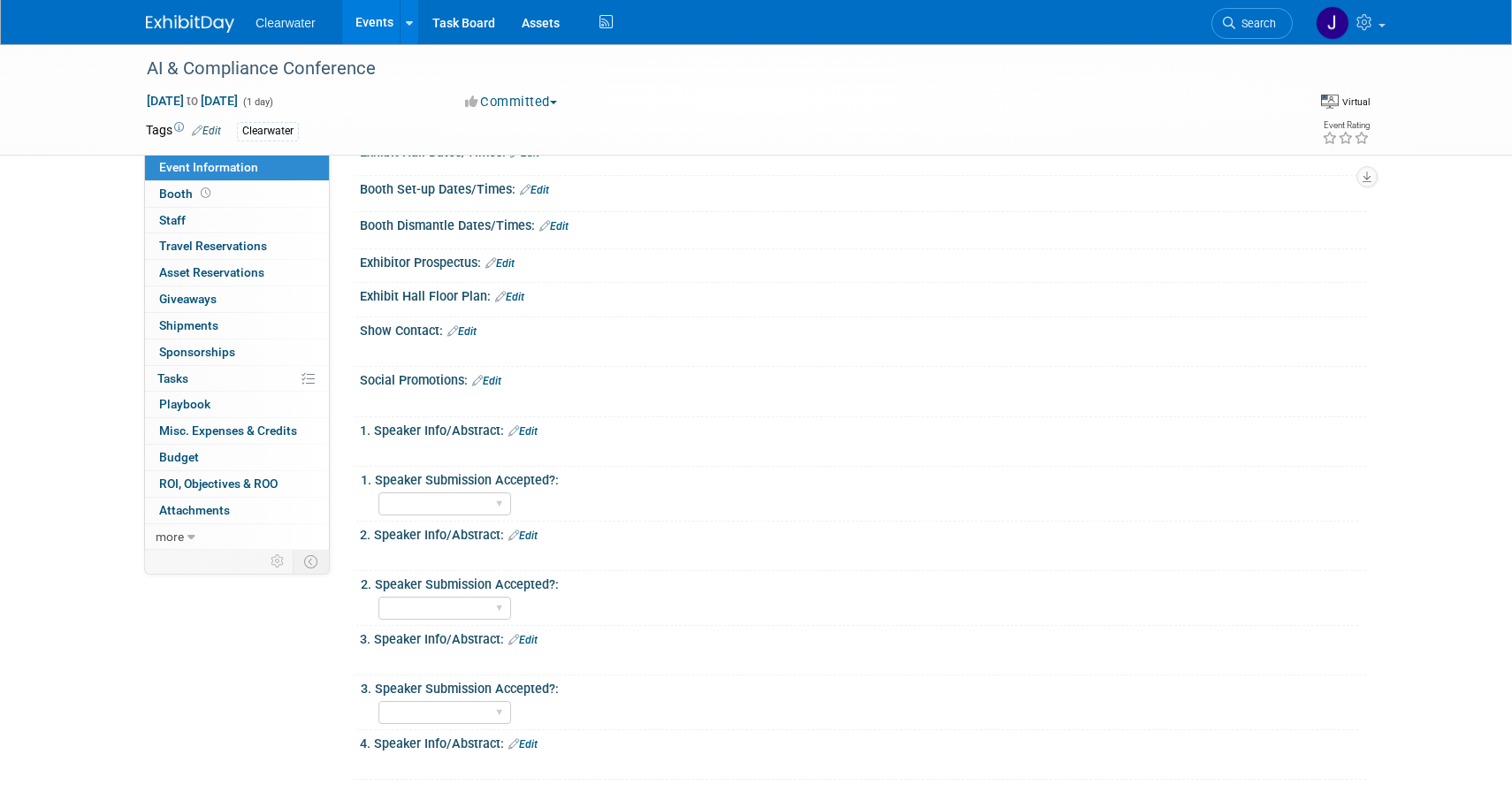
click at [471, 328] on link "Edit" at bounding box center [462, 331] width 29 height 12
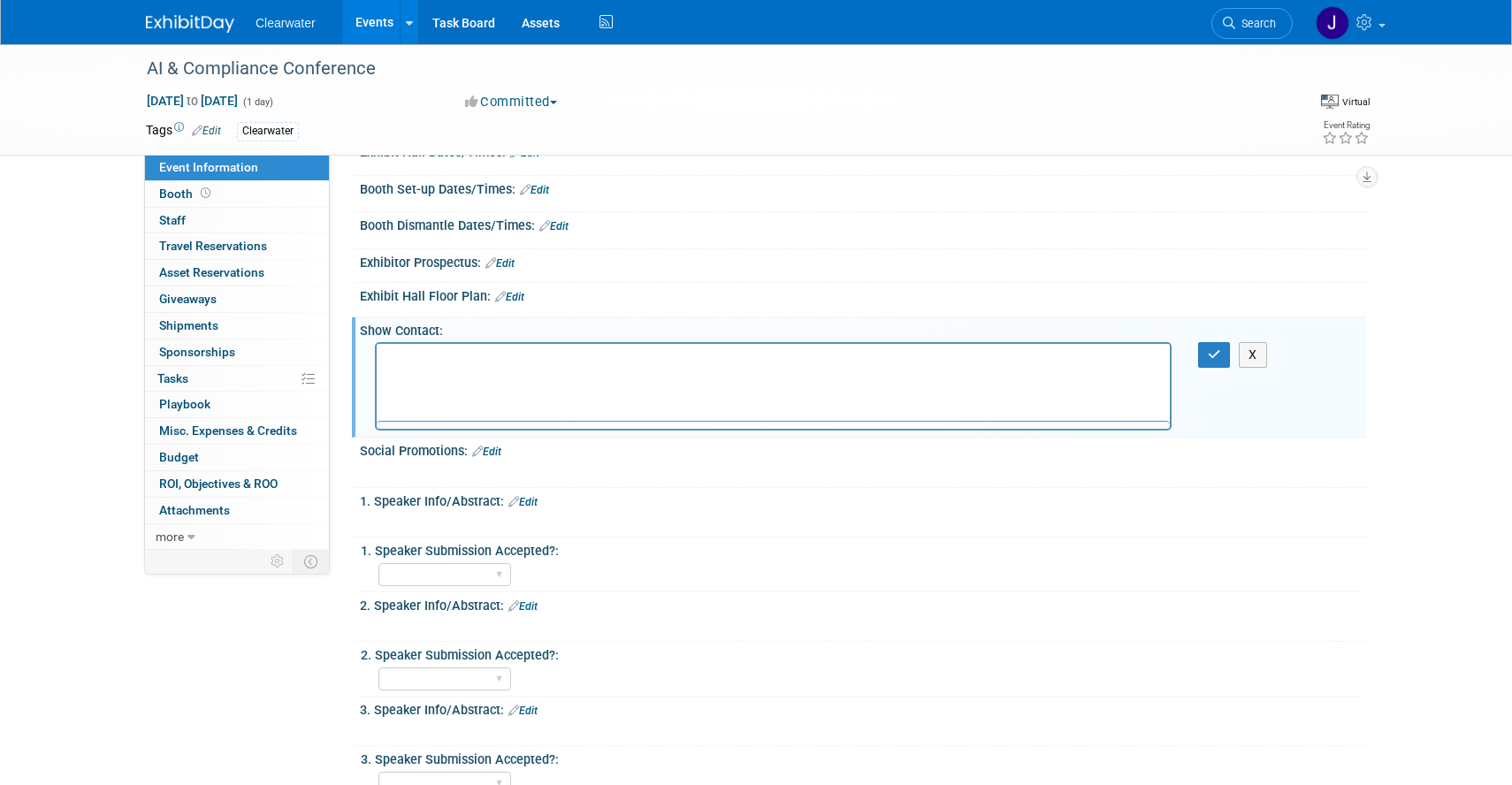
scroll to position [0, 0]
click at [527, 357] on p "Katie Burk" at bounding box center [773, 360] width 773 height 18
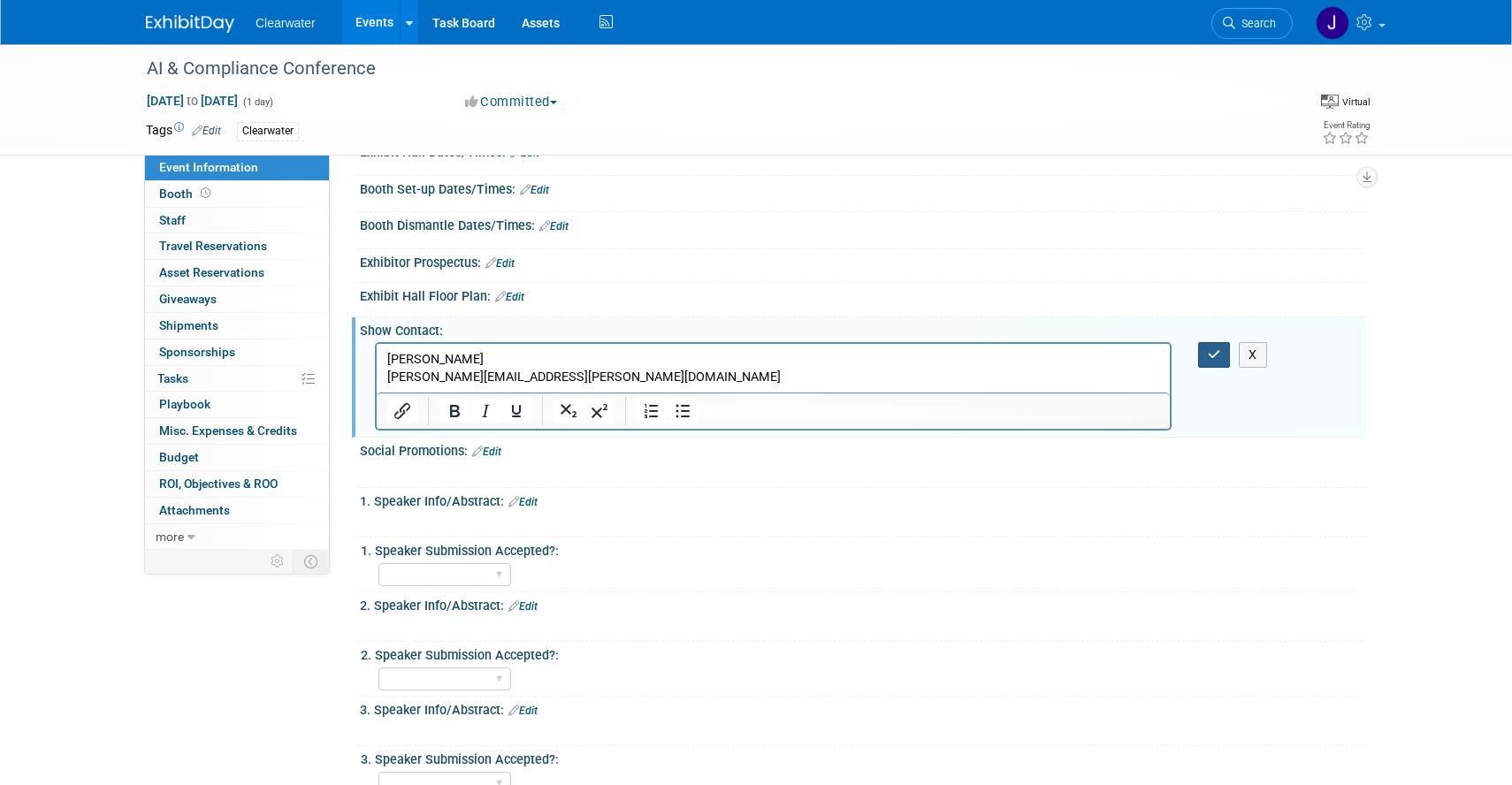
click at [1221, 353] on button "button" at bounding box center [1214, 355] width 33 height 26
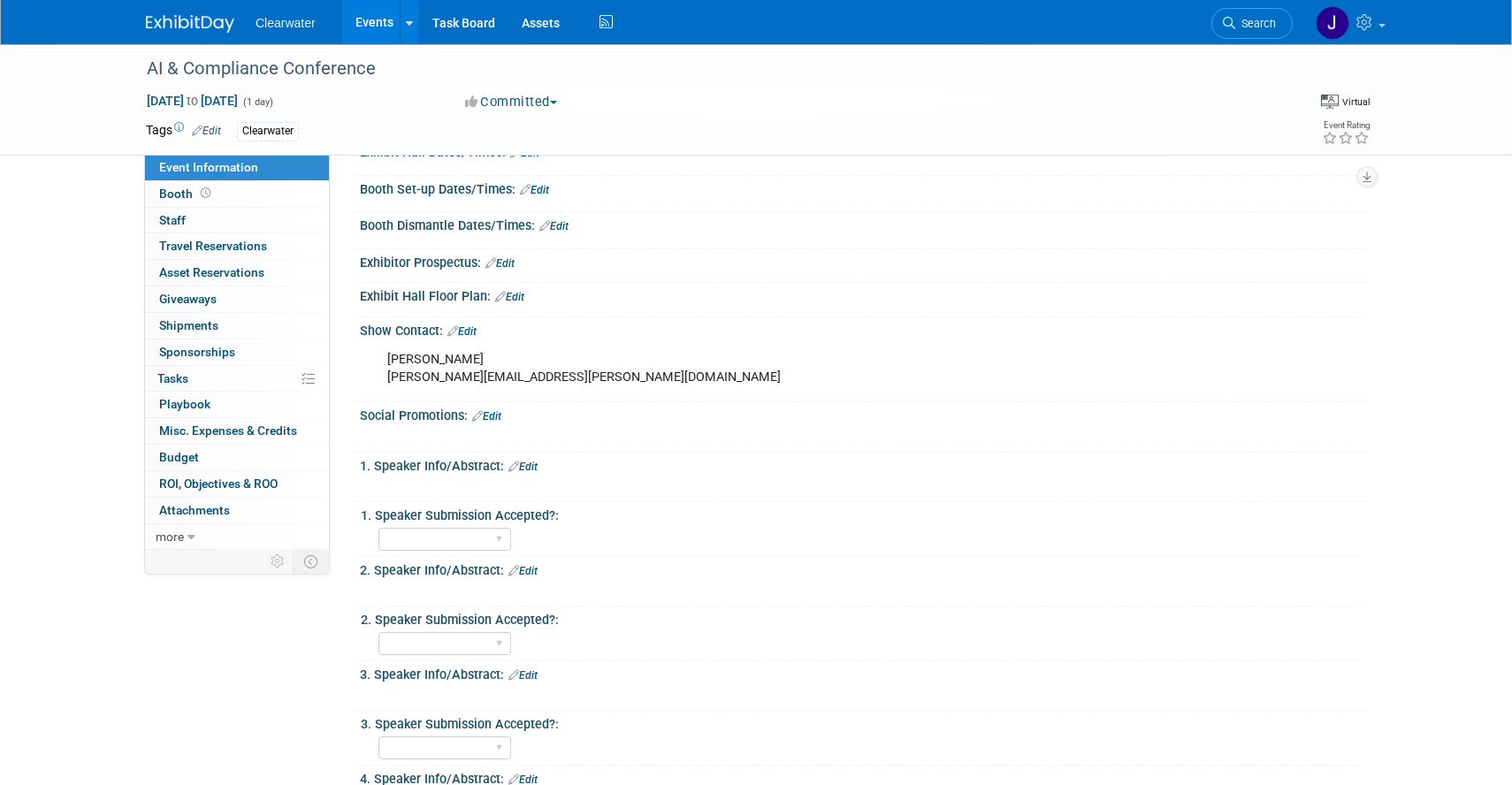
click at [530, 466] on link "Edit" at bounding box center [522, 466] width 29 height 12
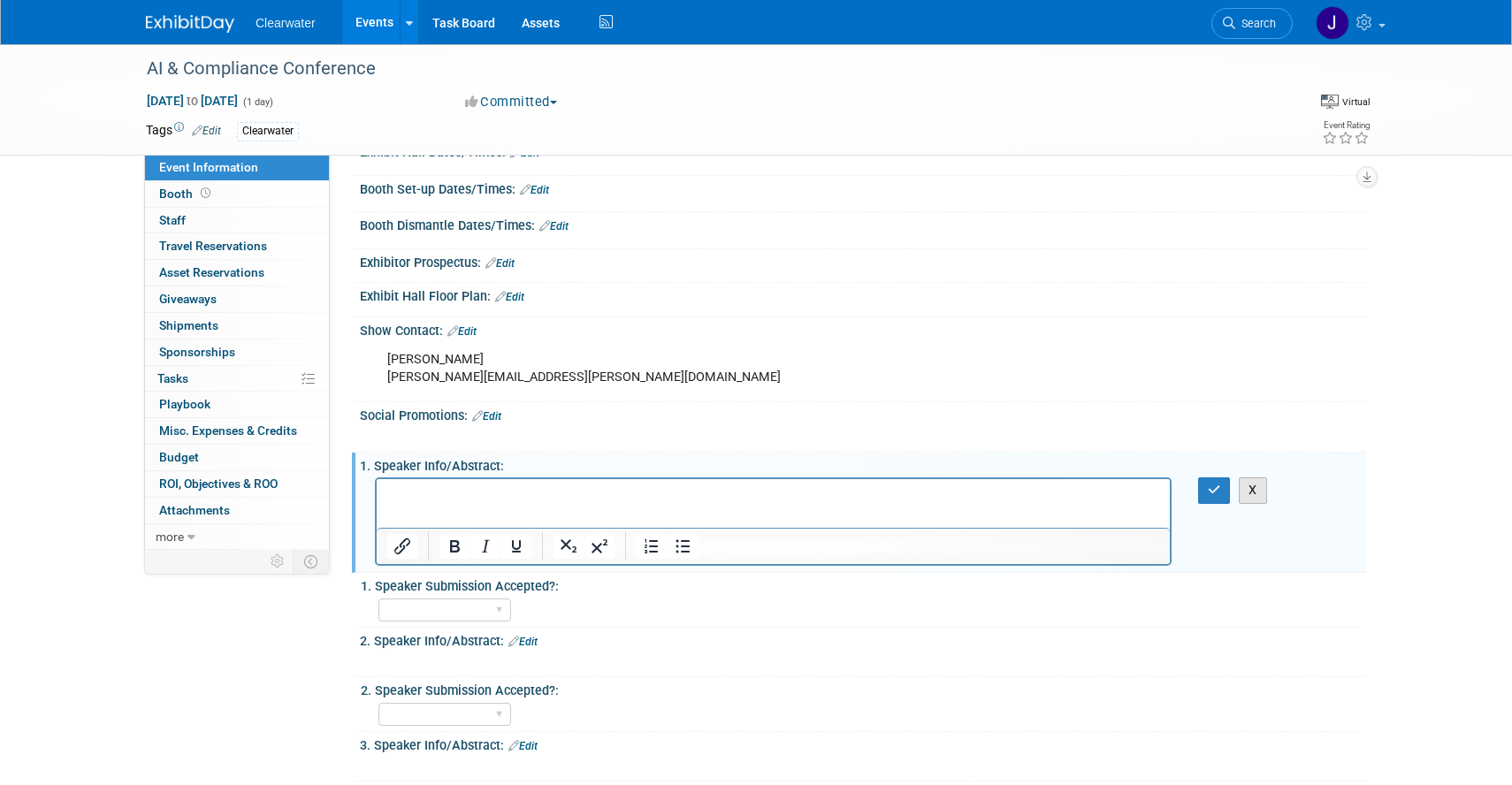
click at [1251, 493] on button "X" at bounding box center [1253, 490] width 29 height 26
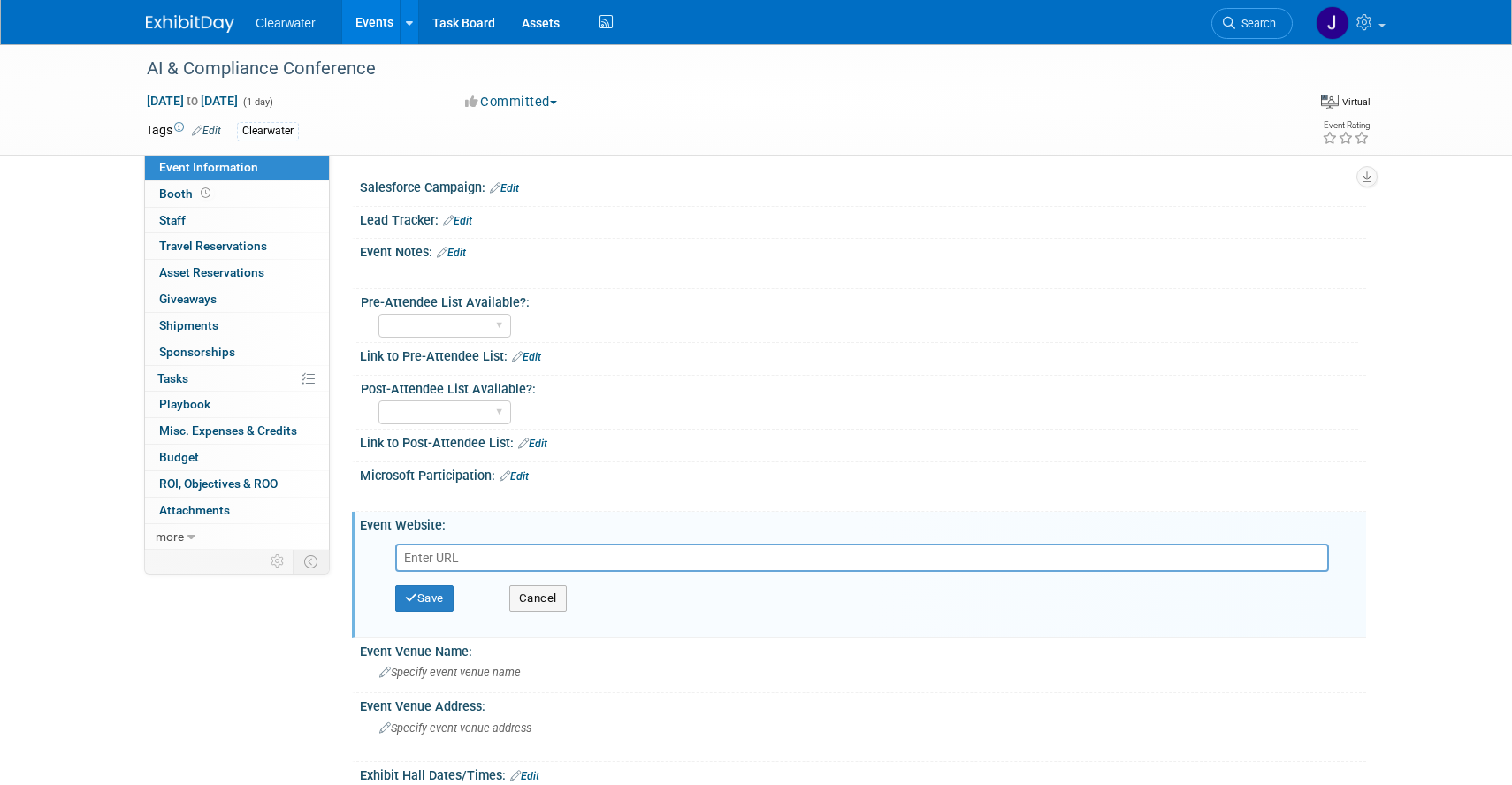
click at [456, 260] on div "X" at bounding box center [860, 264] width 984 height 9
click at [456, 251] on link "Edit" at bounding box center [451, 253] width 29 height 12
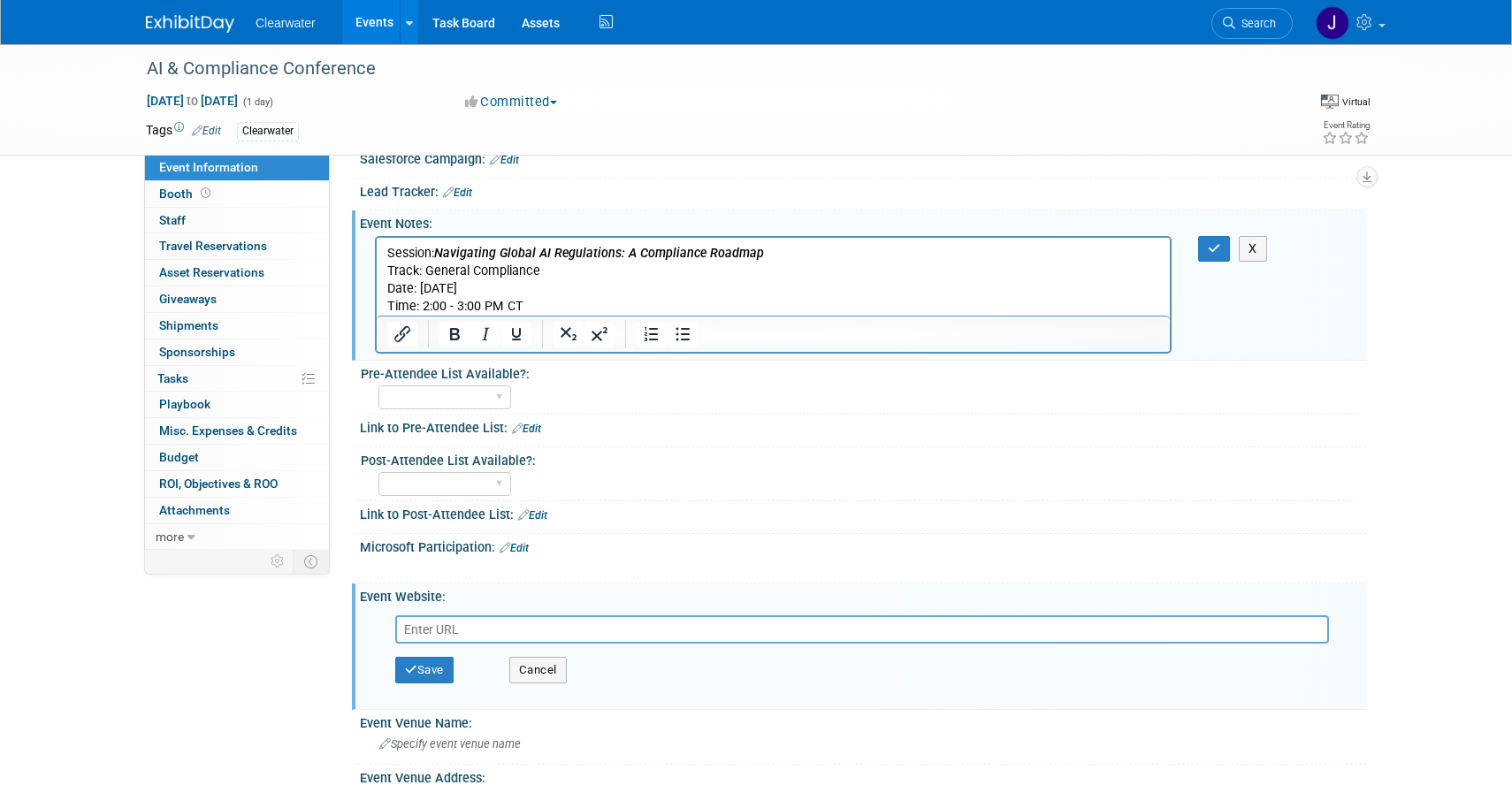
scroll to position [28, 0]
click at [1210, 255] on button "button" at bounding box center [1214, 250] width 33 height 26
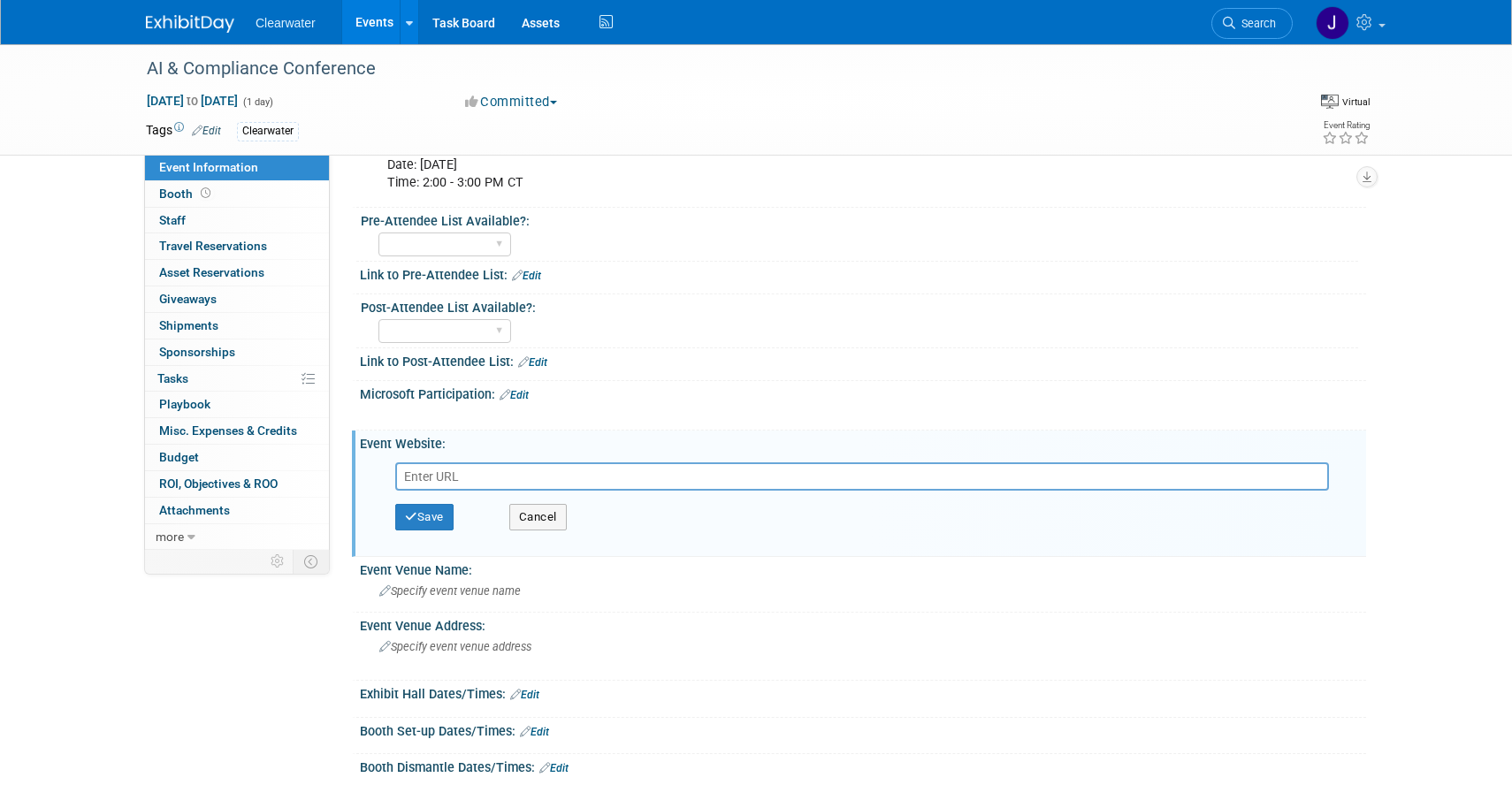
scroll to position [0, 0]
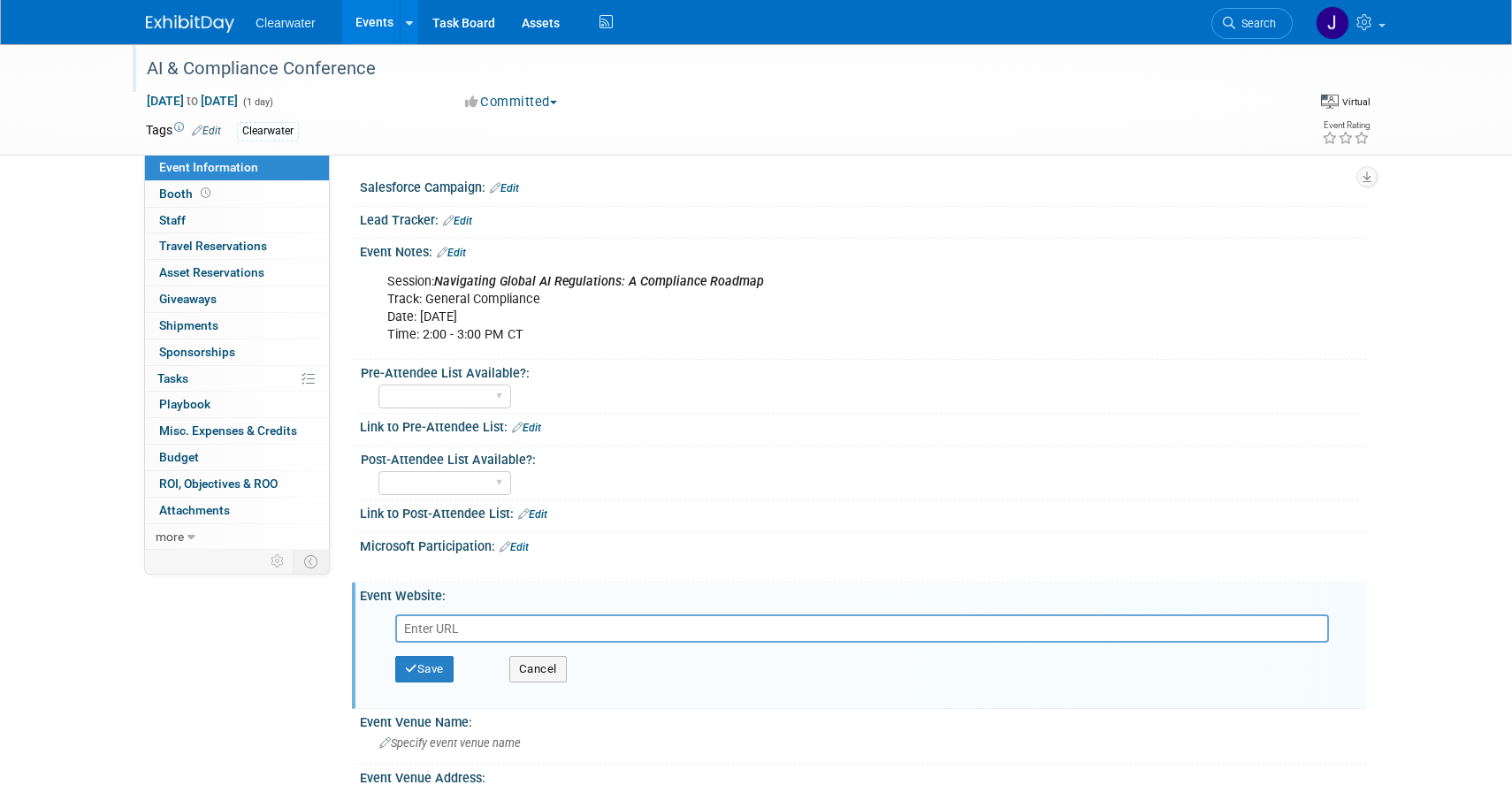
drag, startPoint x: 388, startPoint y: 70, endPoint x: 141, endPoint y: 70, distance: 247.0
click at [141, 70] on div "AI & Compliance Conference" at bounding box center [704, 68] width 1126 height 32
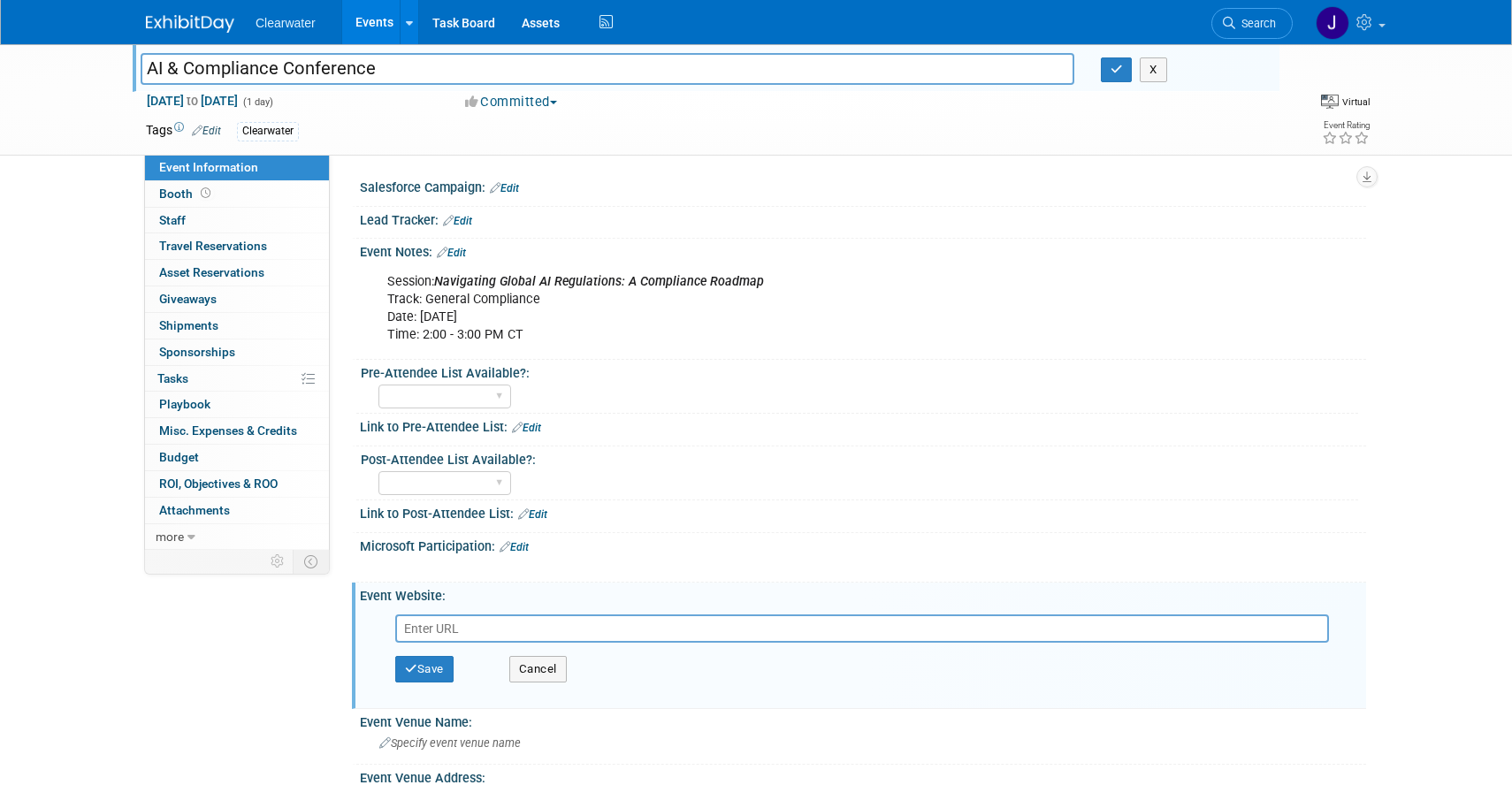
click at [503, 618] on input "text" at bounding box center [862, 628] width 934 height 29
paste input "https://my.corporatecompliance.org/s/community-event?id=a1mUQ0000045aWnYAI"
type input "https://my.corporatecompliance.org/s/community-event?id=a1mUQ0000045aWnYAI"
click at [436, 664] on button "Save" at bounding box center [424, 669] width 59 height 27
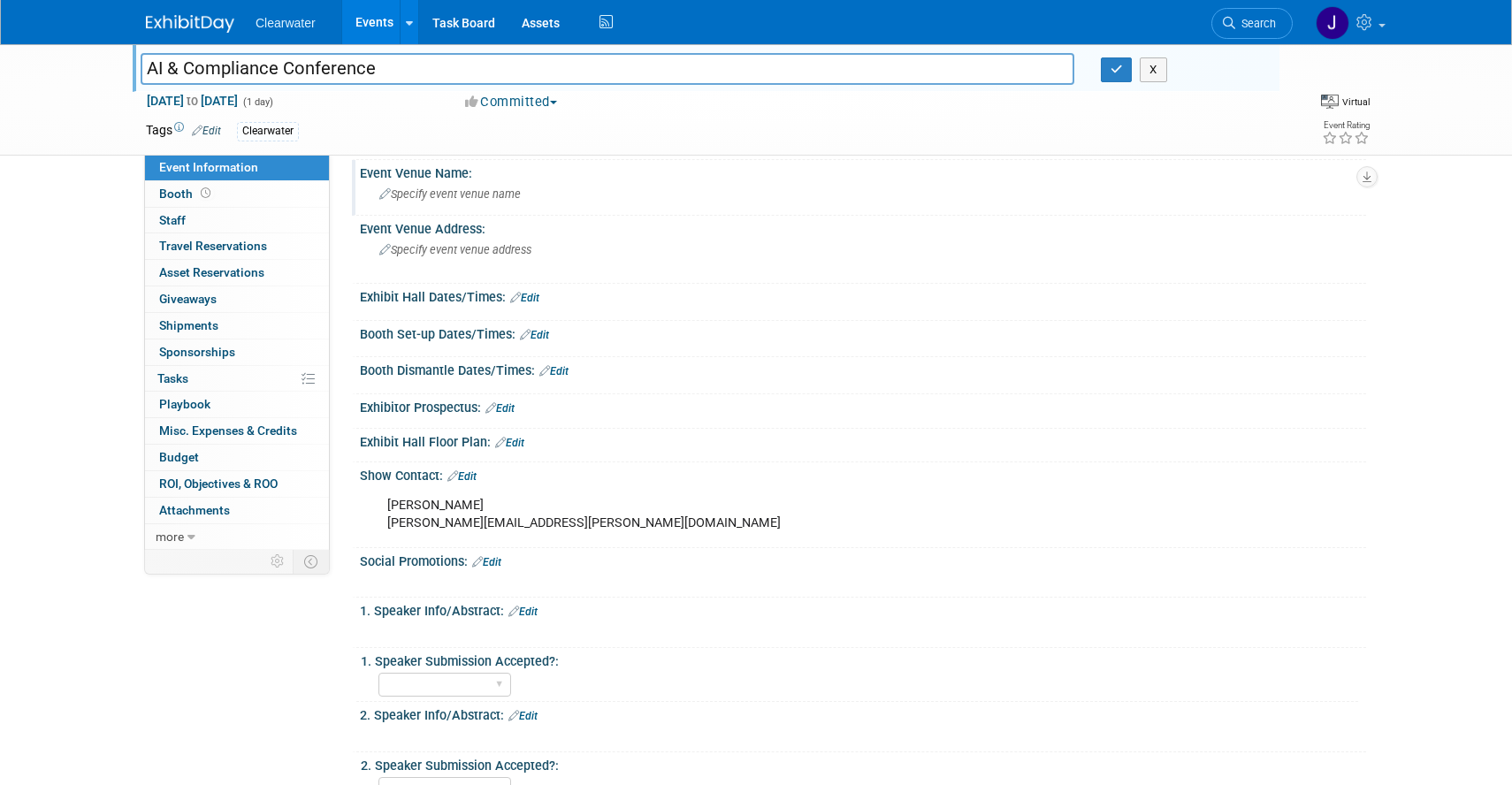
scroll to position [579, 0]
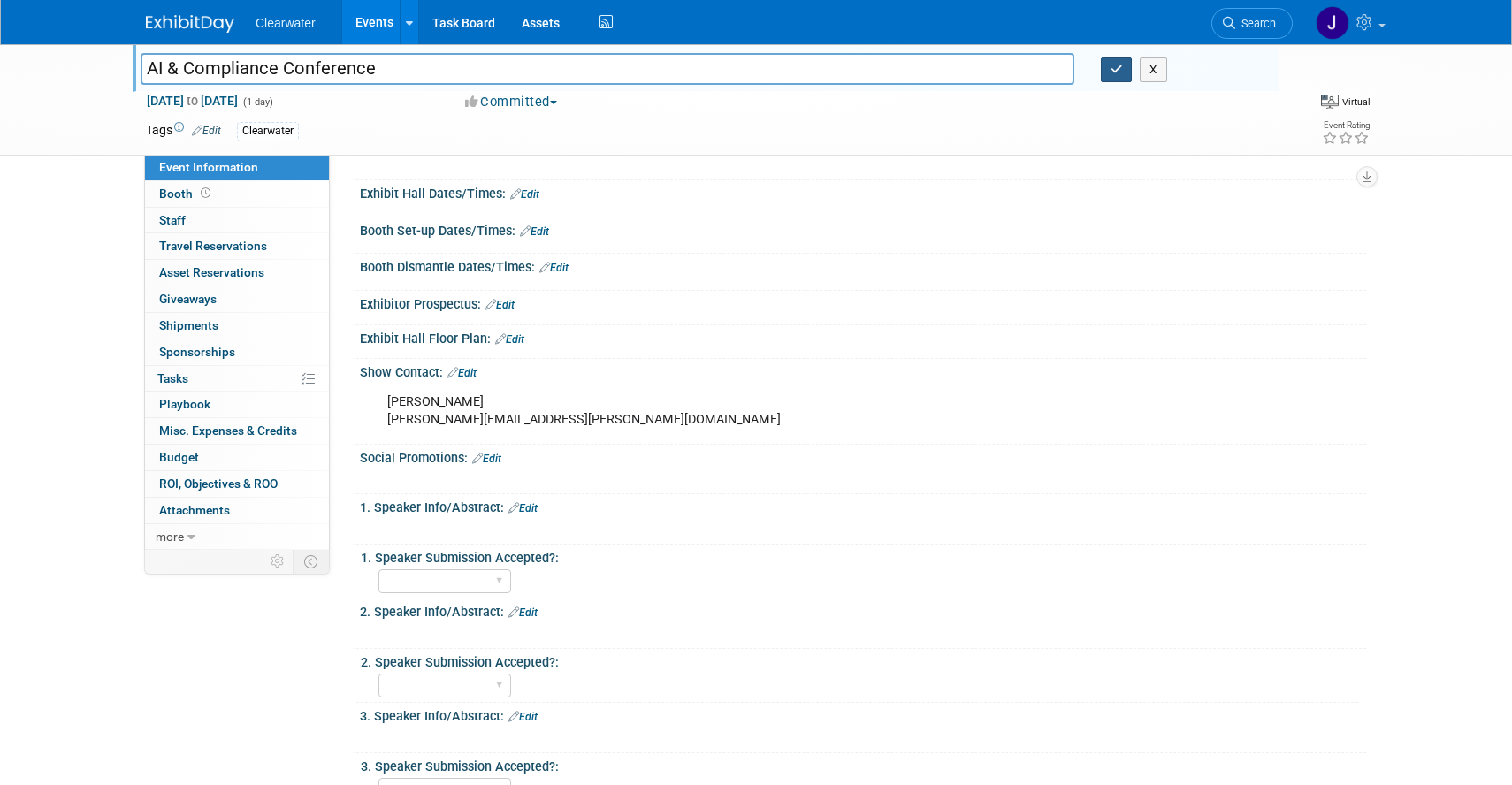
click at [1118, 70] on icon "button" at bounding box center [1117, 69] width 12 height 12
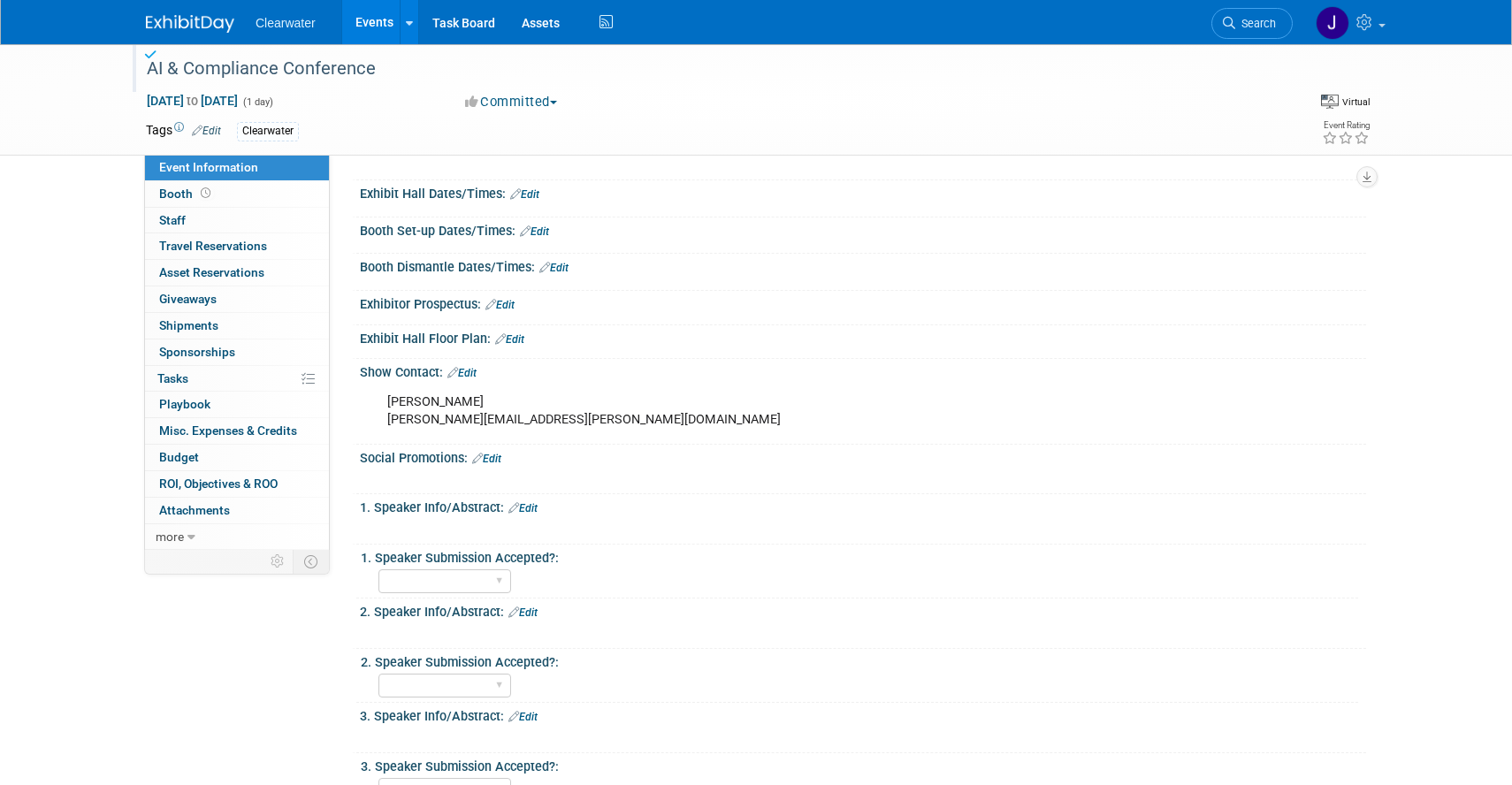
click at [181, 19] on img at bounding box center [190, 24] width 88 height 18
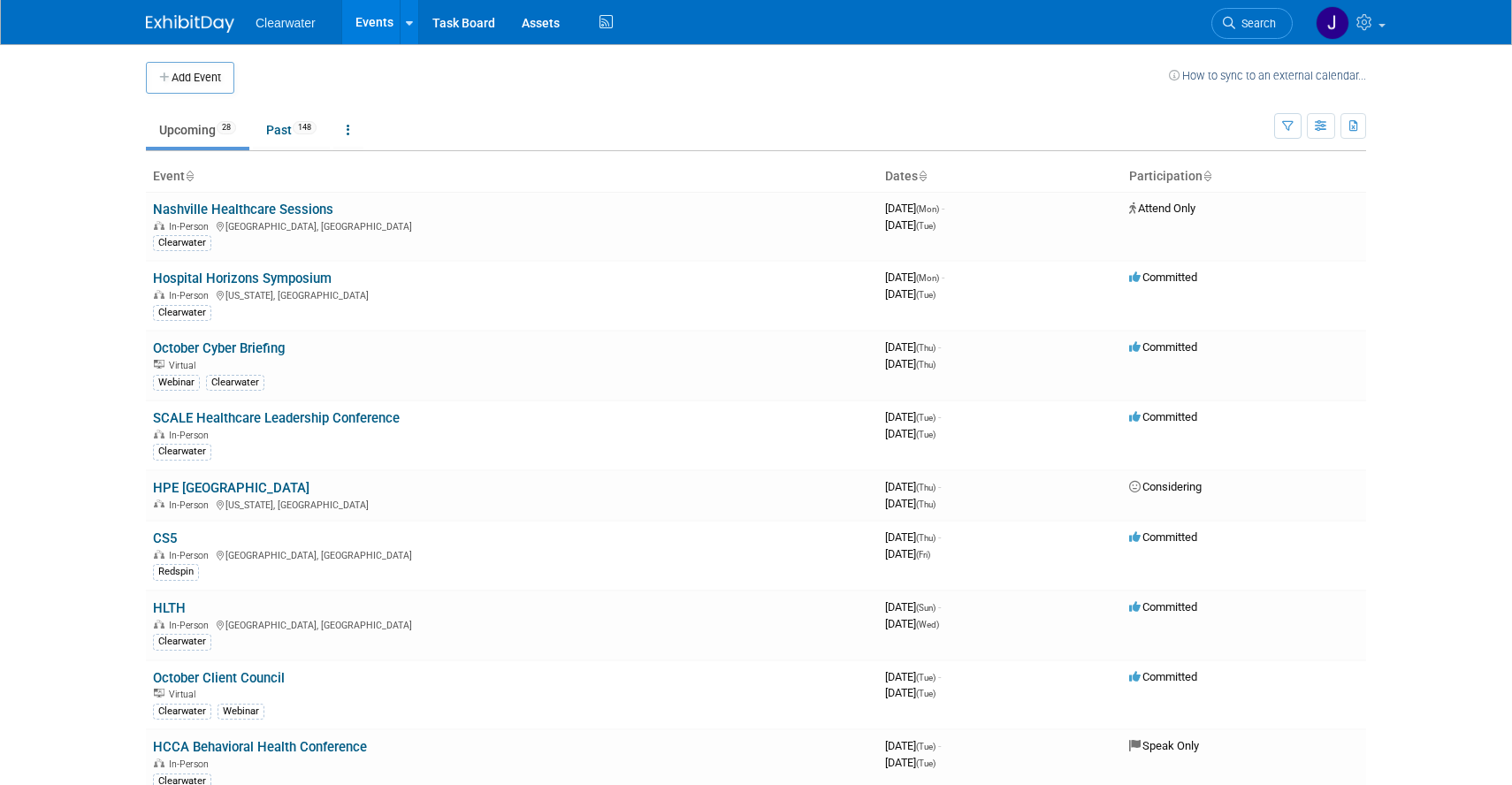
click at [192, 174] on icon at bounding box center [189, 178] width 9 height 12
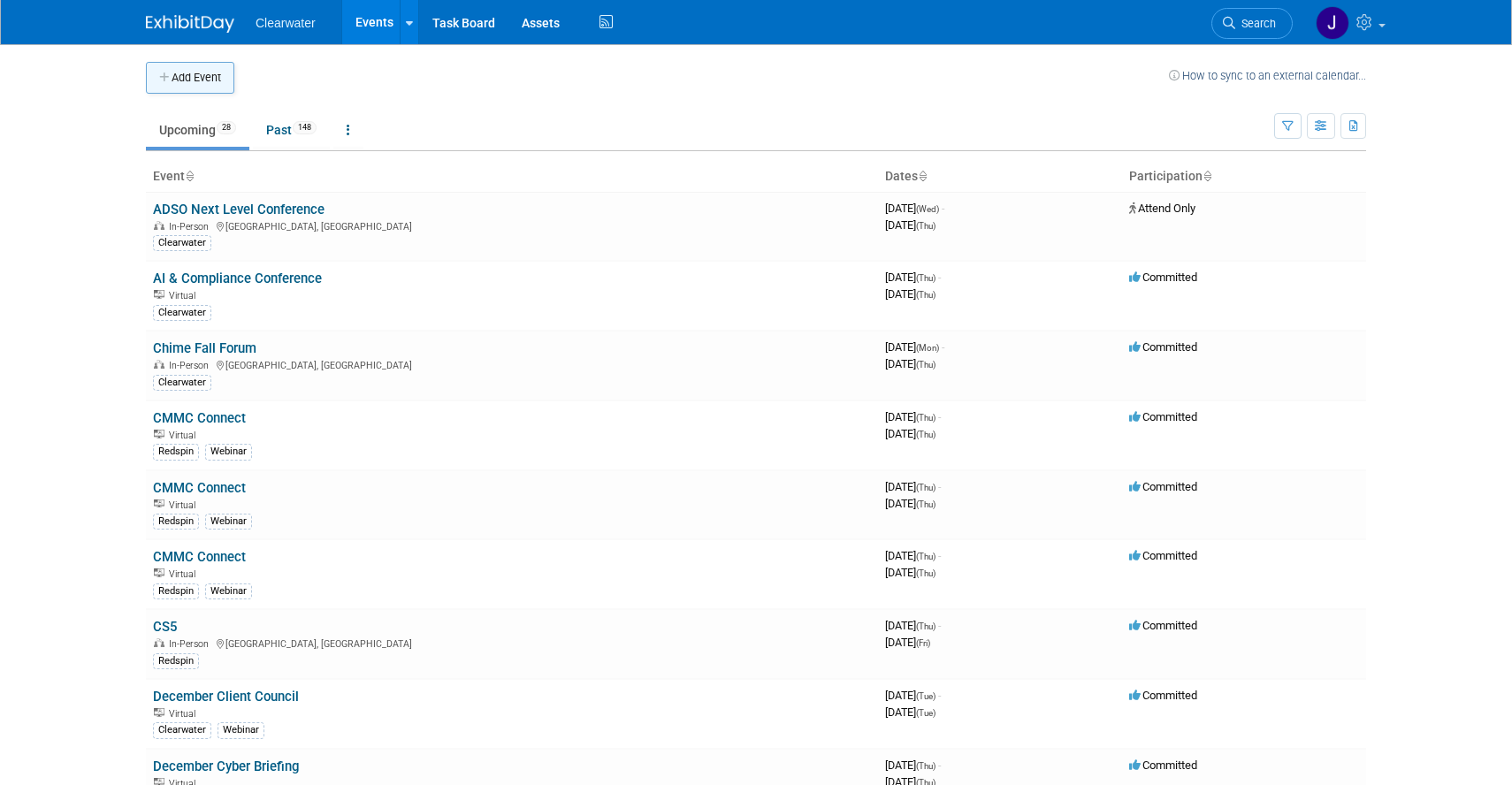
click at [185, 76] on button "Add Event" at bounding box center [190, 77] width 88 height 32
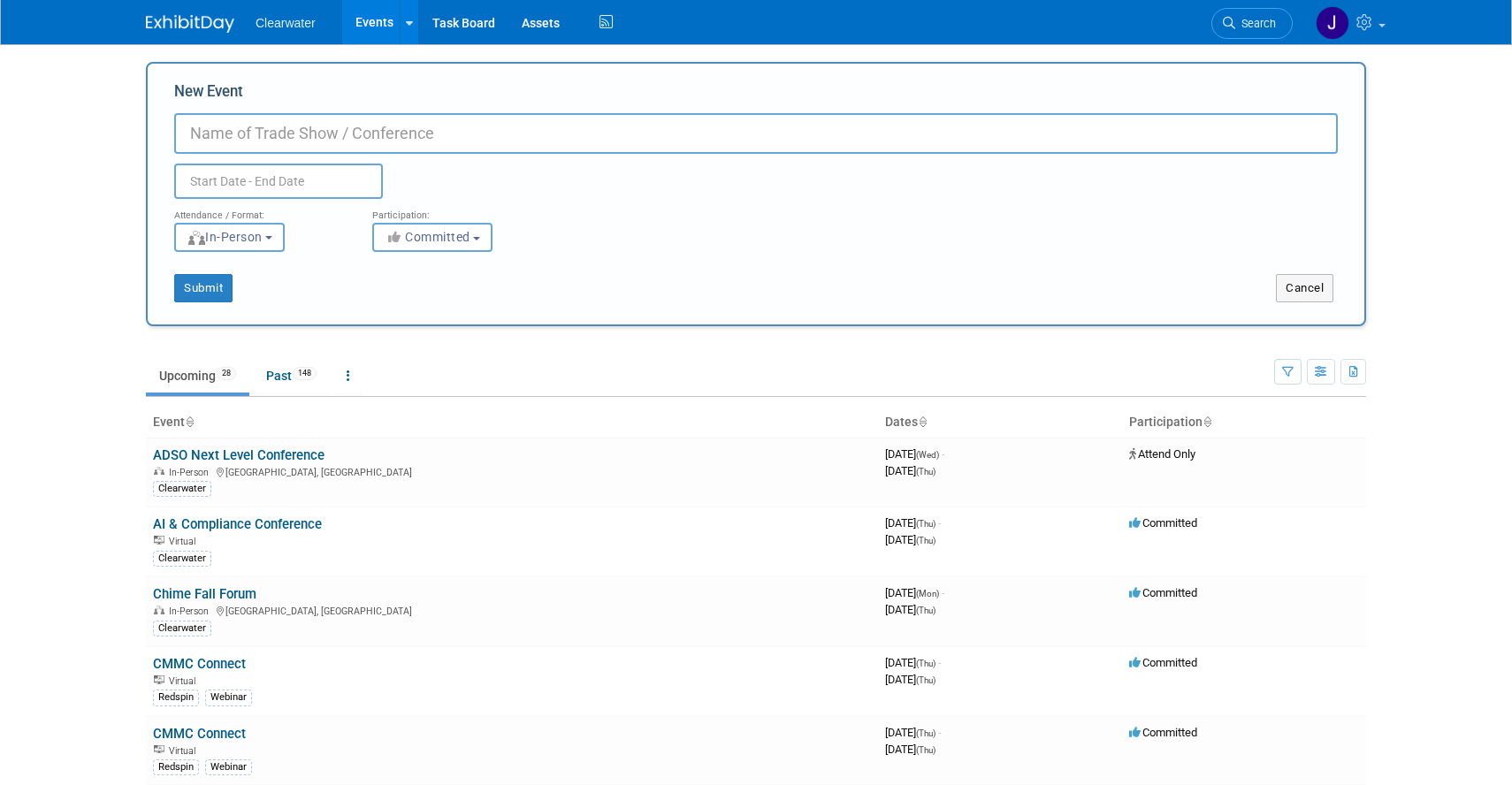
paste input "National Cyber Summit"
type input "National Cyber Summit"
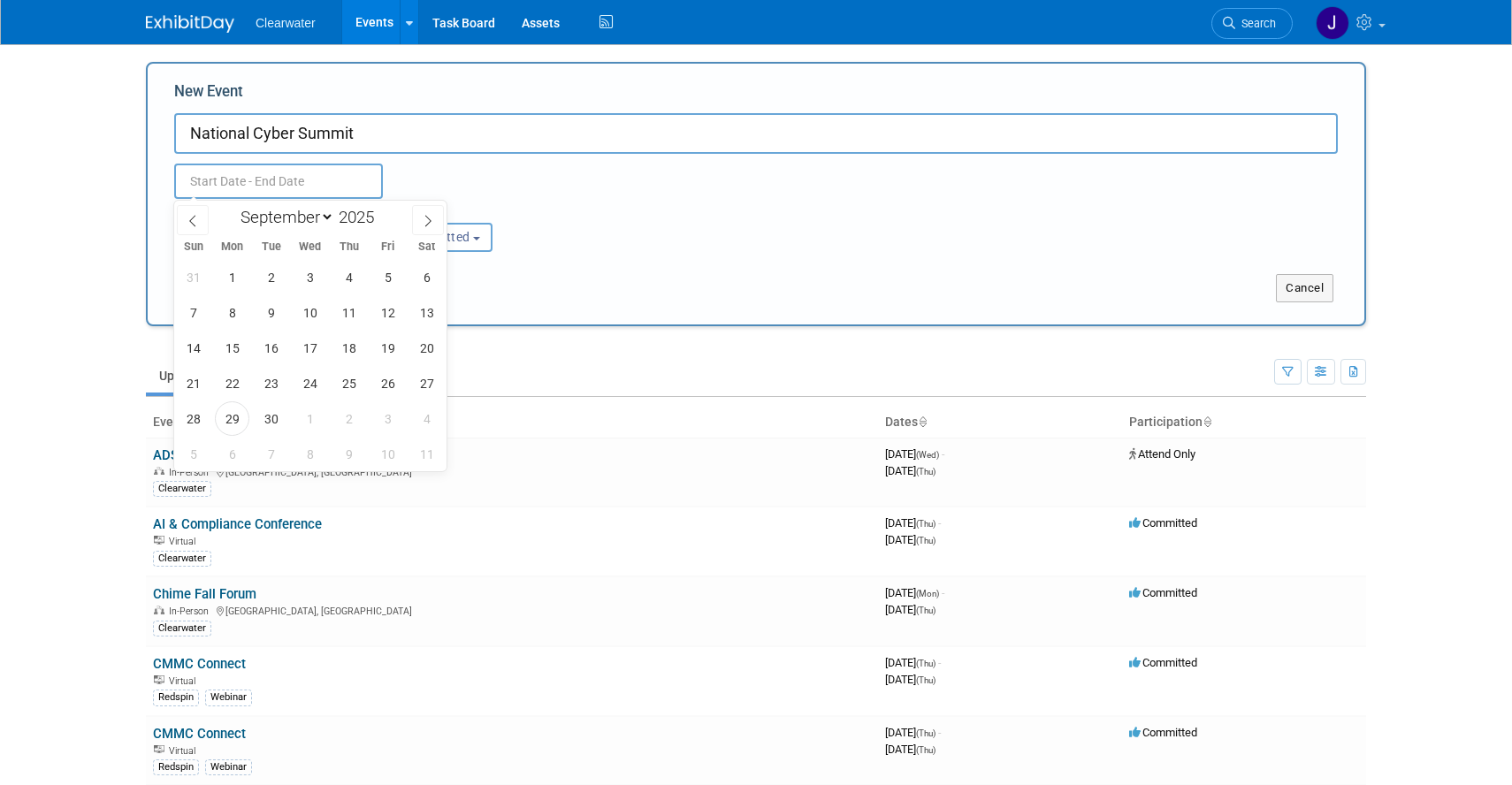
click at [328, 176] on input "text" at bounding box center [278, 182] width 208 height 36
click at [361, 211] on input "2025" at bounding box center [360, 216] width 53 height 20
click at [375, 208] on input "2025" at bounding box center [360, 216] width 53 height 20
click at [379, 211] on span at bounding box center [381, 211] width 12 height 11
type input "2026"
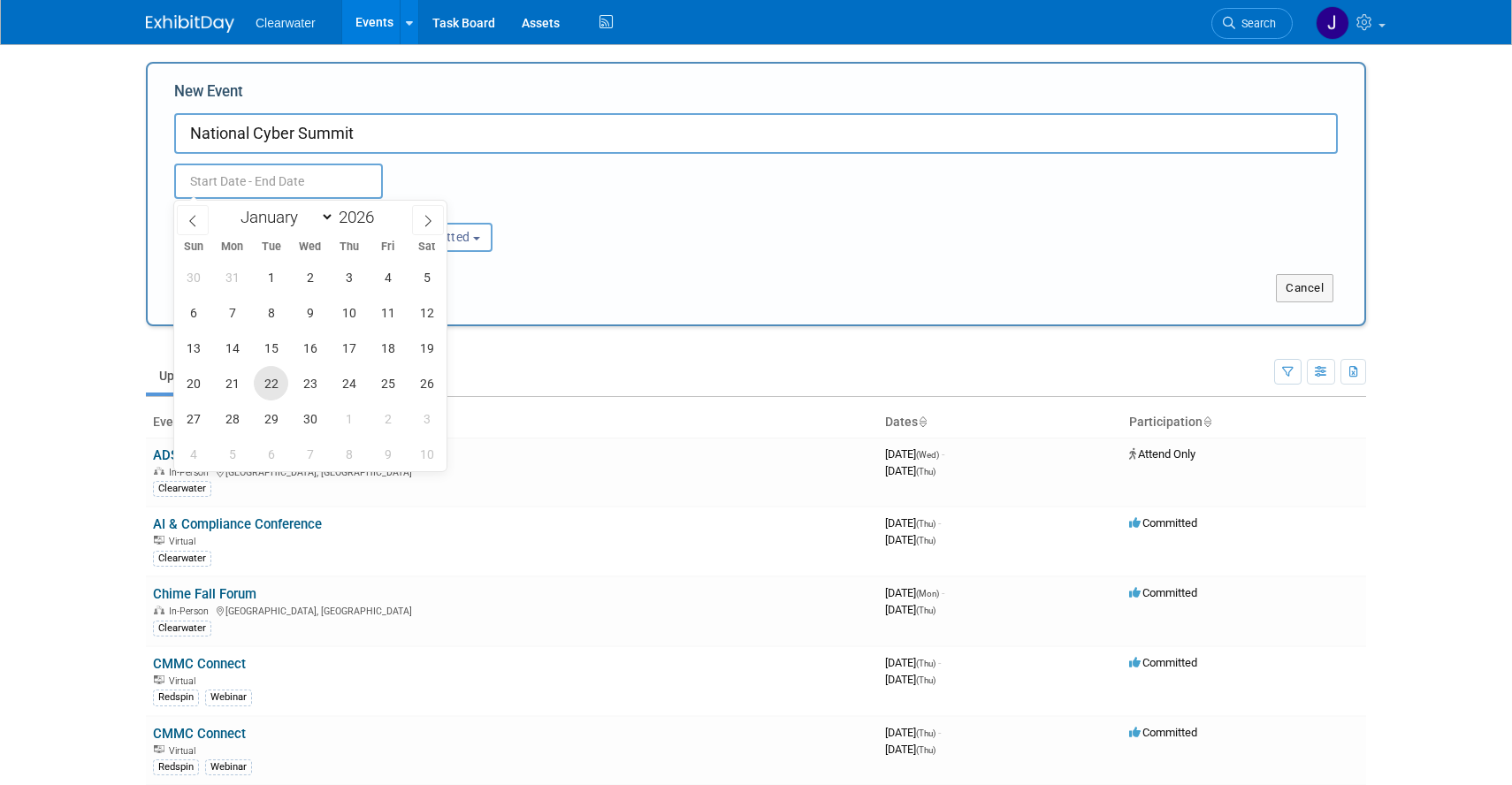
click at [270, 389] on span "22" at bounding box center [271, 383] width 35 height 35
click at [352, 384] on span "24" at bounding box center [348, 383] width 35 height 35
type input "[DATE] to [DATE]"
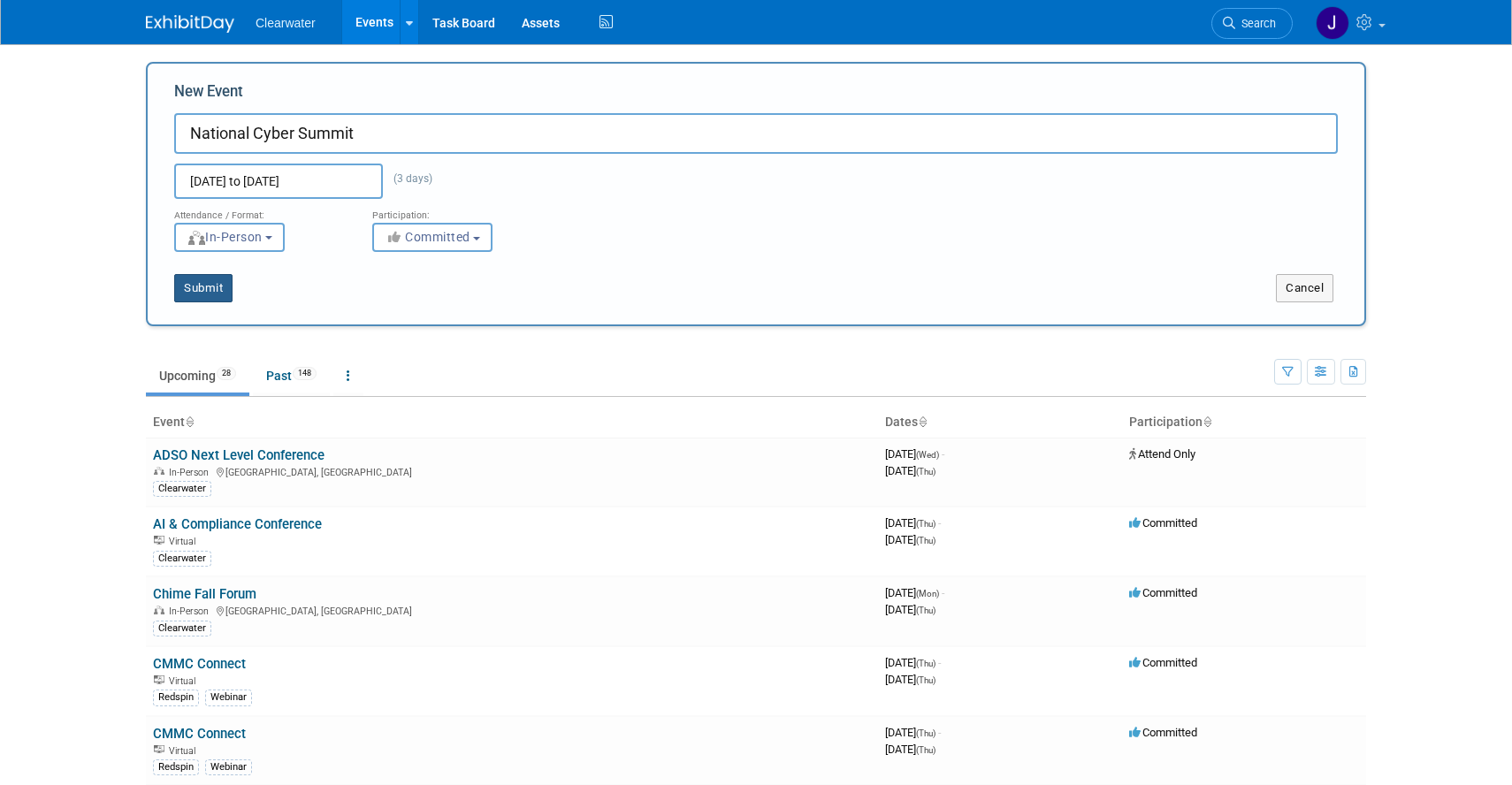
click at [220, 291] on button "Submit" at bounding box center [203, 288] width 59 height 29
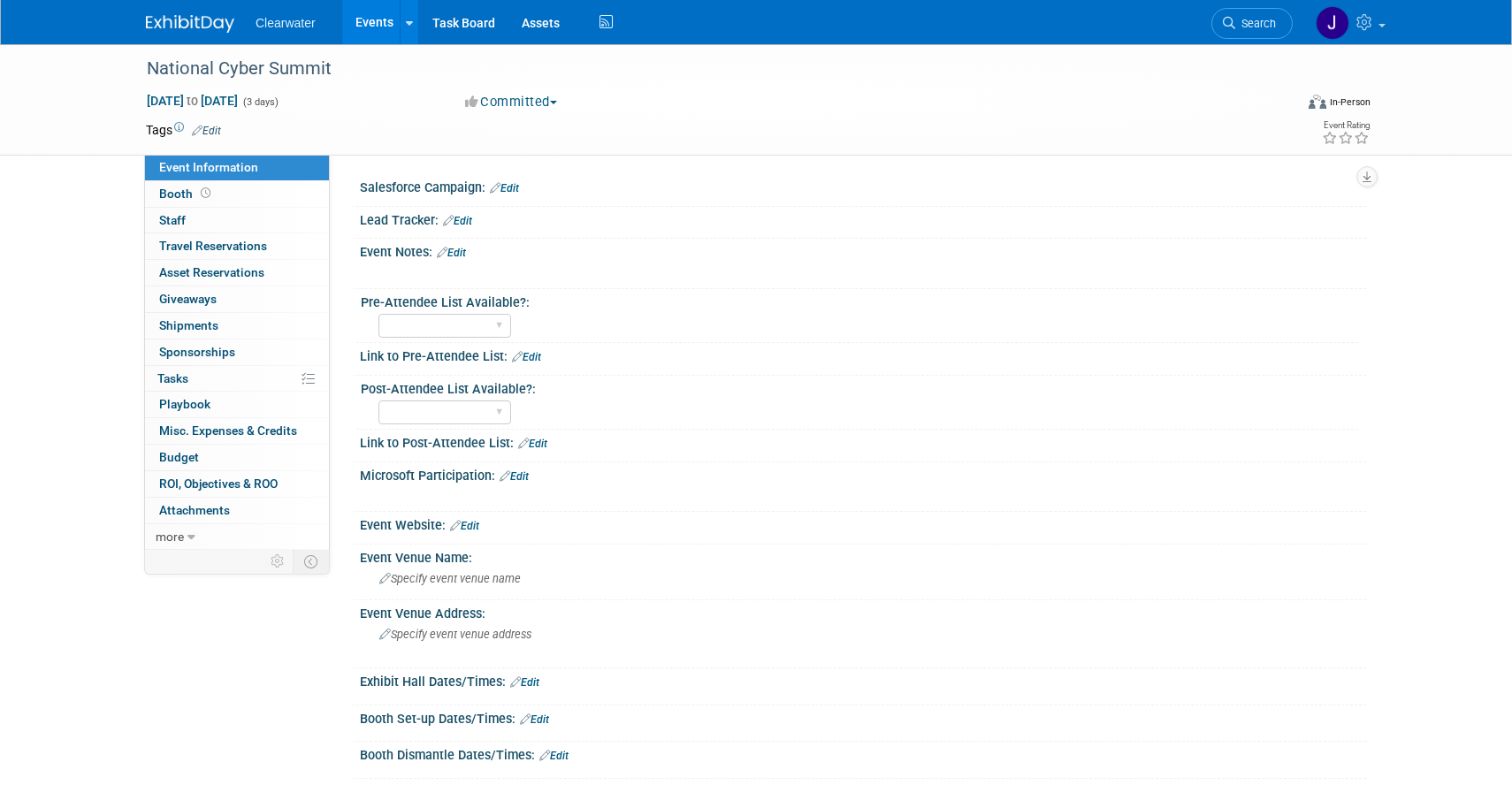
click at [216, 134] on link "Edit" at bounding box center [206, 131] width 29 height 12
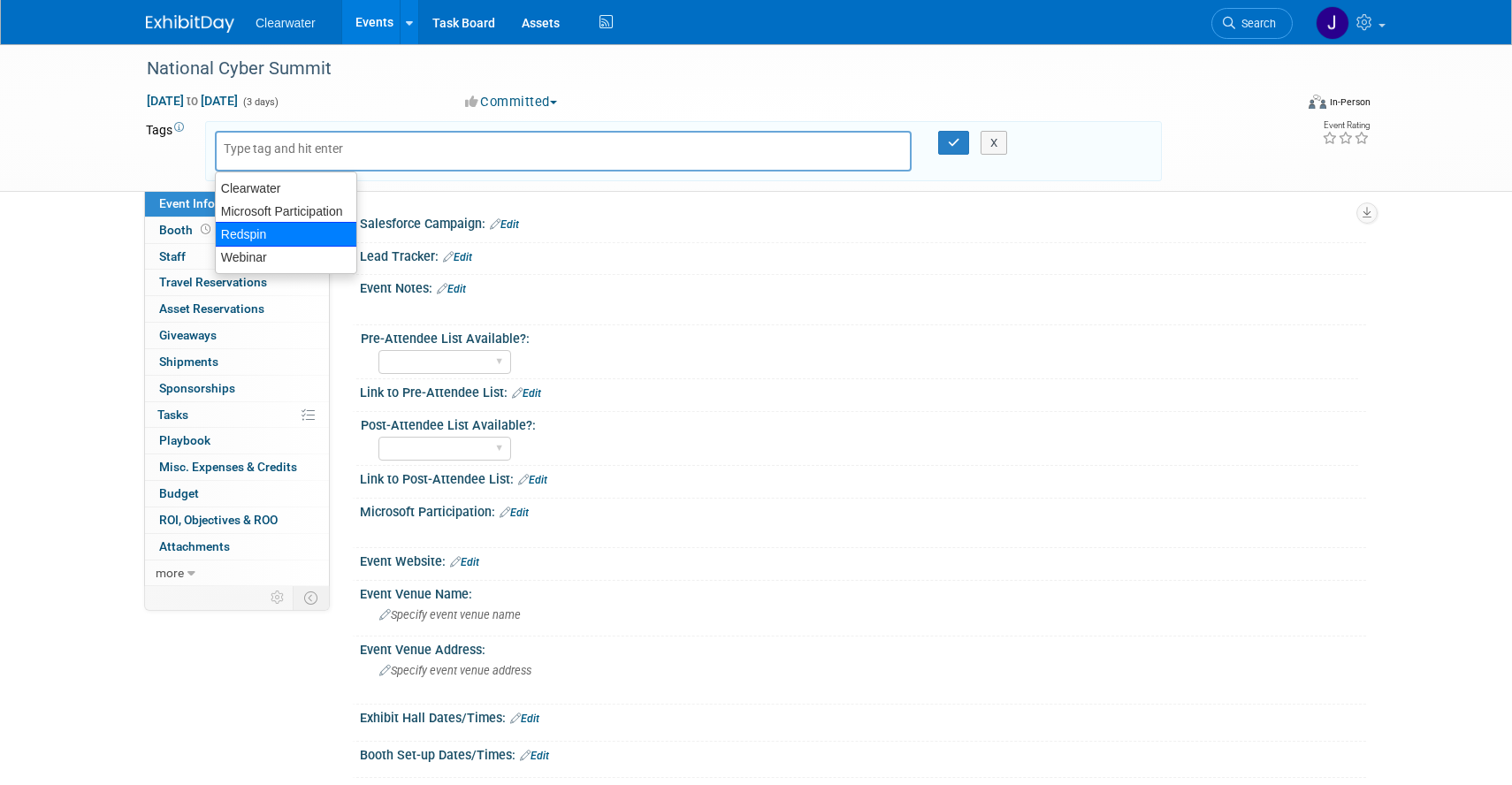
click at [271, 239] on div "Redspin" at bounding box center [285, 234] width 142 height 25
type input "Redspin"
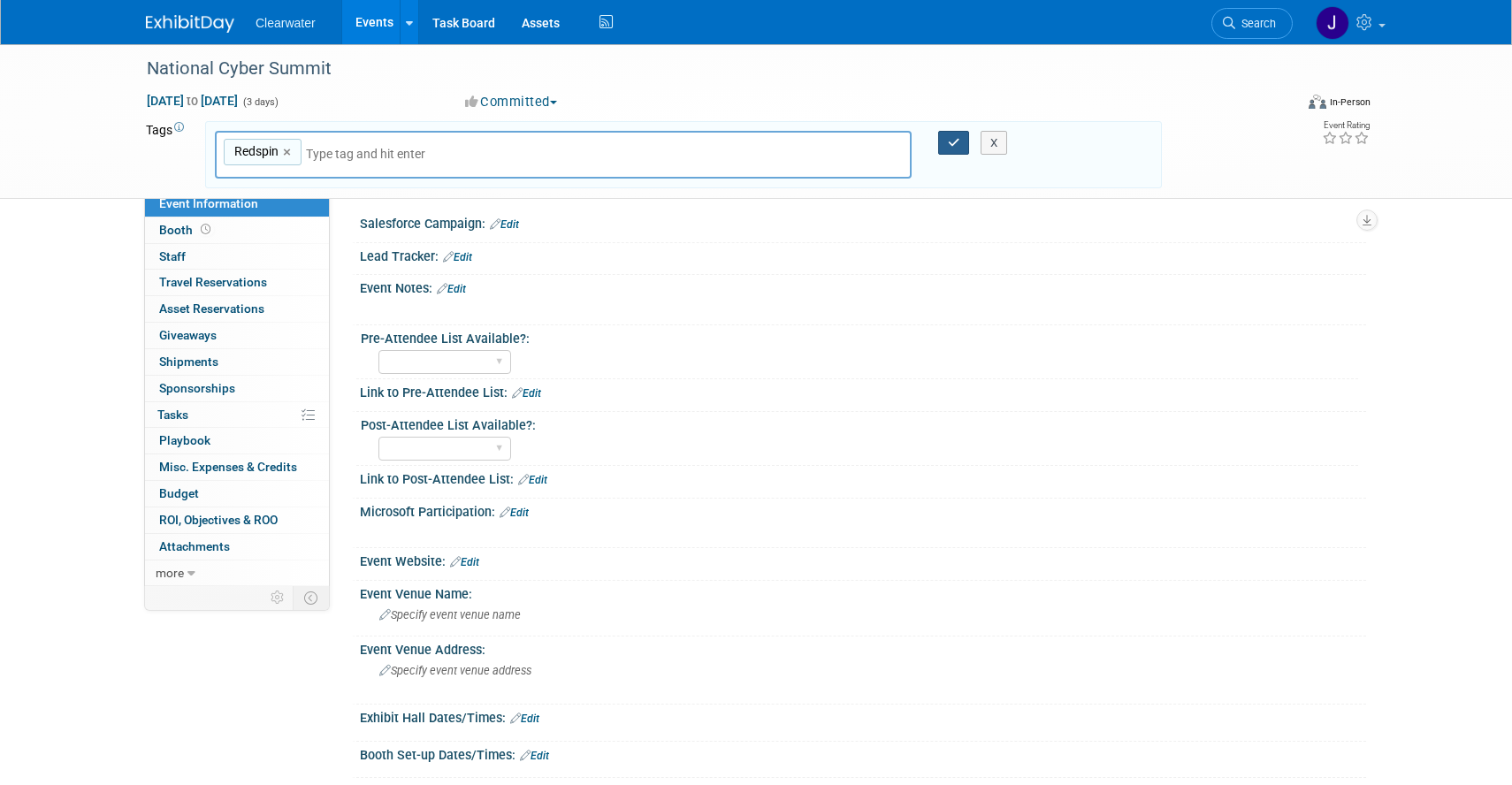
click at [948, 137] on icon "button" at bounding box center [954, 143] width 12 height 12
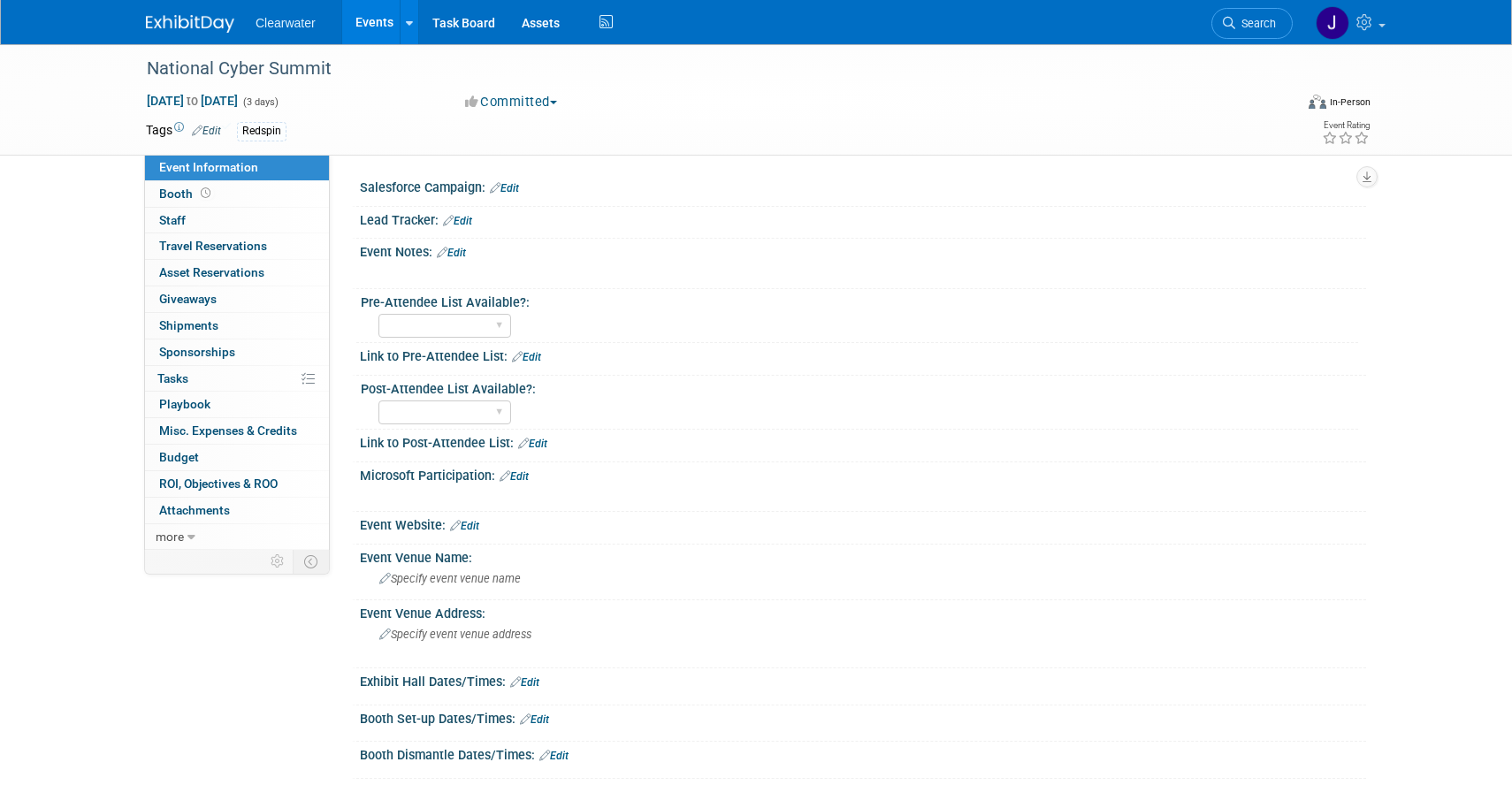
click at [466, 253] on link "Edit" at bounding box center [451, 253] width 29 height 12
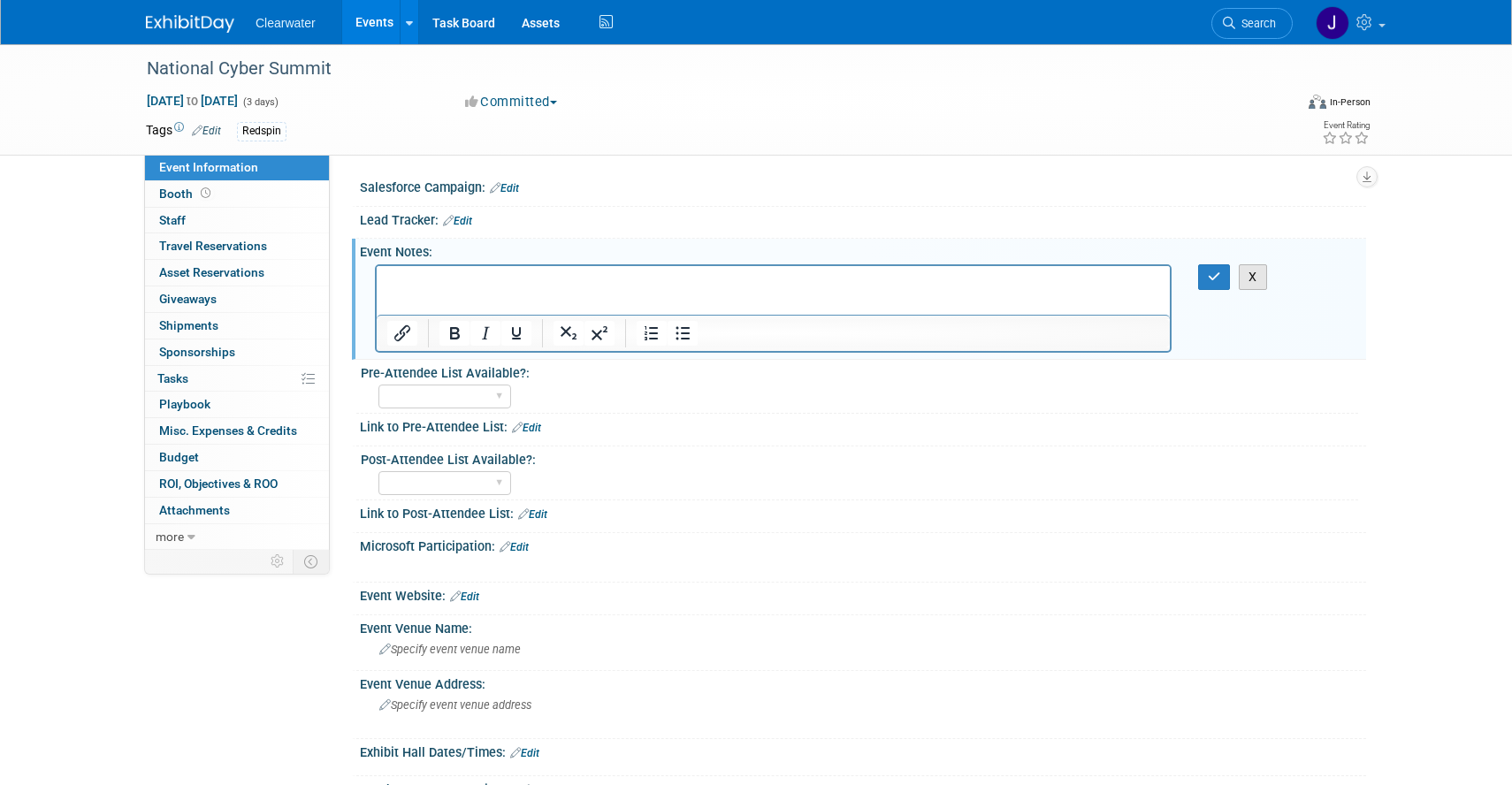
click at [1254, 275] on button "X" at bounding box center [1253, 277] width 29 height 26
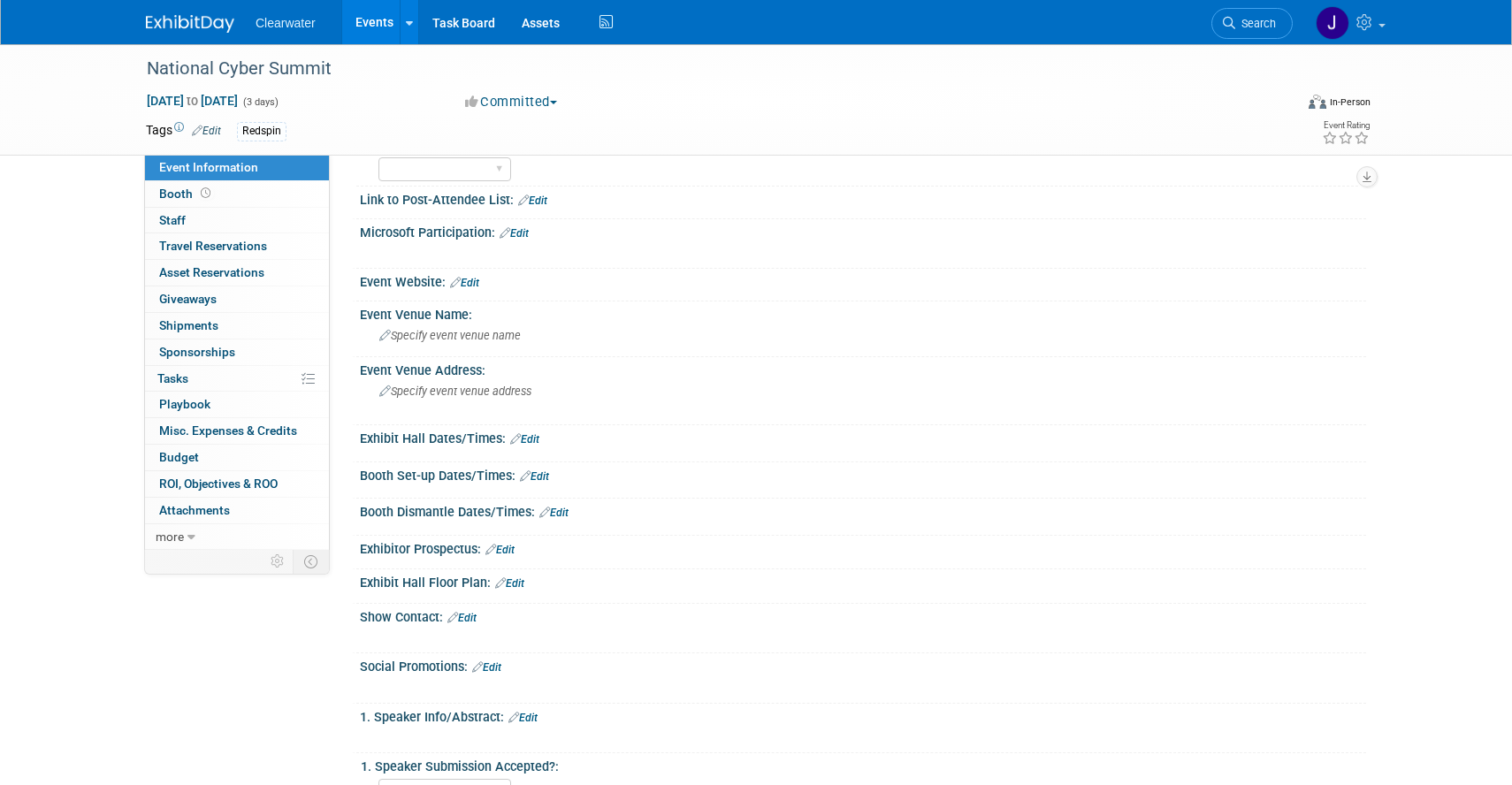
scroll to position [283, 0]
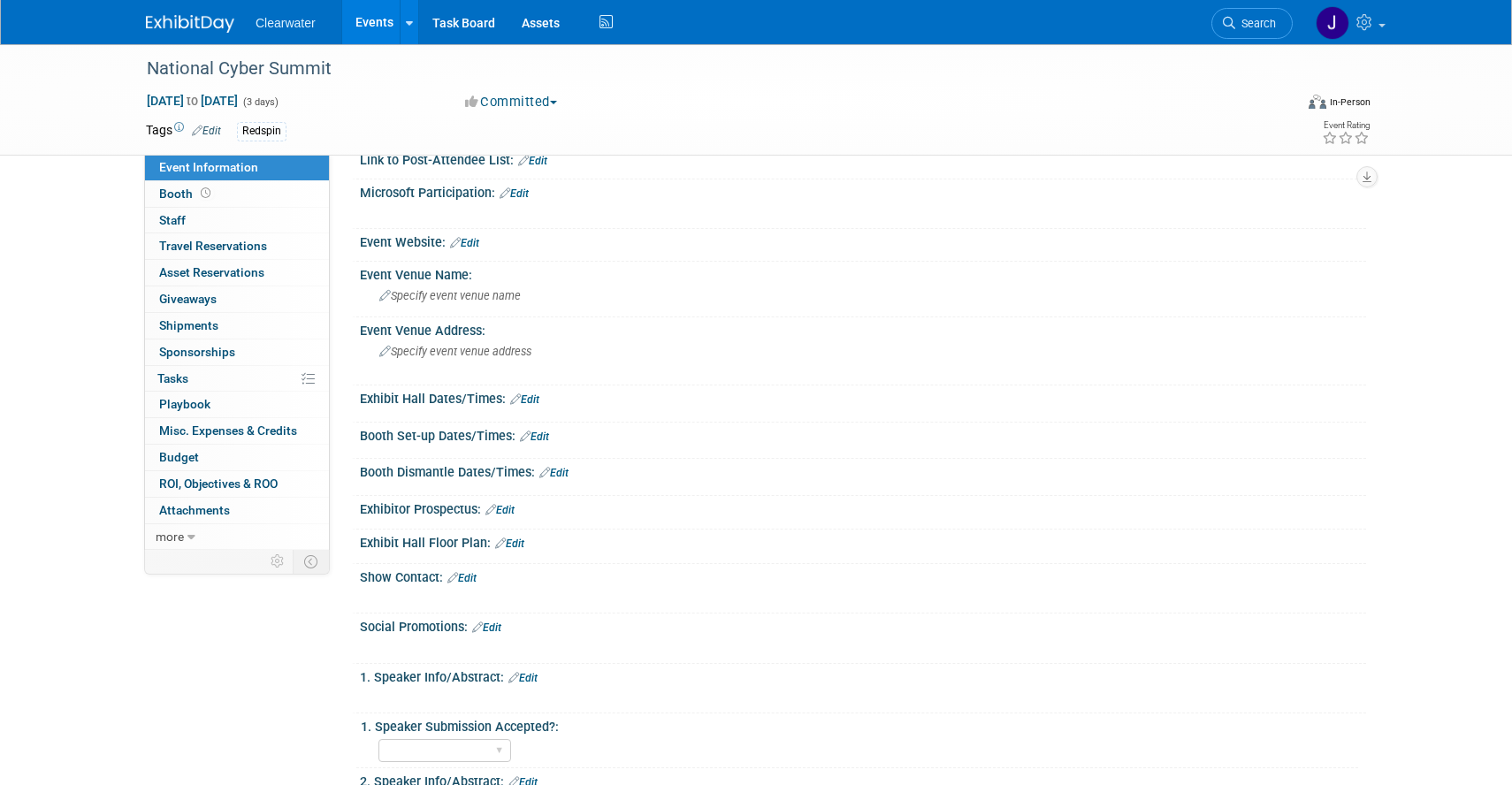
click at [522, 541] on link "Edit" at bounding box center [509, 544] width 29 height 12
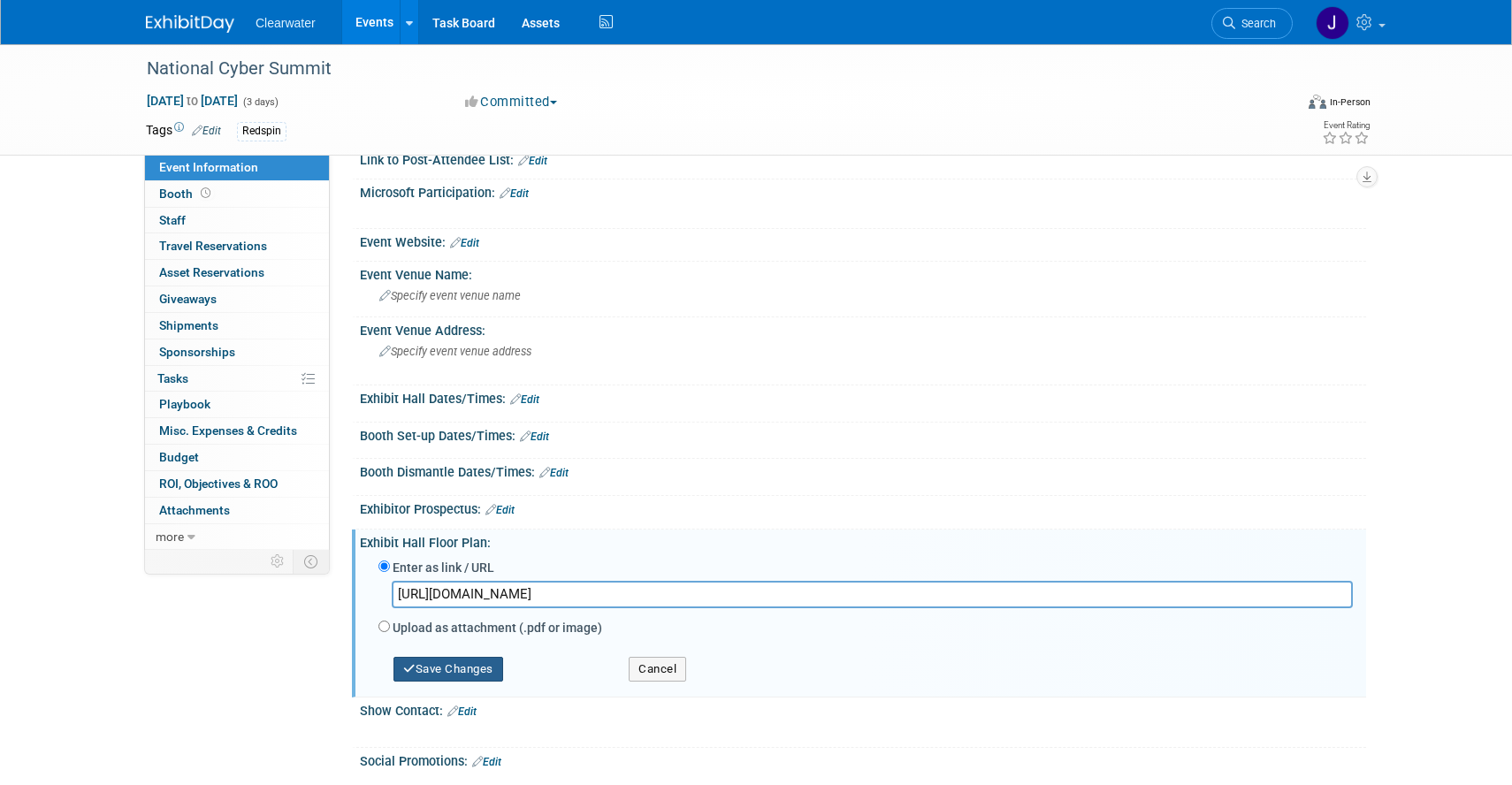
type input "[URL][DOMAIN_NAME]"
click at [474, 676] on button "Save Changes" at bounding box center [448, 669] width 109 height 25
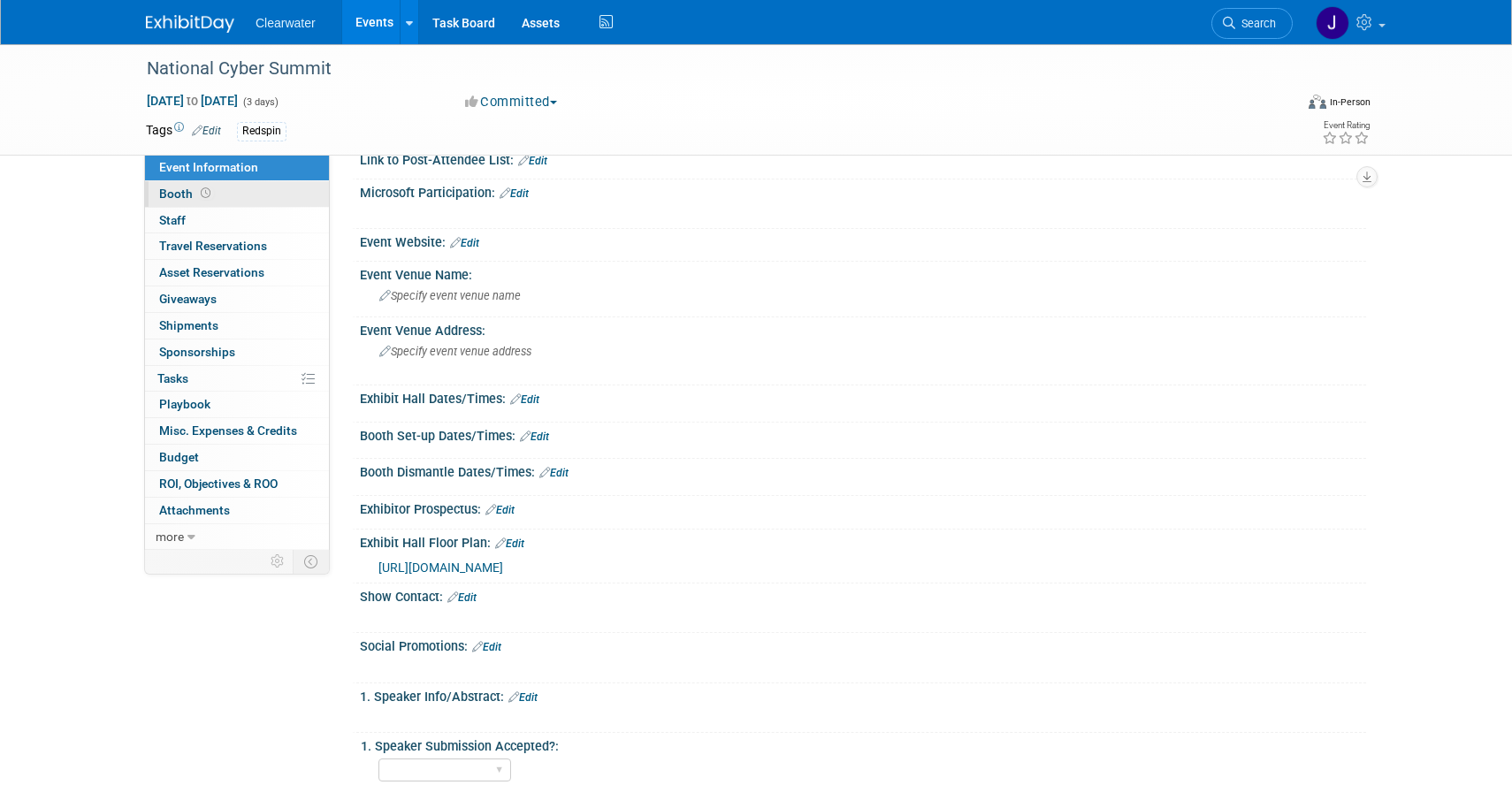
click at [232, 196] on link "Booth" at bounding box center [236, 195] width 184 height 26
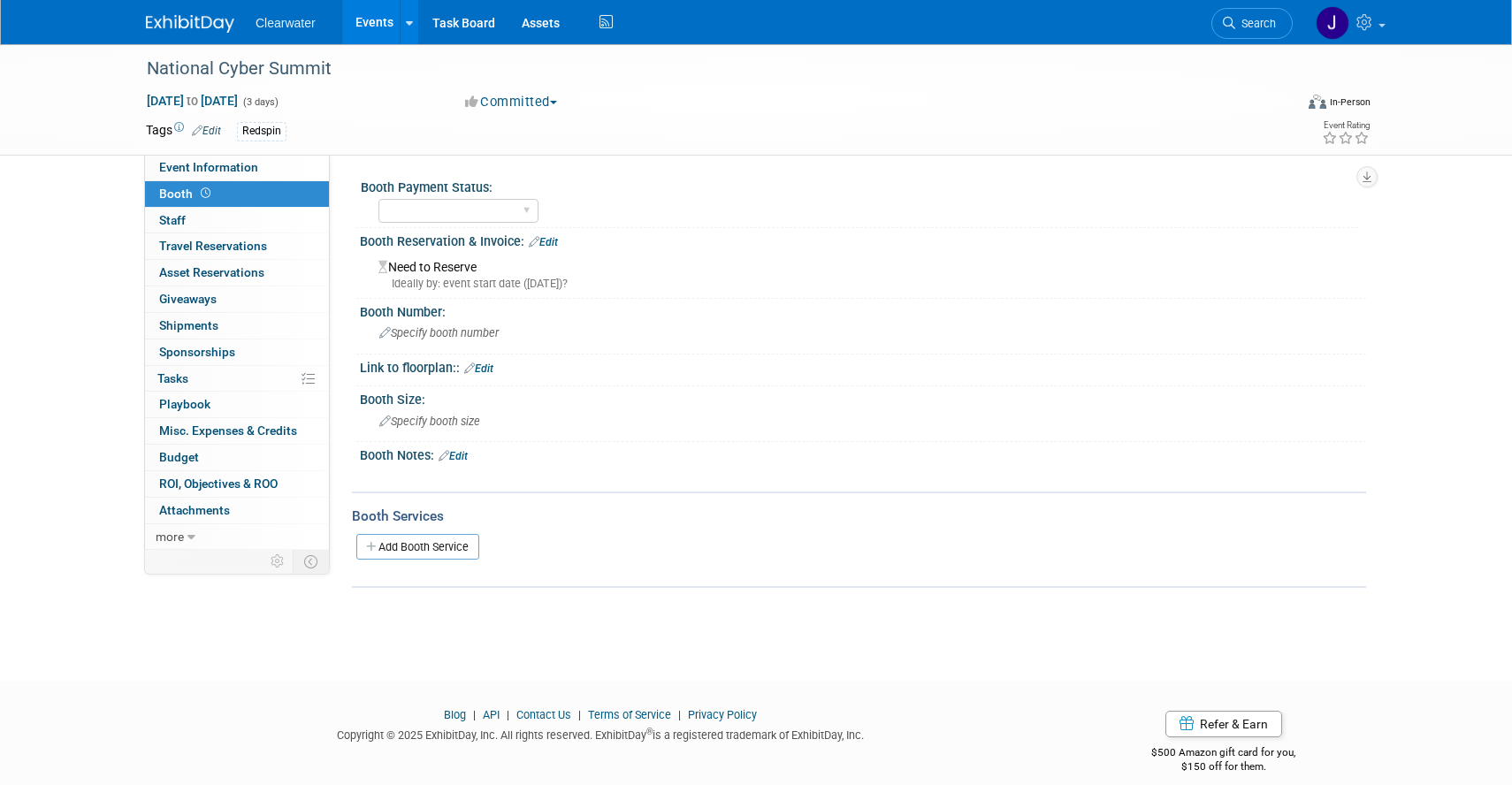
click at [476, 277] on div "Ideally by: event start date ([DATE])?" at bounding box center [866, 284] width 975 height 16
click at [444, 335] on span "Specify booth number" at bounding box center [439, 332] width 119 height 13
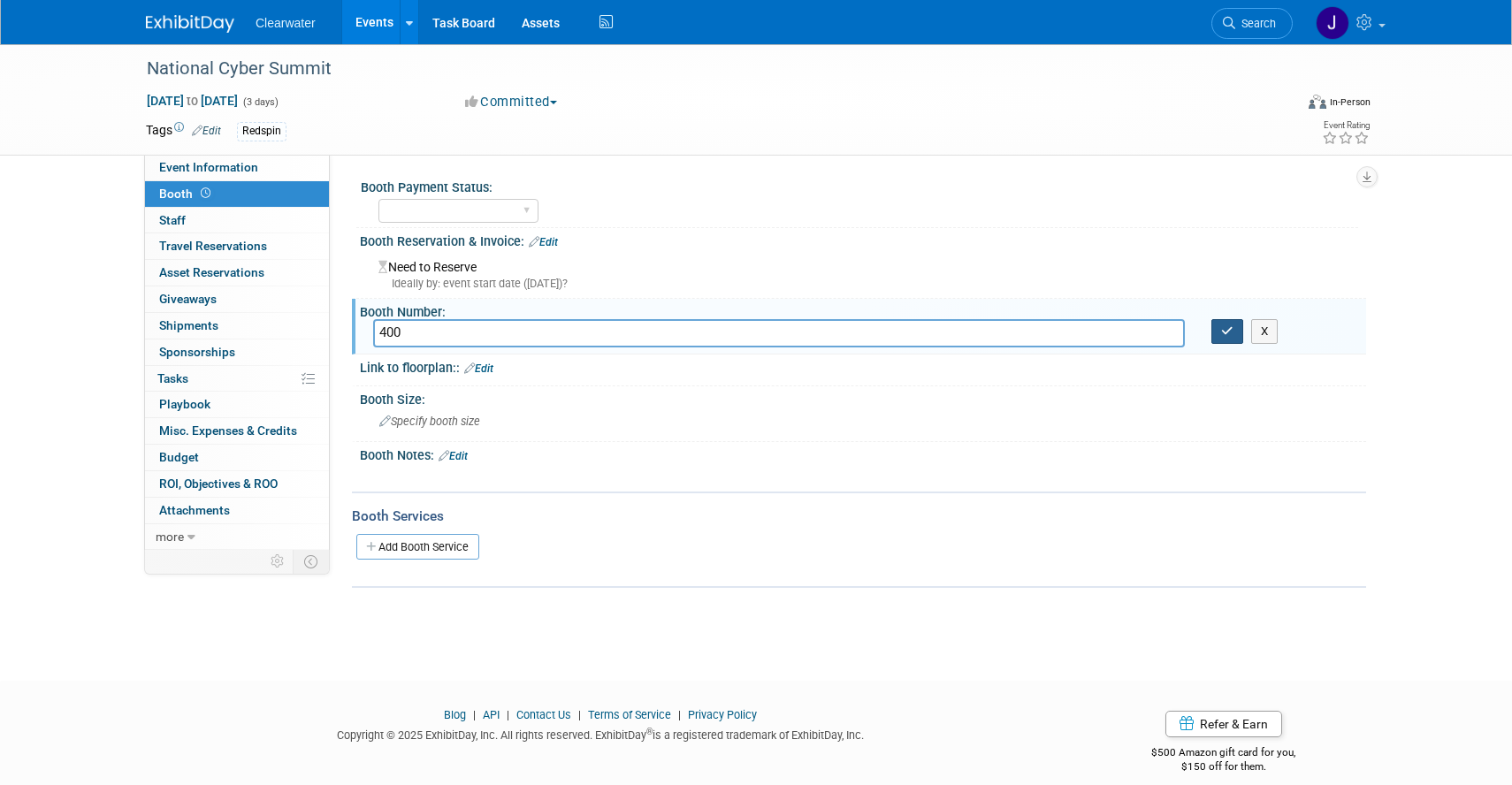
type input "400"
click at [1225, 335] on icon "button" at bounding box center [1227, 331] width 12 height 12
